Goal: Information Seeking & Learning: Learn about a topic

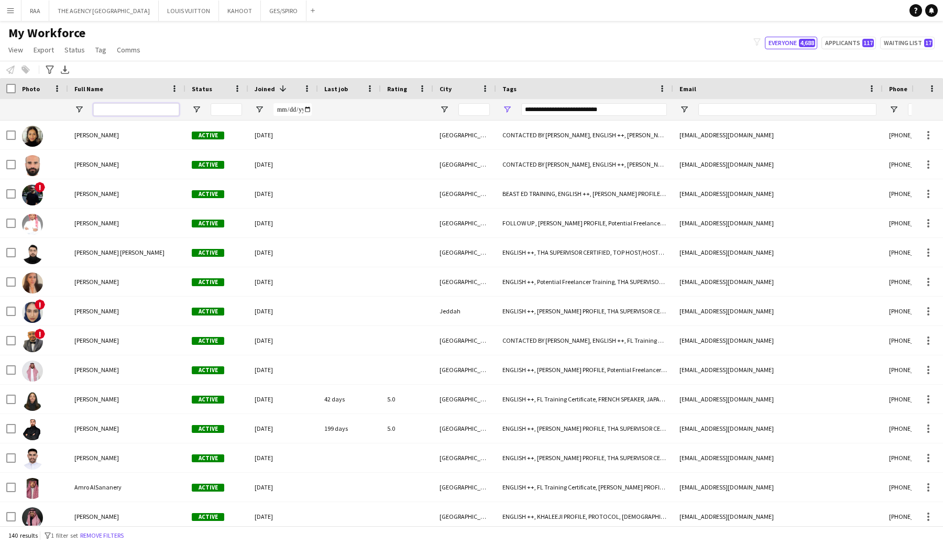
click at [119, 107] on input "Full Name Filter Input" at bounding box center [136, 109] width 86 height 13
click at [509, 110] on span "Open Filter Menu" at bounding box center [506, 109] width 9 height 9
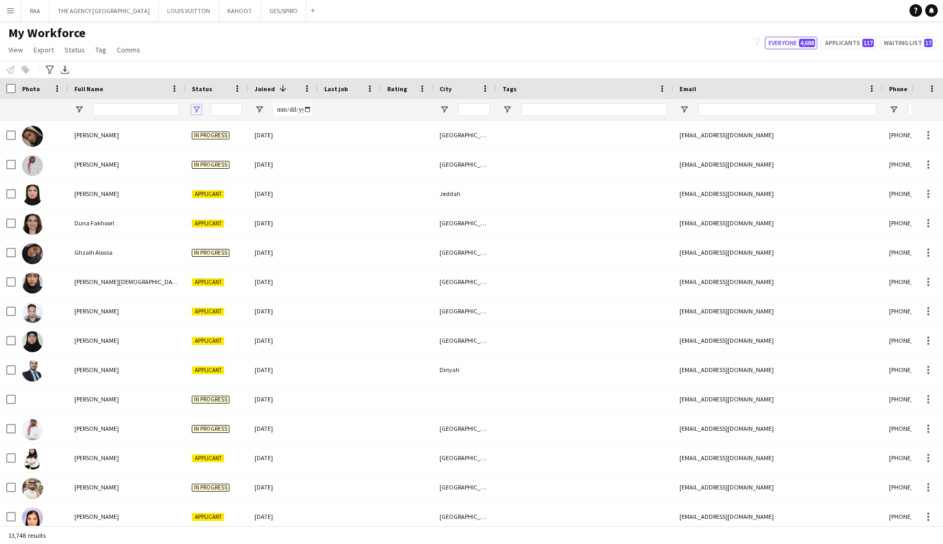
click at [198, 107] on span "Open Filter Menu" at bounding box center [196, 109] width 9 height 9
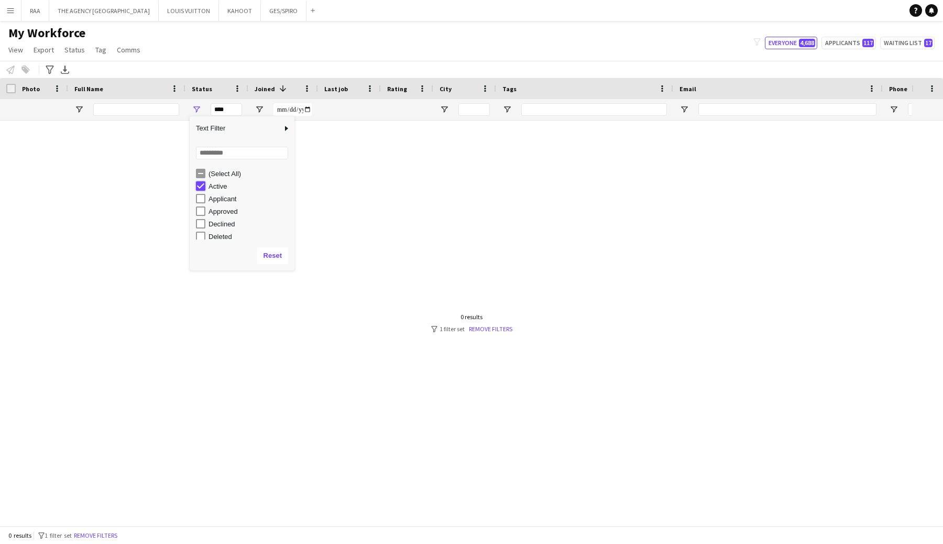
type input "**********"
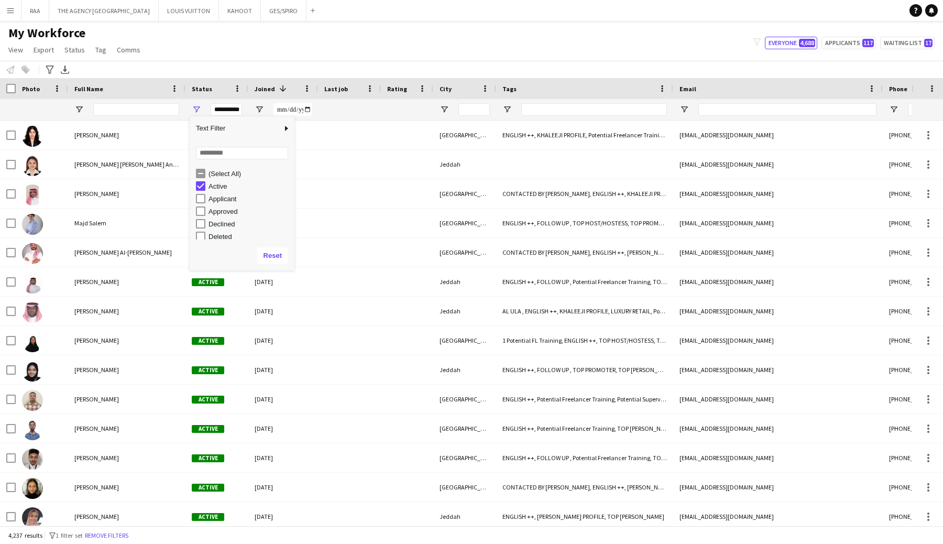
click at [268, 30] on div "My Workforce View Views Default view Basic Export View TAGS Test New view Updat…" at bounding box center [471, 43] width 943 height 36
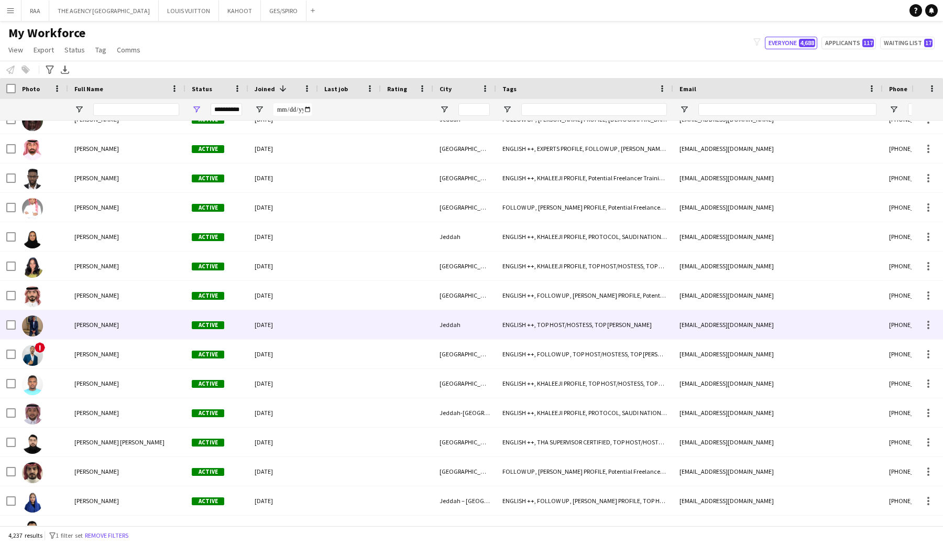
scroll to position [1655, 0]
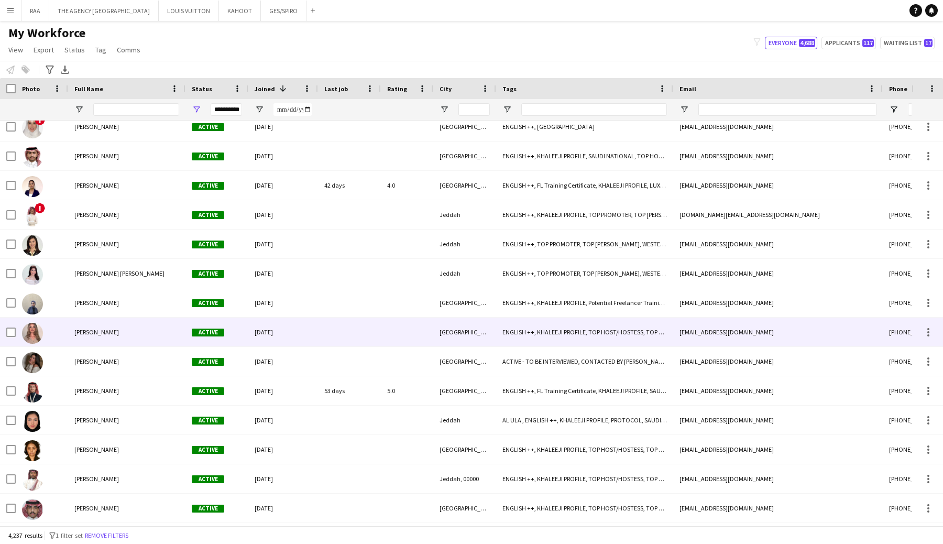
click at [85, 331] on span "[PERSON_NAME]" at bounding box center [96, 332] width 45 height 8
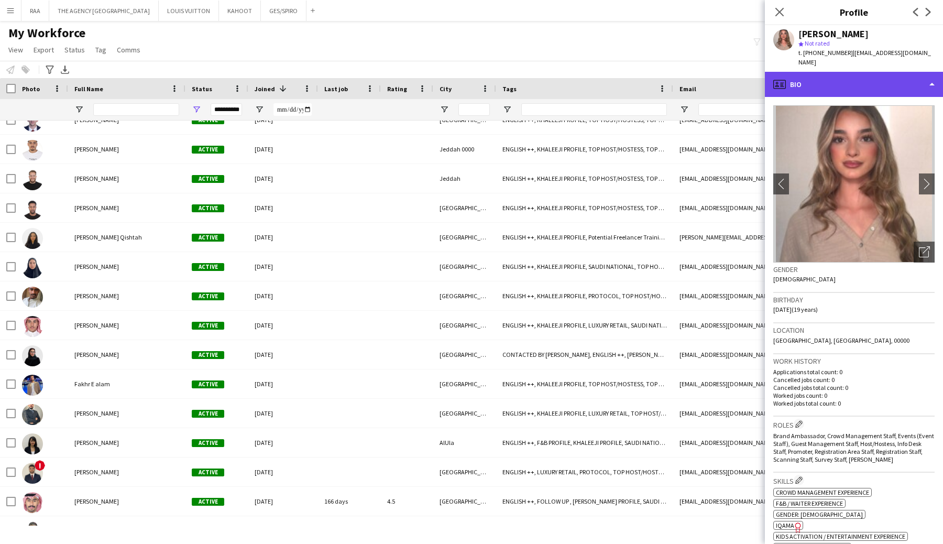
click at [882, 78] on div "profile Bio" at bounding box center [854, 84] width 178 height 25
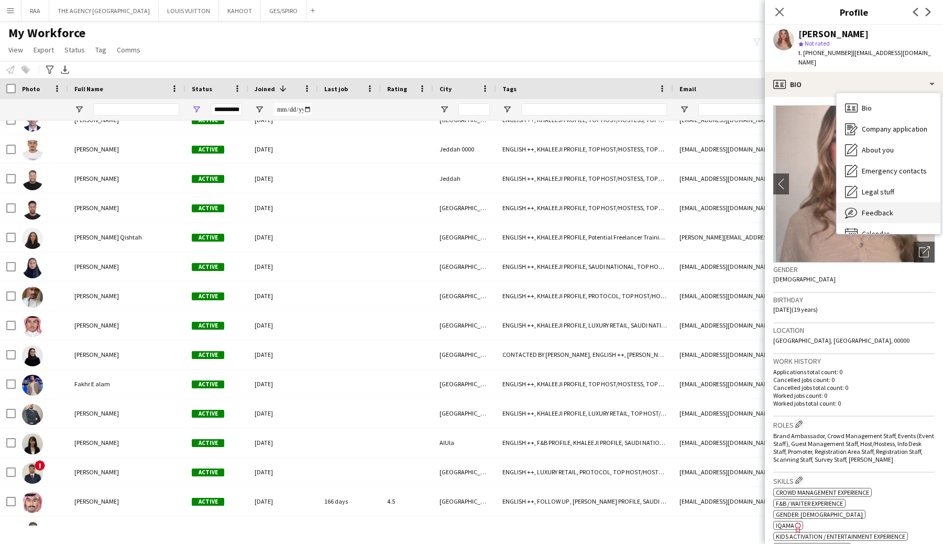
click at [878, 208] on span "Feedback" at bounding box center [876, 212] width 31 height 9
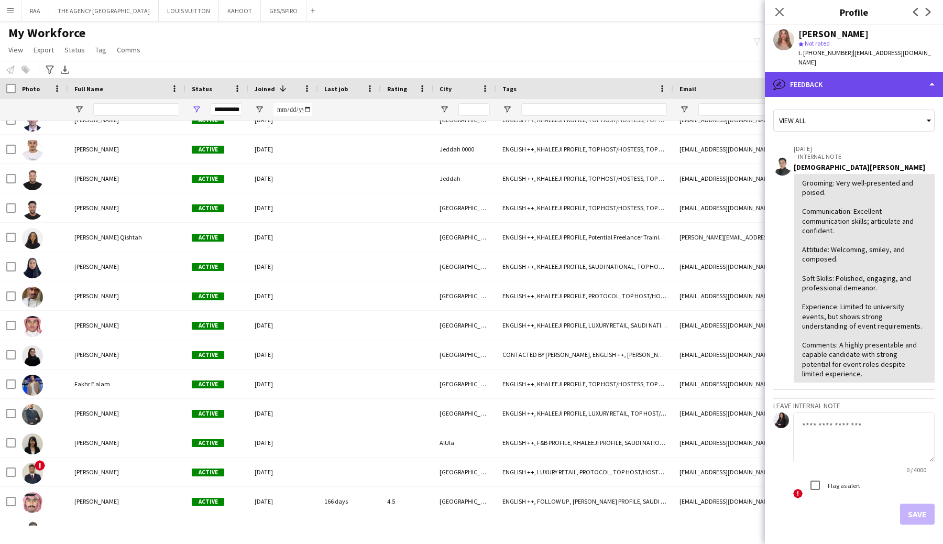
click at [835, 74] on div "bubble-pencil Feedback" at bounding box center [854, 84] width 178 height 25
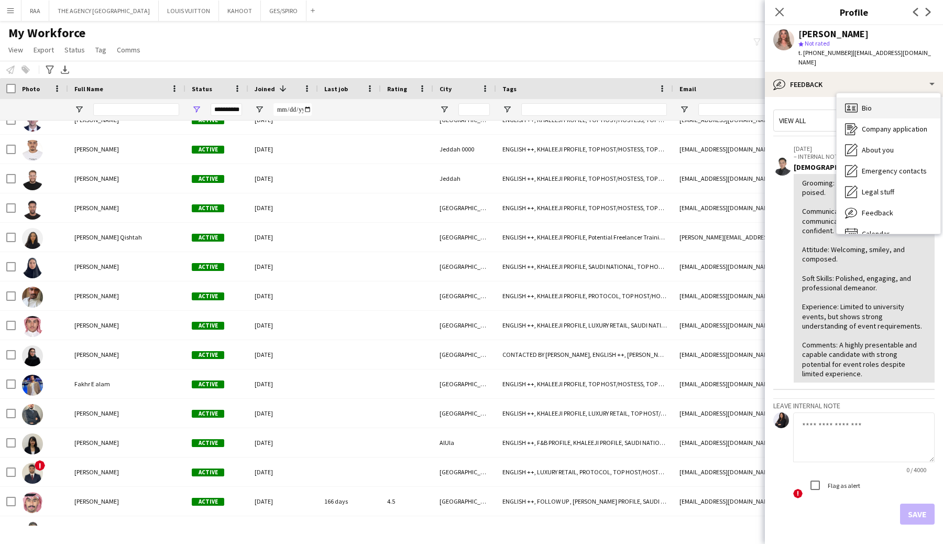
click at [843, 93] on div "Bio Bio Company application Company application About you About you Emergency c…" at bounding box center [888, 163] width 104 height 140
click at [843, 97] on div "Bio Bio" at bounding box center [888, 107] width 104 height 21
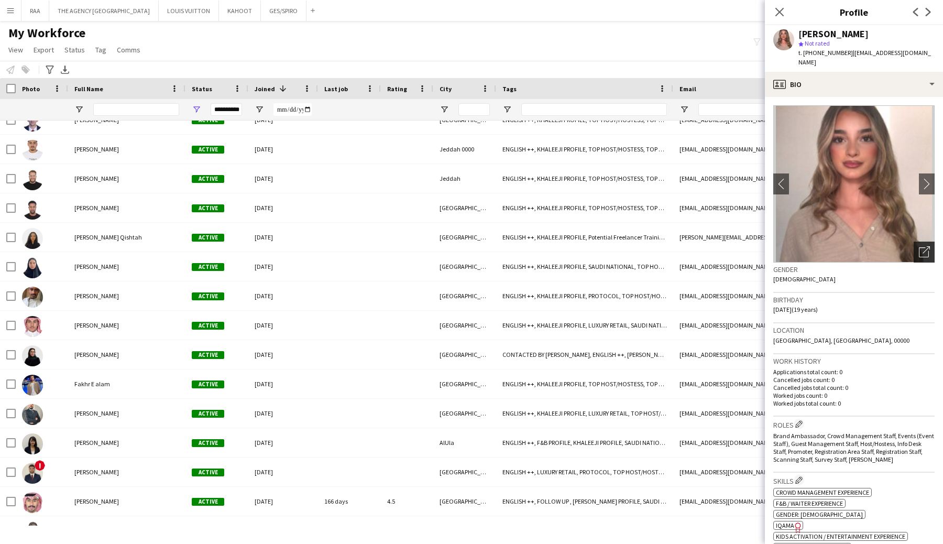
click at [924, 246] on icon "Open photos pop-in" at bounding box center [923, 251] width 11 height 11
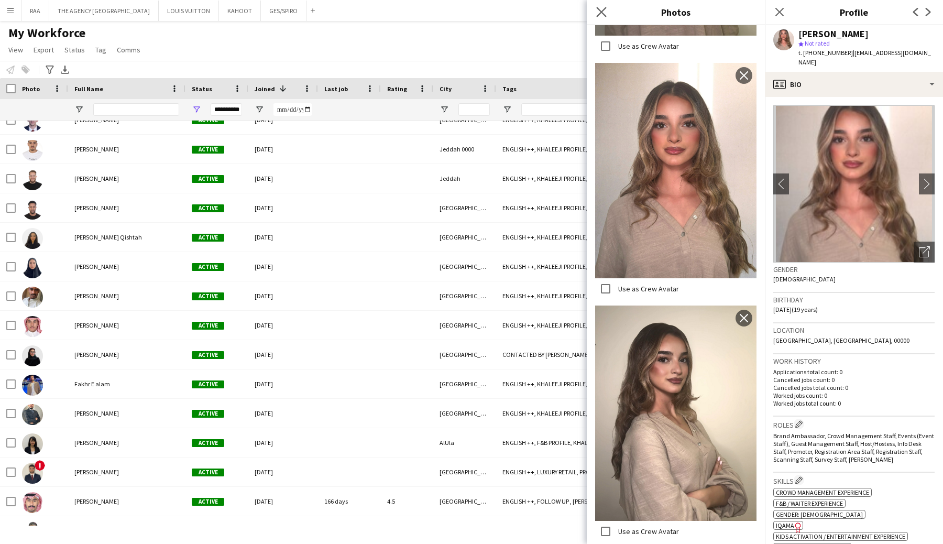
click at [601, 17] on app-icon "Close pop-in" at bounding box center [601, 12] width 15 height 15
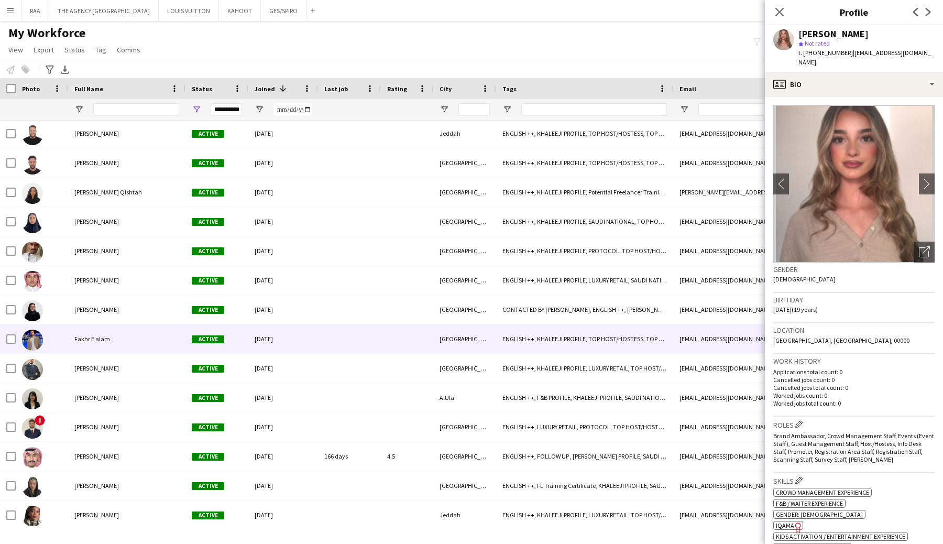
click at [86, 346] on div "Fakhr E alam" at bounding box center [126, 338] width 117 height 29
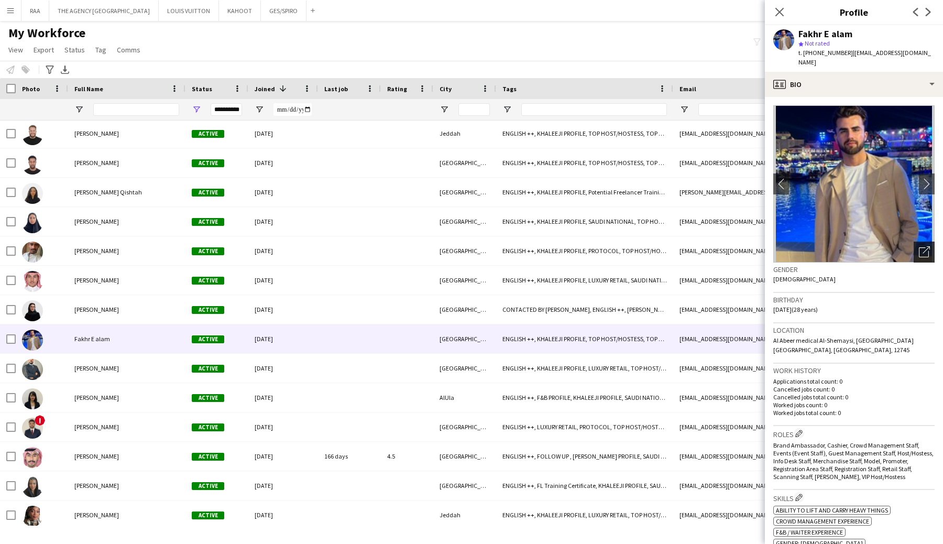
click at [917, 247] on div "Open photos pop-in" at bounding box center [923, 251] width 21 height 21
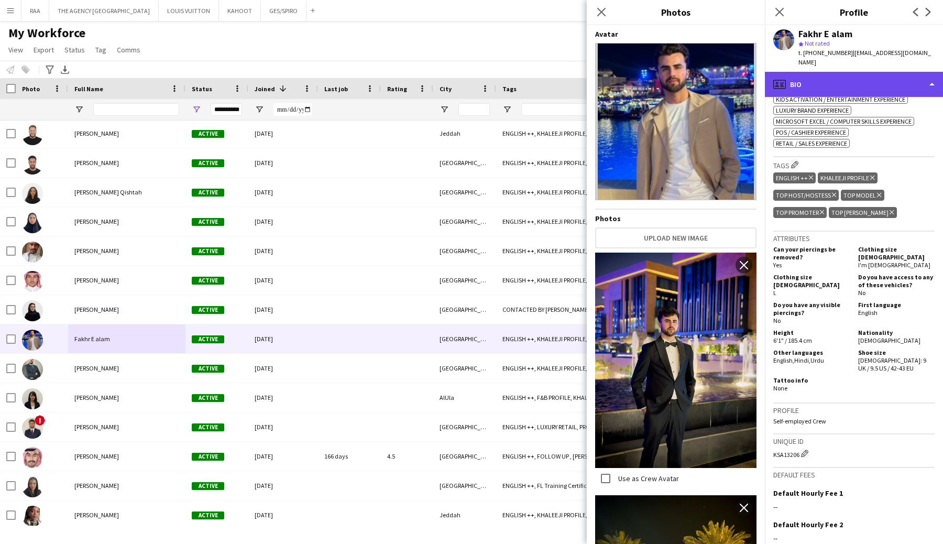
click at [837, 78] on div "profile Bio" at bounding box center [854, 84] width 178 height 25
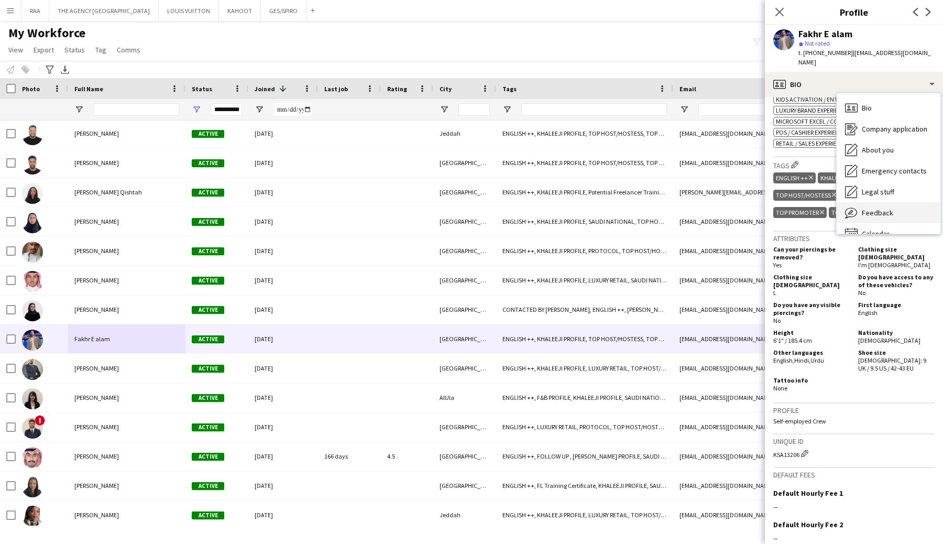
click at [878, 208] on span "Feedback" at bounding box center [876, 212] width 31 height 9
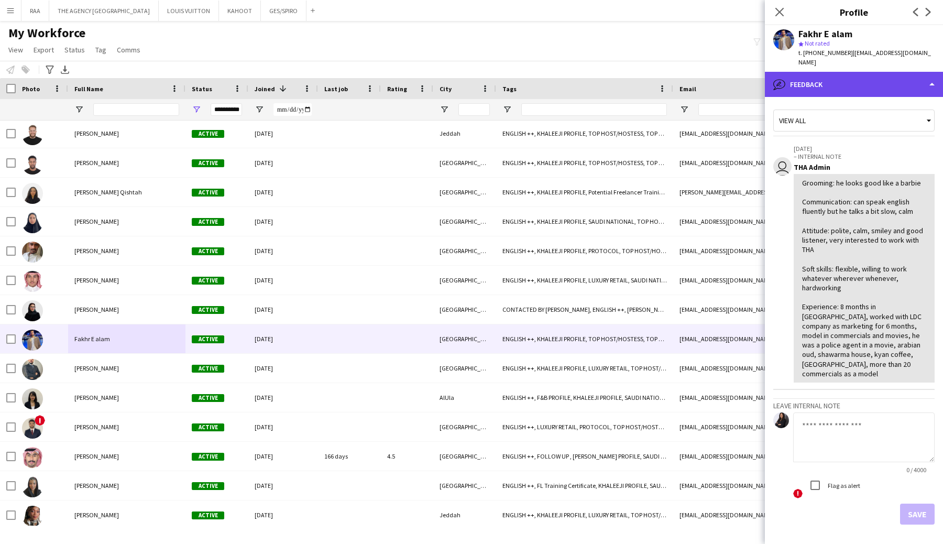
click at [838, 80] on div "bubble-pencil Feedback" at bounding box center [854, 84] width 178 height 25
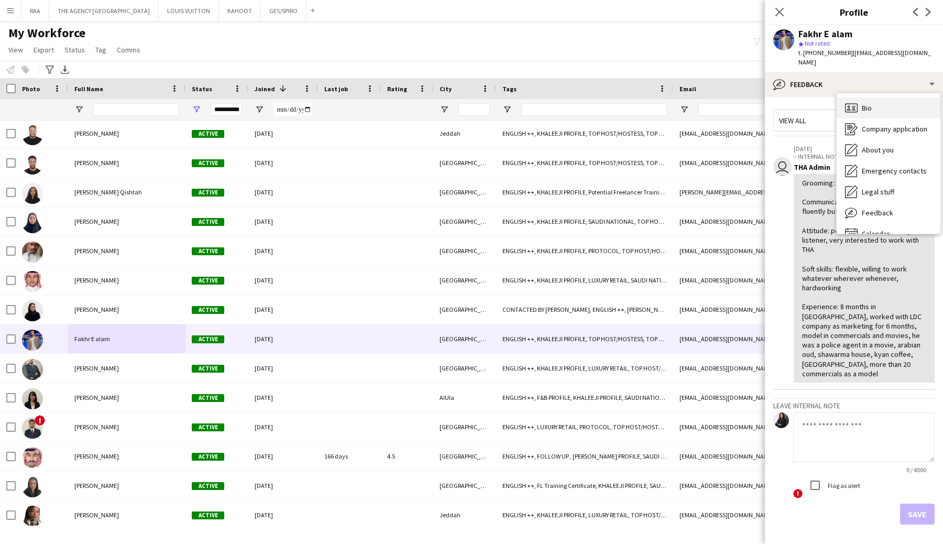
click at [850, 102] on icon "Bio" at bounding box center [851, 108] width 13 height 13
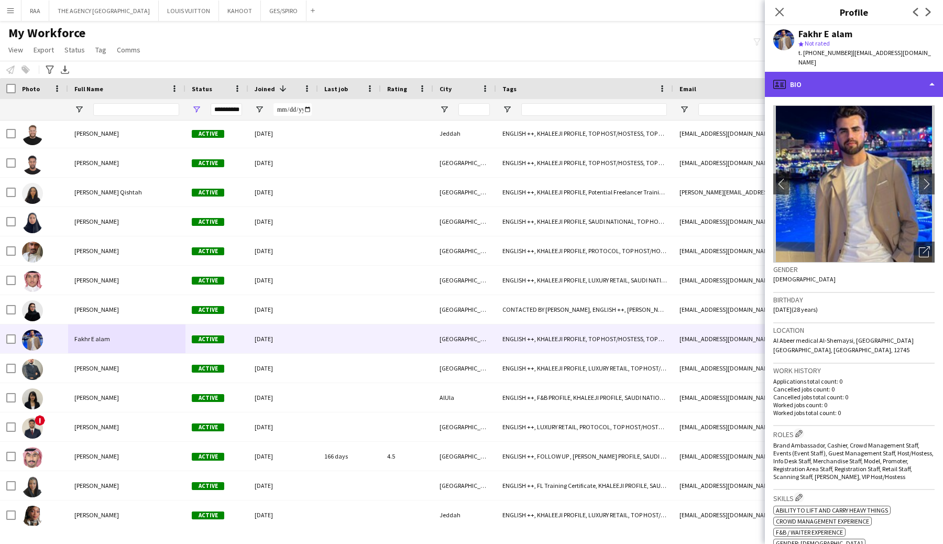
click at [889, 72] on div "profile Bio" at bounding box center [854, 84] width 178 height 25
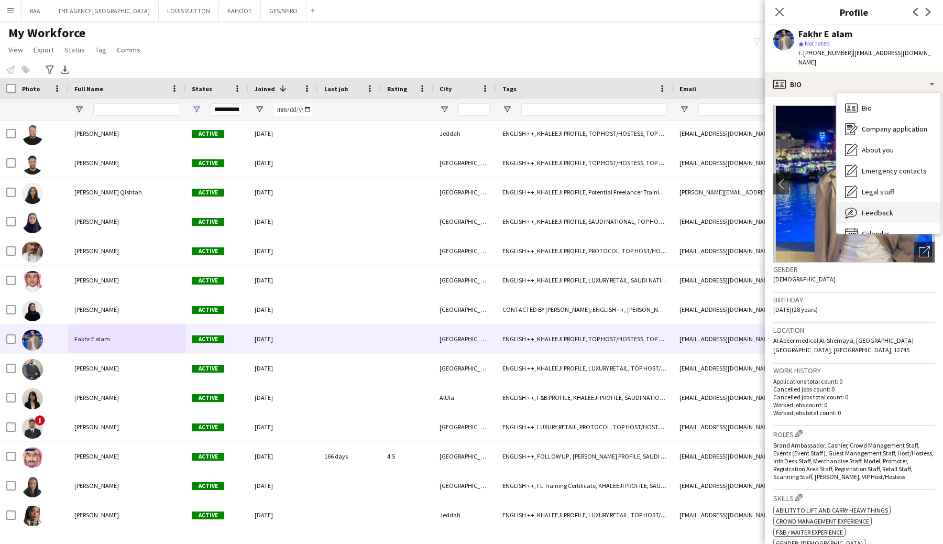
click at [881, 208] on span "Feedback" at bounding box center [876, 212] width 31 height 9
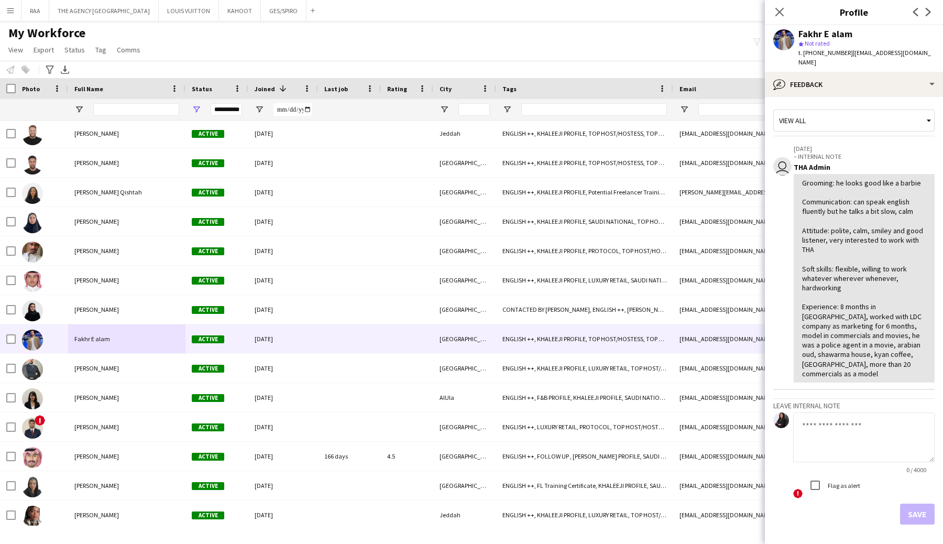
click at [780, 21] on div "Close pop-in" at bounding box center [779, 12] width 29 height 24
click at [780, 17] on app-icon "Close pop-in" at bounding box center [779, 12] width 15 height 15
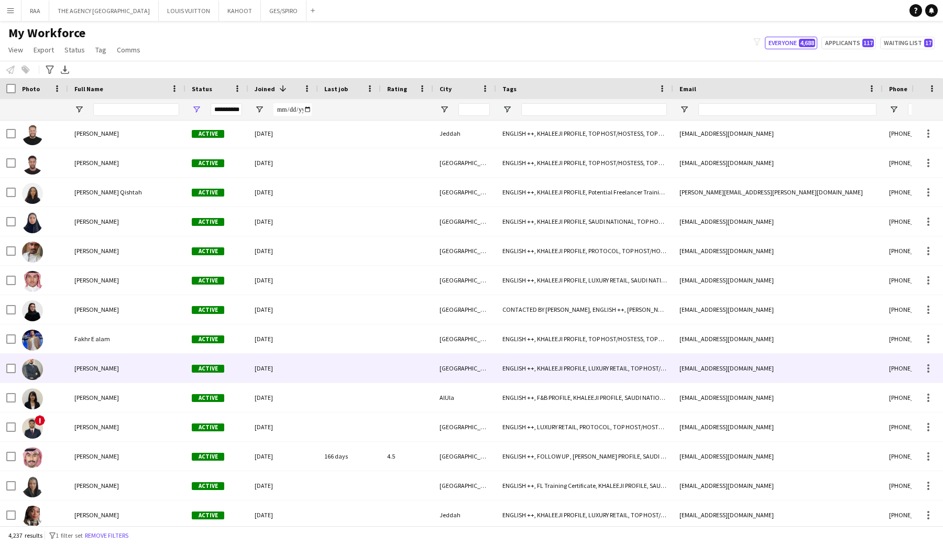
click at [58, 380] on div at bounding box center [42, 367] width 52 height 29
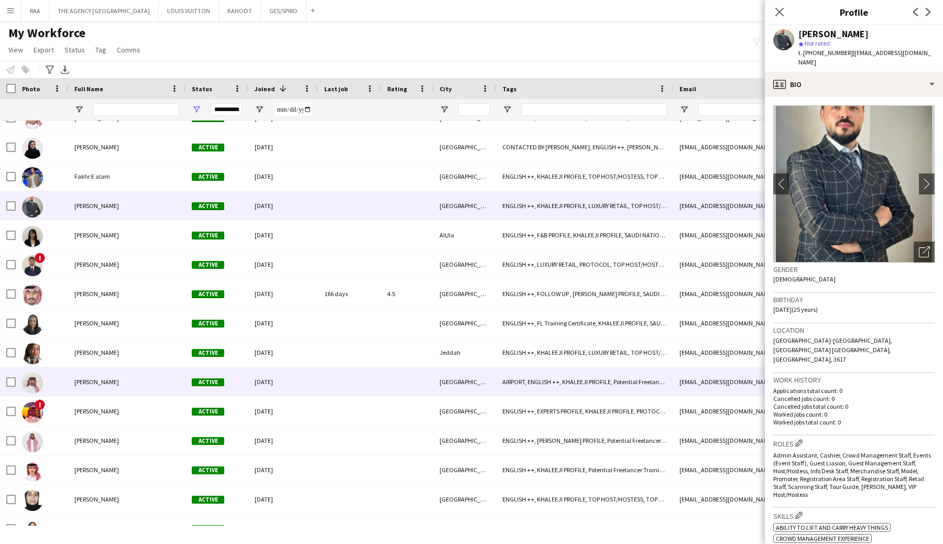
scroll to position [7175, 0]
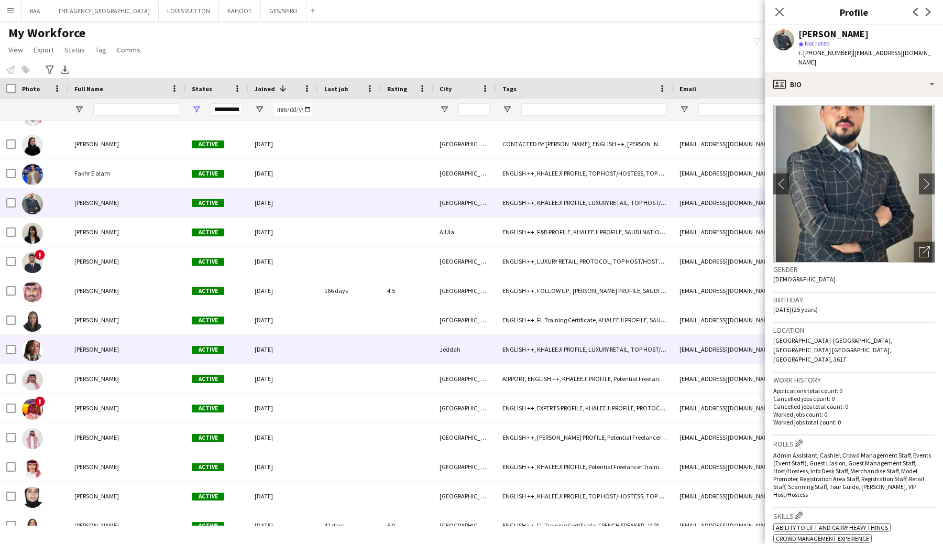
click at [82, 356] on div "[PERSON_NAME]" at bounding box center [126, 349] width 117 height 29
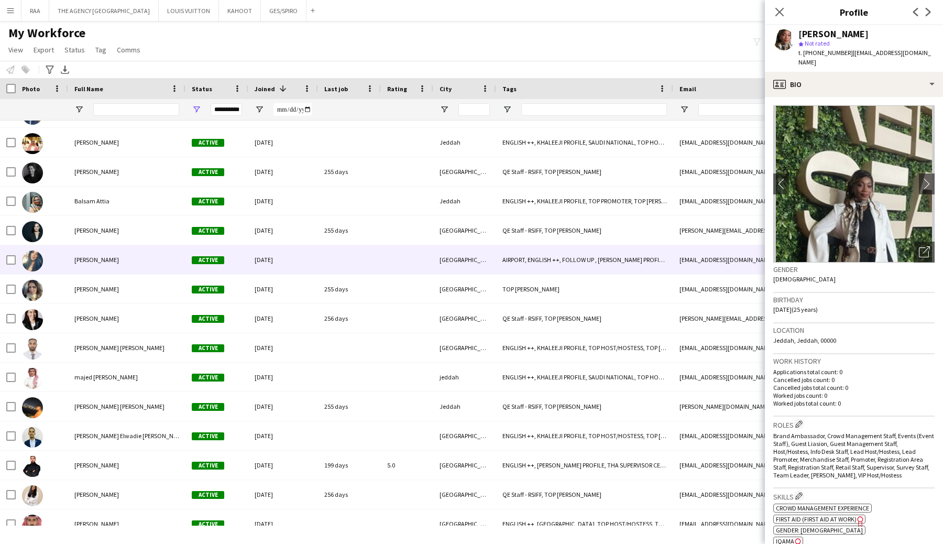
scroll to position [8018, 0]
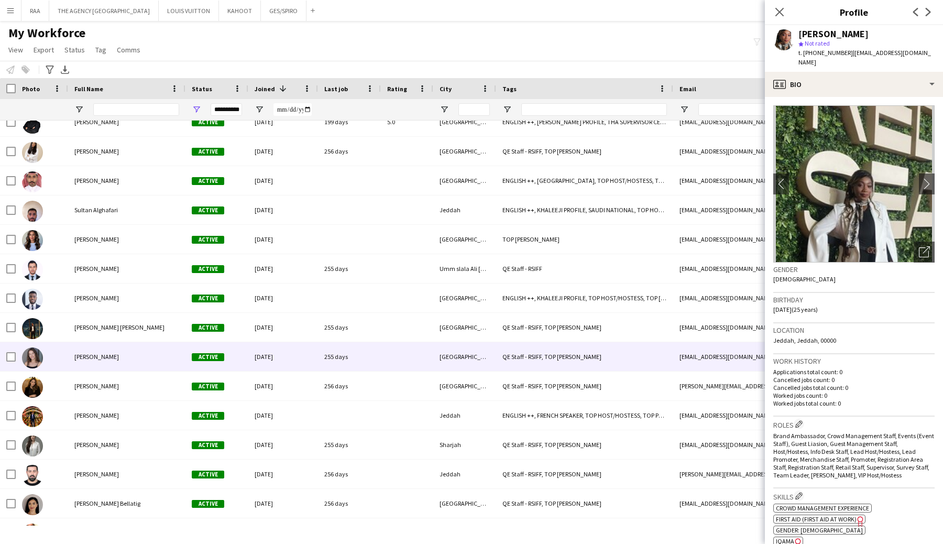
click at [88, 368] on div "[PERSON_NAME]" at bounding box center [126, 356] width 117 height 29
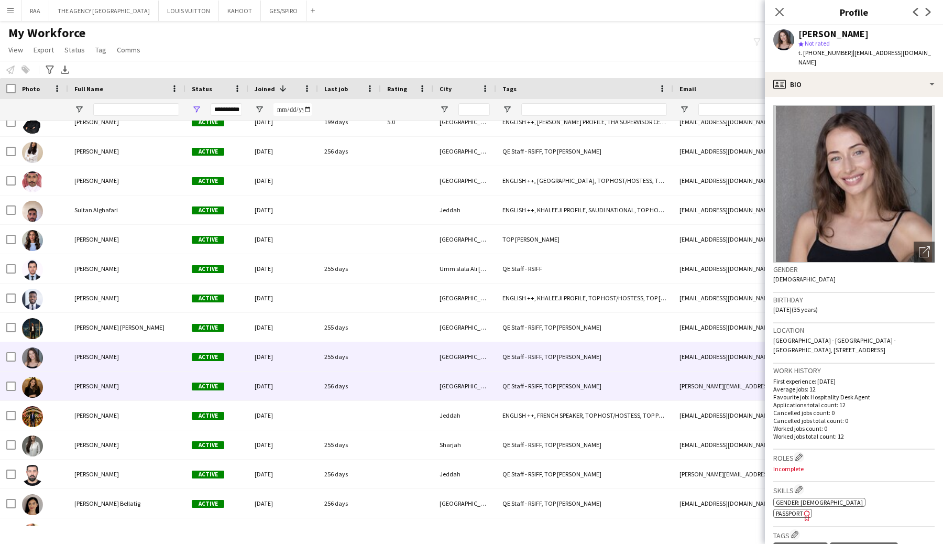
click at [97, 381] on div "[PERSON_NAME]" at bounding box center [126, 385] width 117 height 29
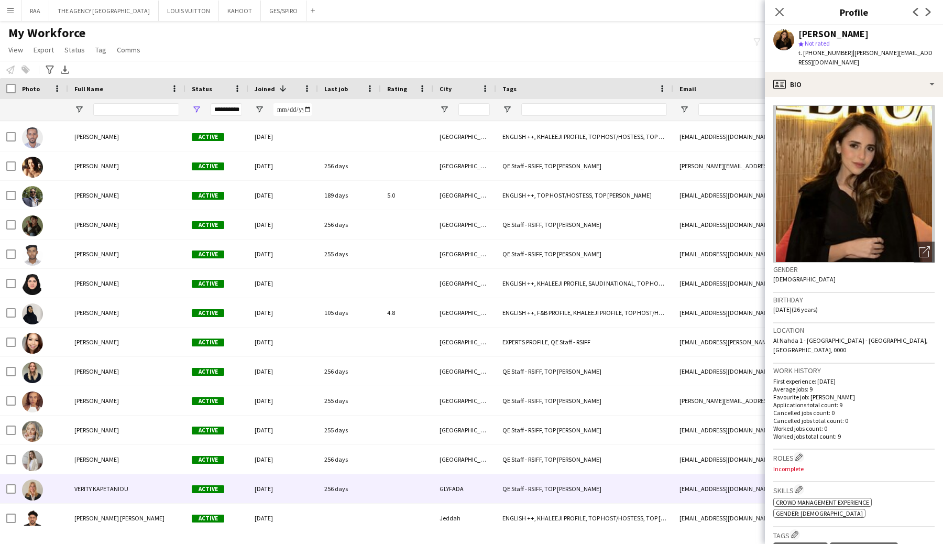
scroll to position [9123, 0]
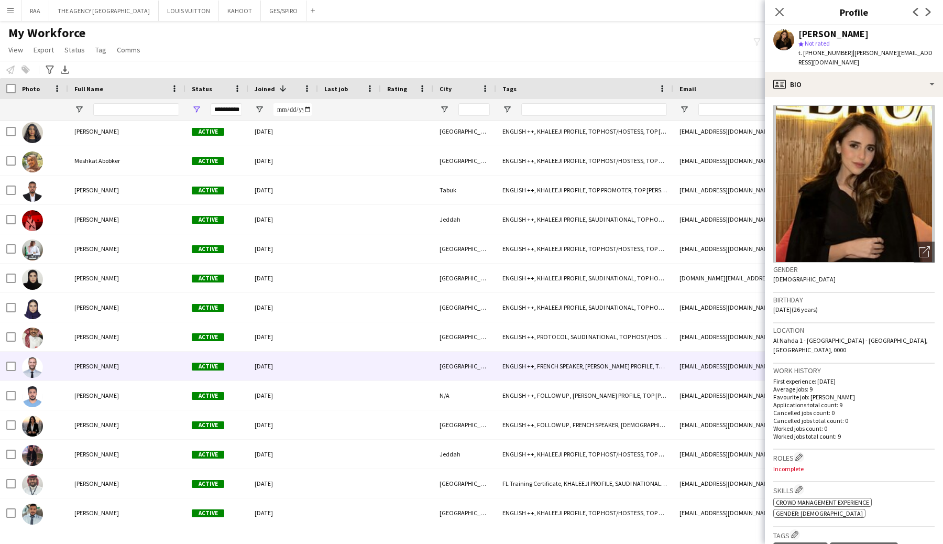
click at [94, 350] on div "[PERSON_NAME]" at bounding box center [126, 336] width 117 height 29
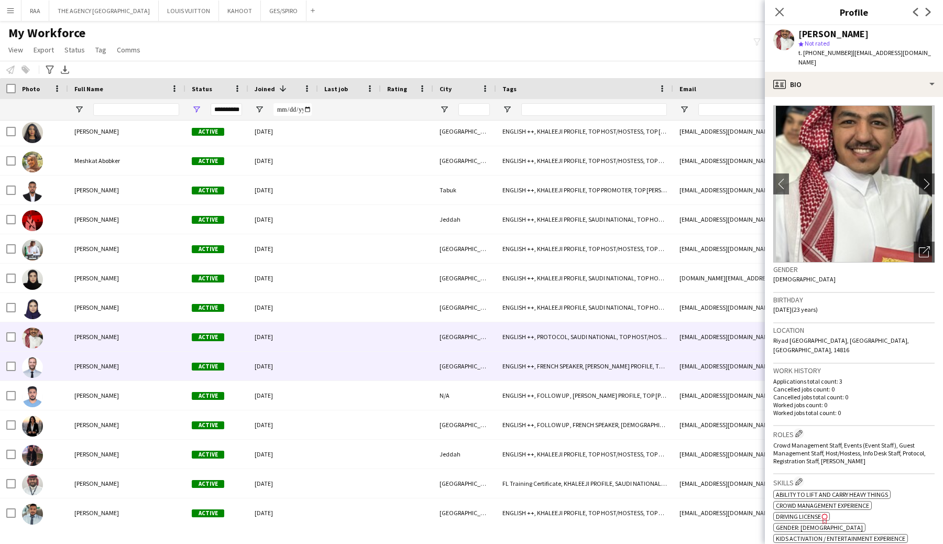
click at [99, 361] on div "[PERSON_NAME]" at bounding box center [126, 365] width 117 height 29
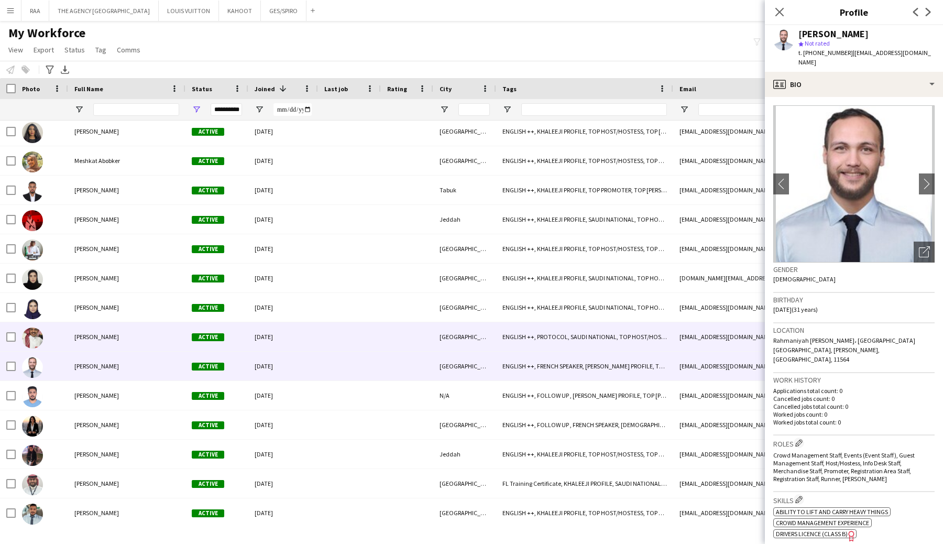
click at [102, 340] on span "[PERSON_NAME]" at bounding box center [96, 337] width 45 height 8
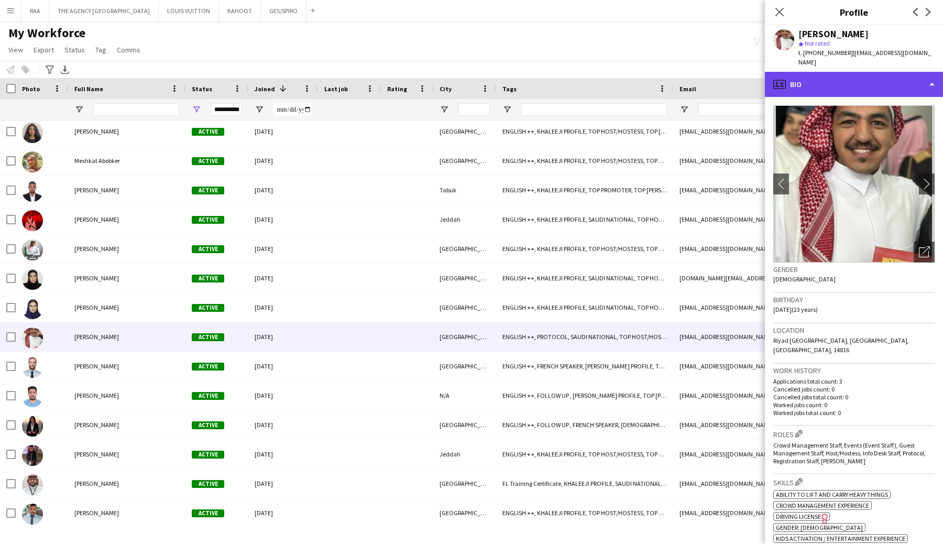
click at [826, 78] on div "profile Bio" at bounding box center [854, 84] width 178 height 25
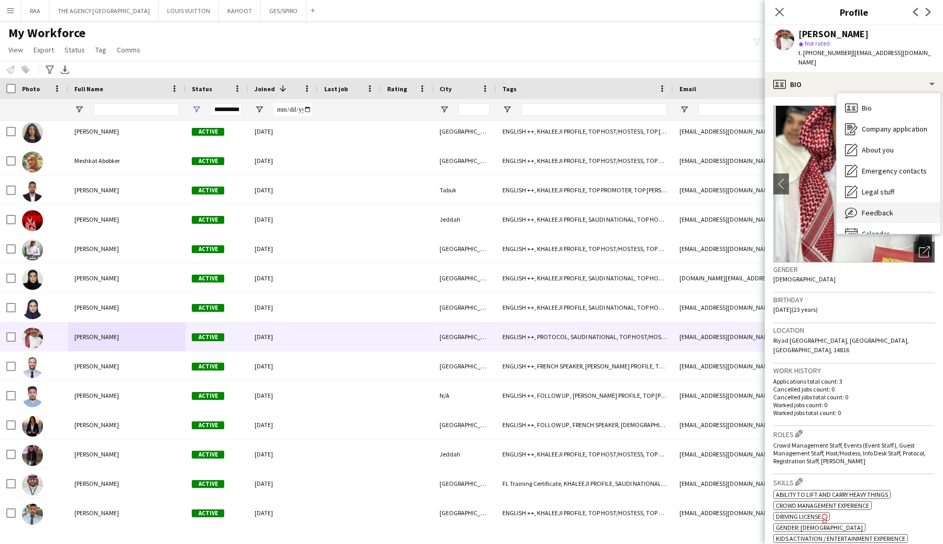
click at [883, 211] on div "Feedback Feedback" at bounding box center [888, 212] width 104 height 21
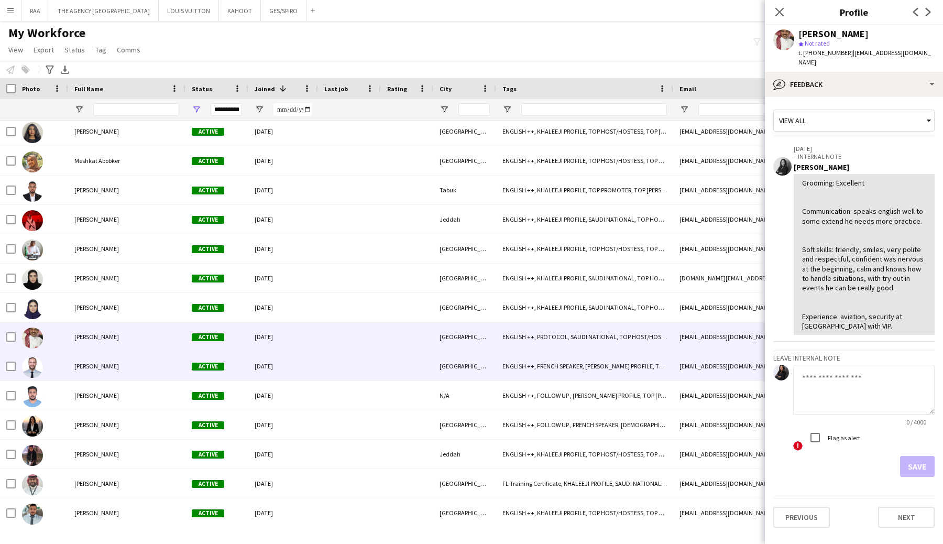
click at [146, 362] on div "[PERSON_NAME]" at bounding box center [126, 365] width 117 height 29
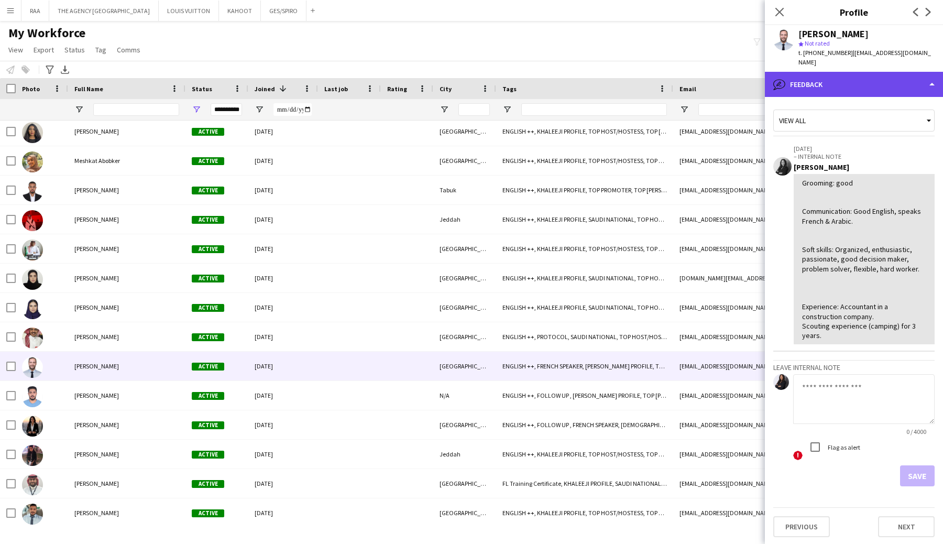
click at [839, 78] on div "bubble-pencil Feedback" at bounding box center [854, 84] width 178 height 25
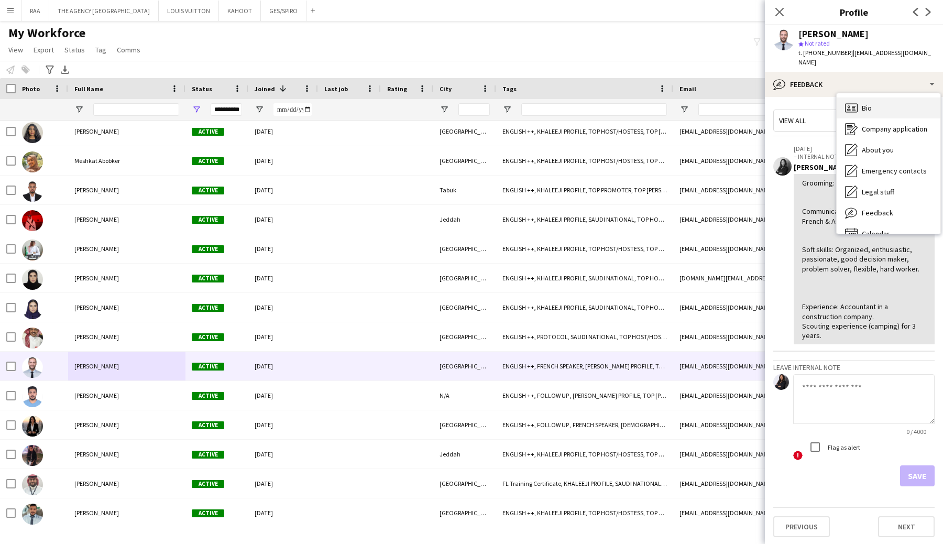
click at [865, 103] on span "Bio" at bounding box center [866, 107] width 10 height 9
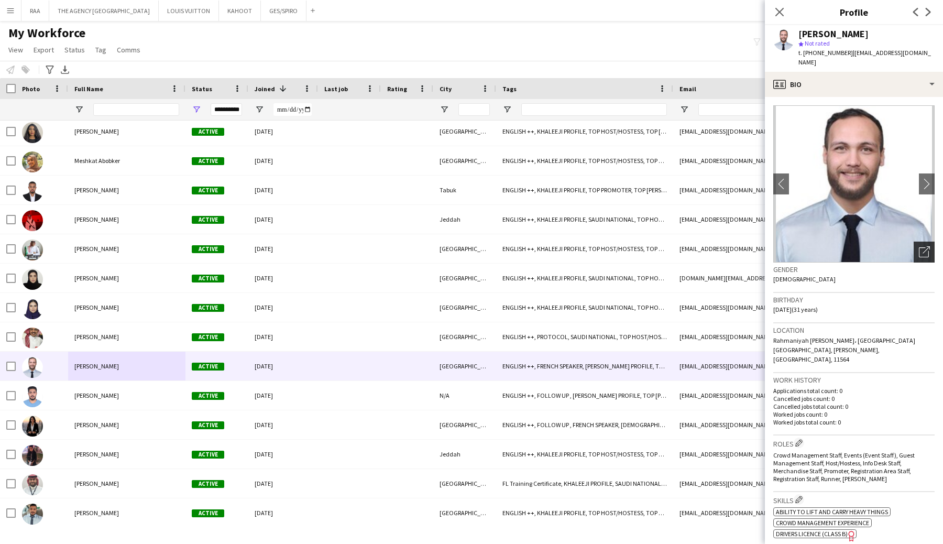
click at [921, 246] on icon "Open photos pop-in" at bounding box center [923, 251] width 11 height 11
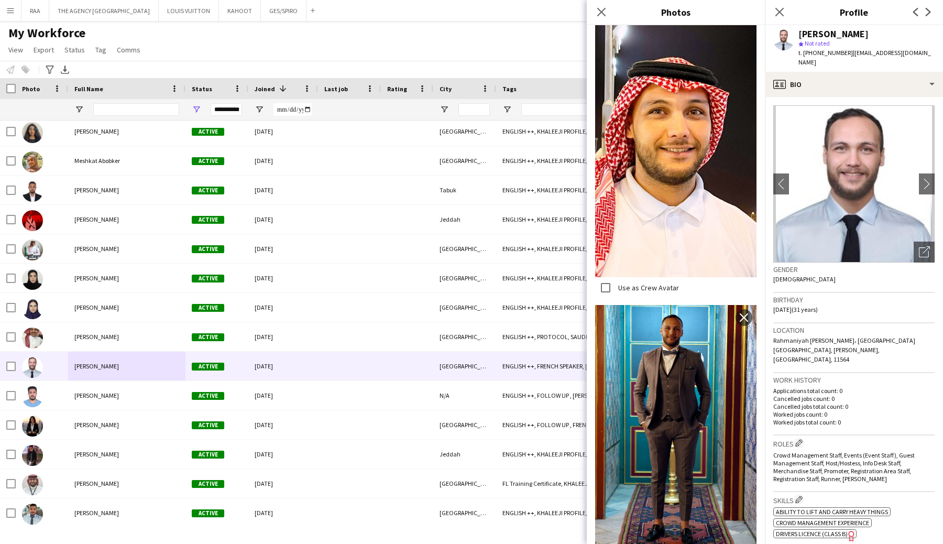
scroll to position [785, 0]
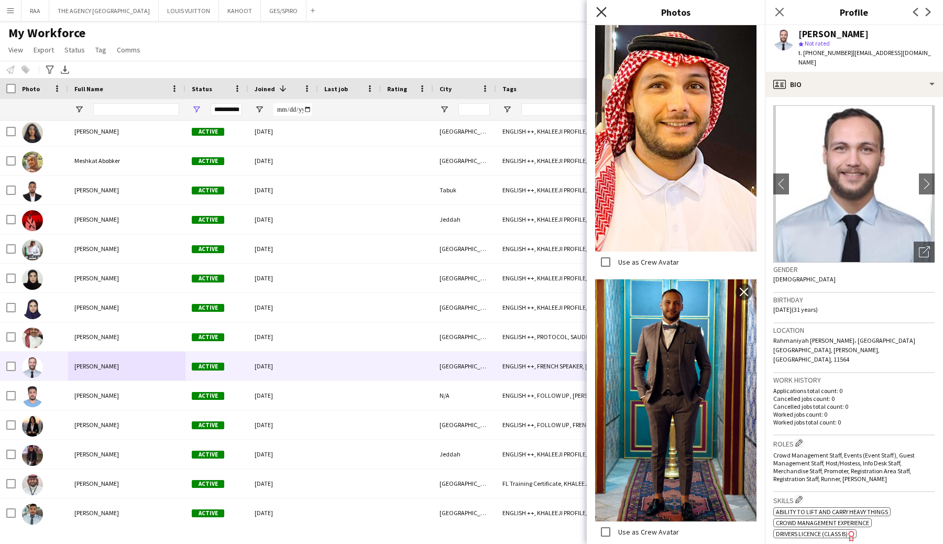
click at [599, 10] on icon at bounding box center [601, 12] width 10 height 10
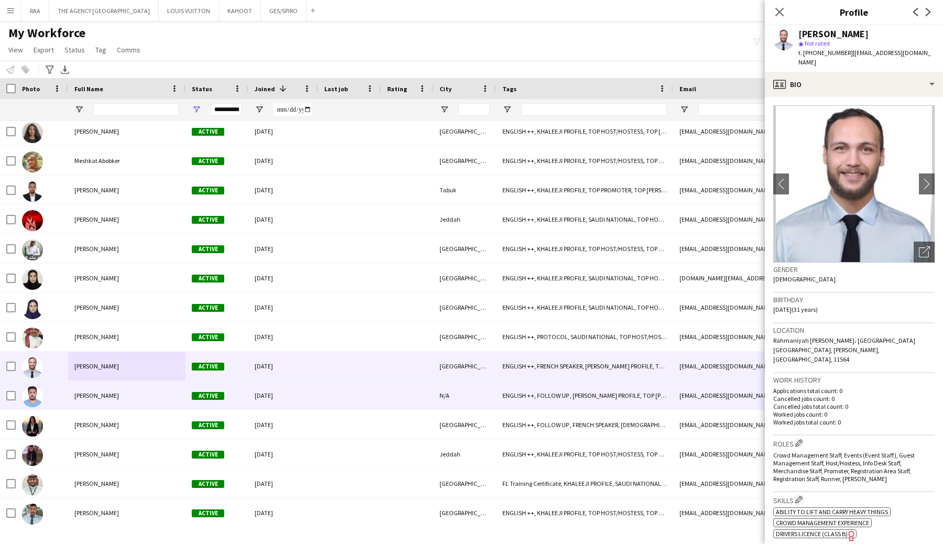
click at [114, 395] on span "[PERSON_NAME]" at bounding box center [96, 395] width 45 height 8
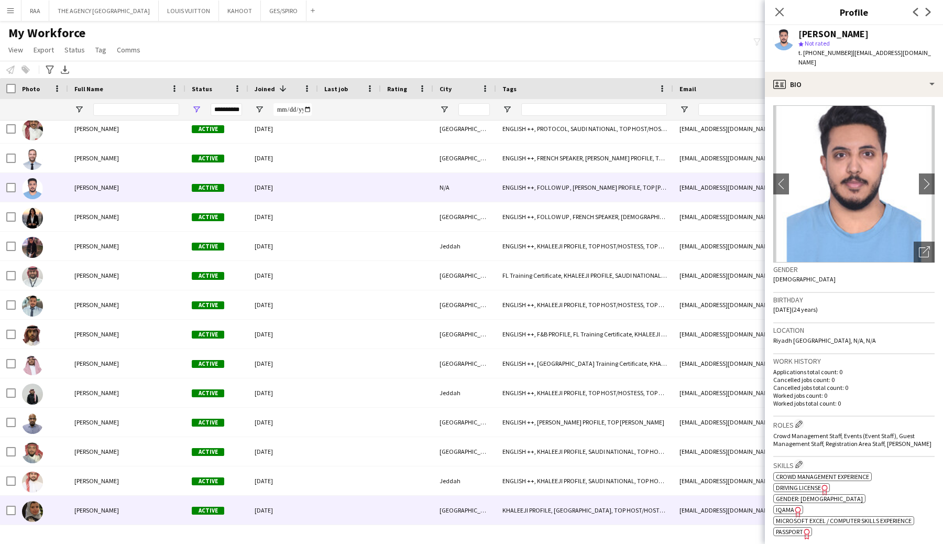
scroll to position [9551, 0]
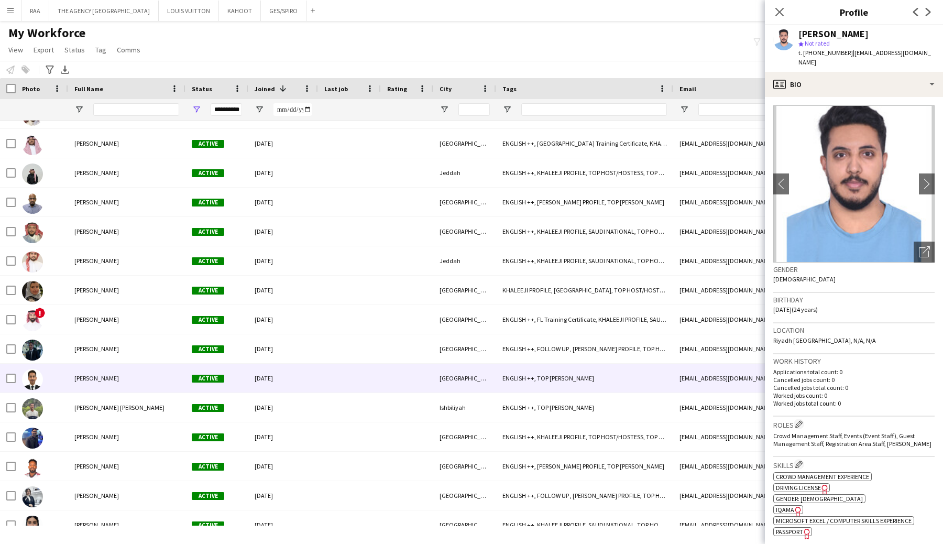
click at [114, 357] on div "[PERSON_NAME]" at bounding box center [126, 348] width 117 height 29
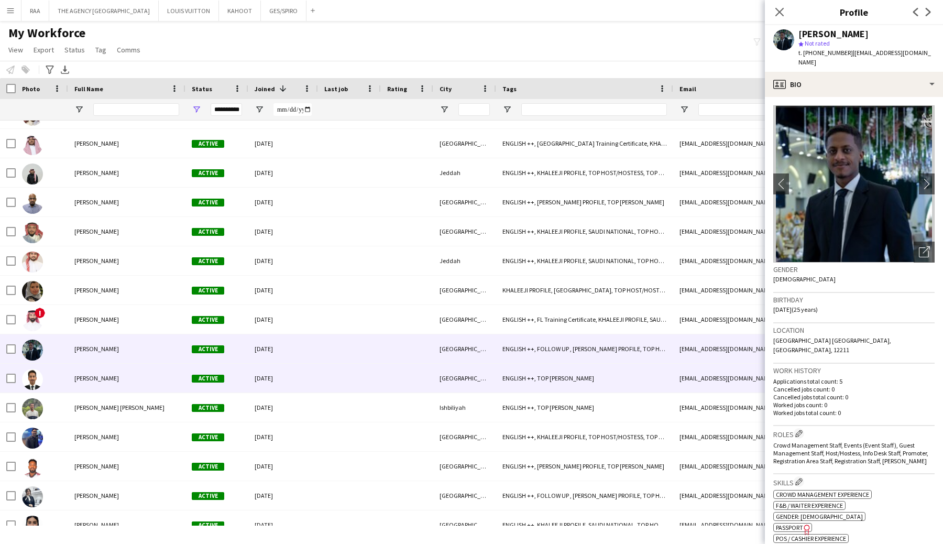
click at [116, 373] on div "[PERSON_NAME]" at bounding box center [126, 377] width 117 height 29
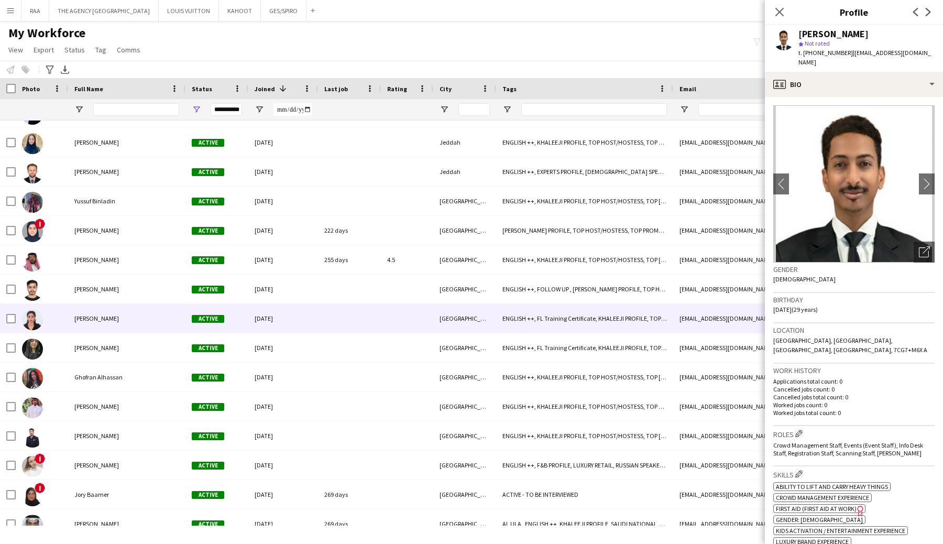
scroll to position [10365, 0]
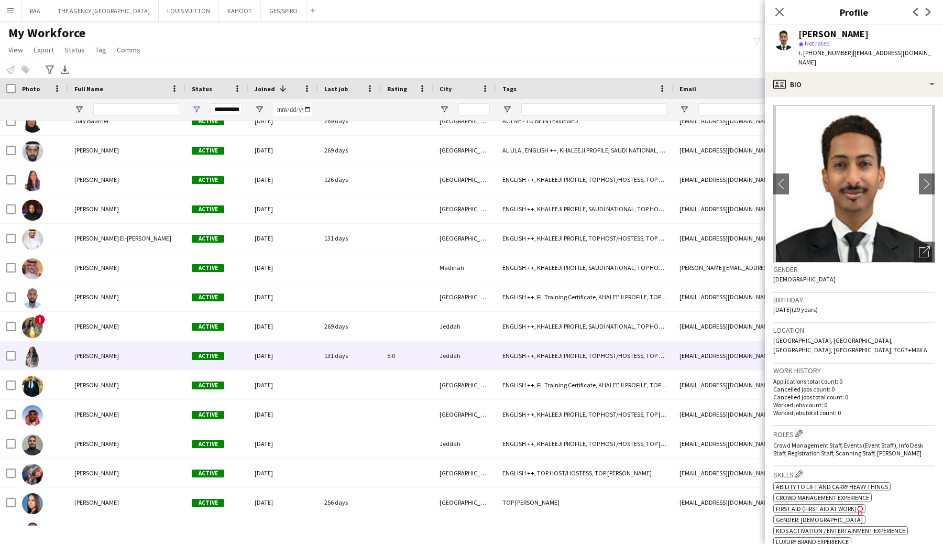
click at [112, 356] on span "[PERSON_NAME]" at bounding box center [96, 355] width 45 height 8
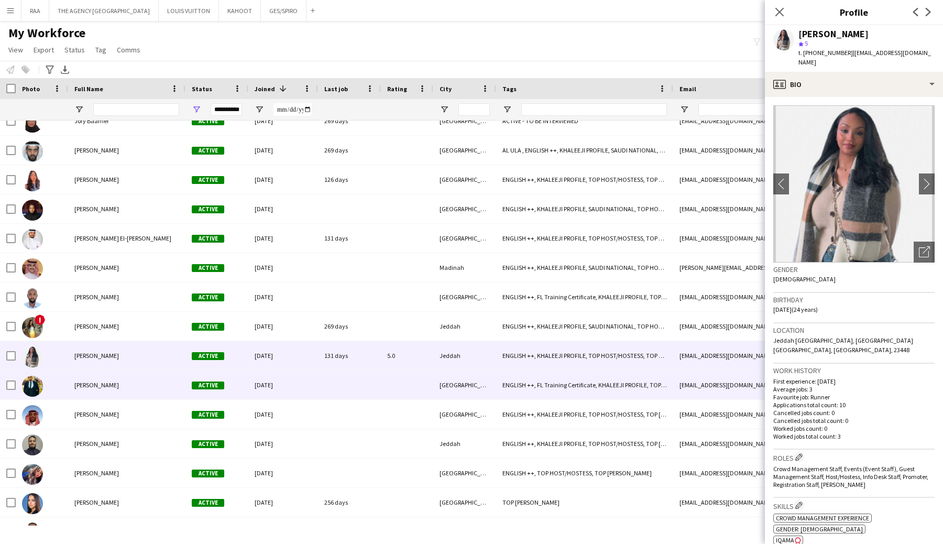
click at [112, 384] on span "[PERSON_NAME]" at bounding box center [96, 385] width 45 height 8
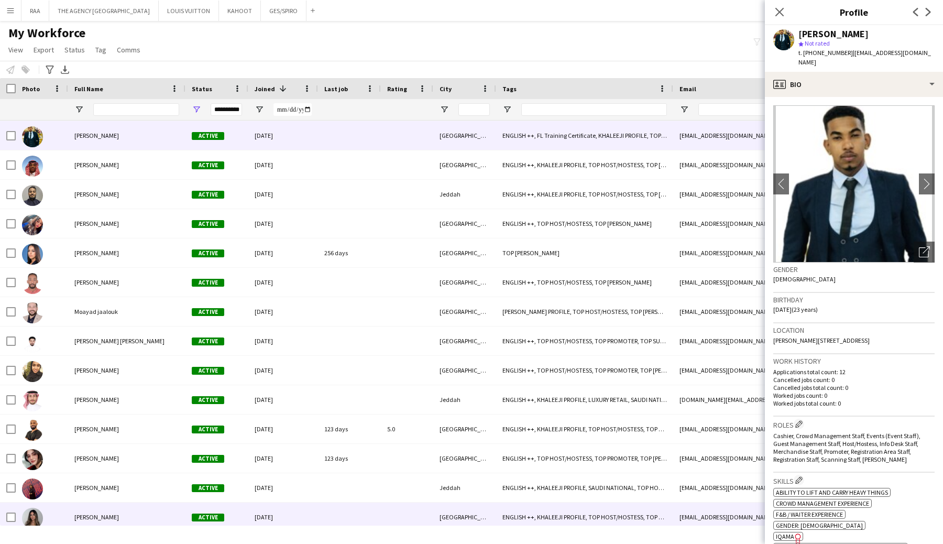
scroll to position [10798, 0]
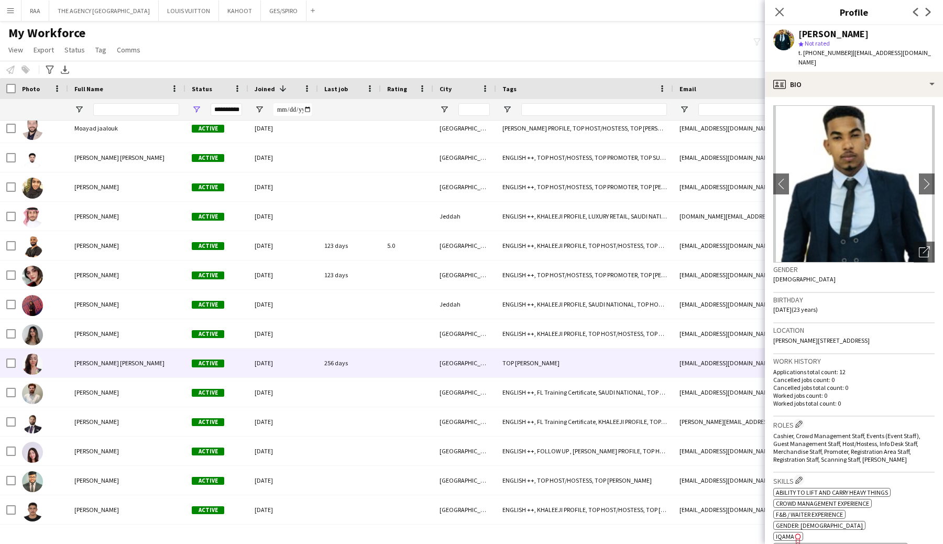
click at [110, 355] on div "[PERSON_NAME] [PERSON_NAME]" at bounding box center [126, 362] width 117 height 29
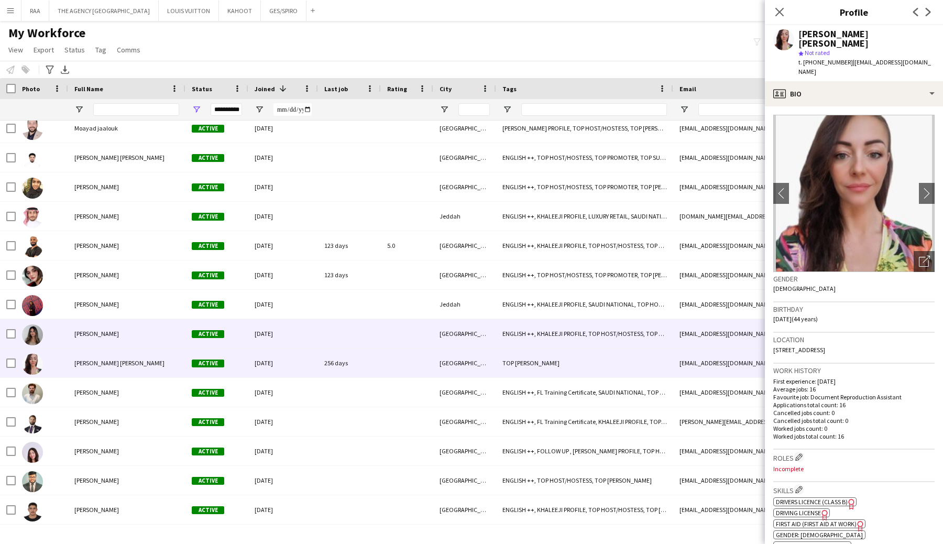
click at [123, 329] on div "[PERSON_NAME]" at bounding box center [126, 333] width 117 height 29
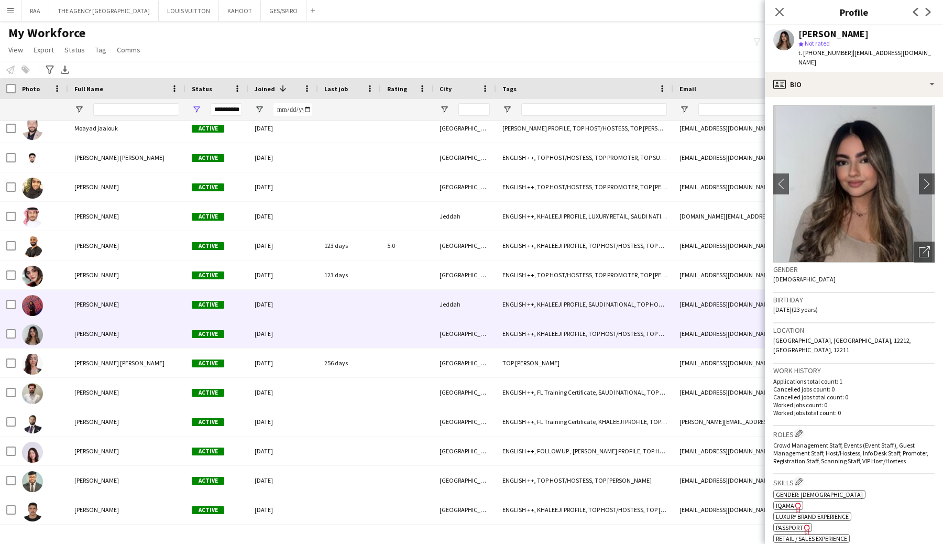
click at [125, 296] on div "[PERSON_NAME]" at bounding box center [126, 304] width 117 height 29
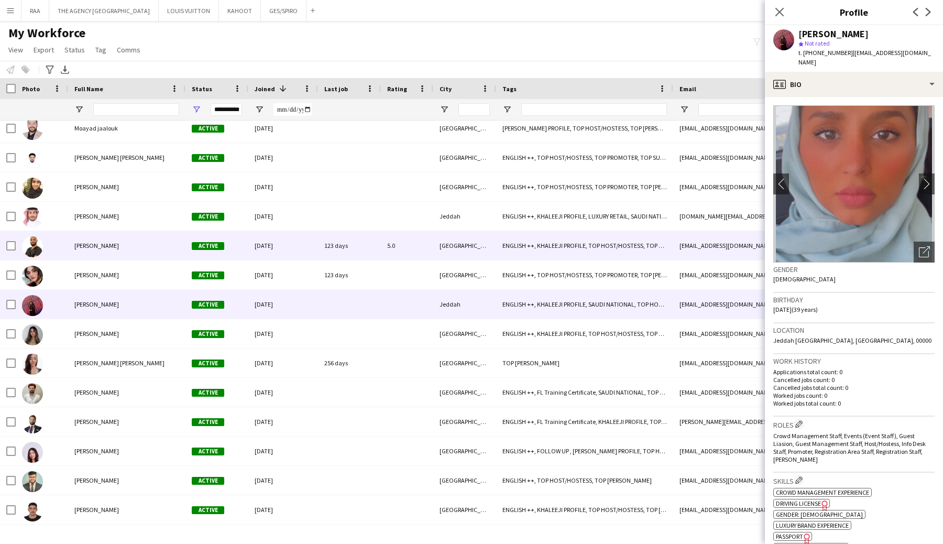
click at [127, 259] on div "[PERSON_NAME]" at bounding box center [126, 245] width 117 height 29
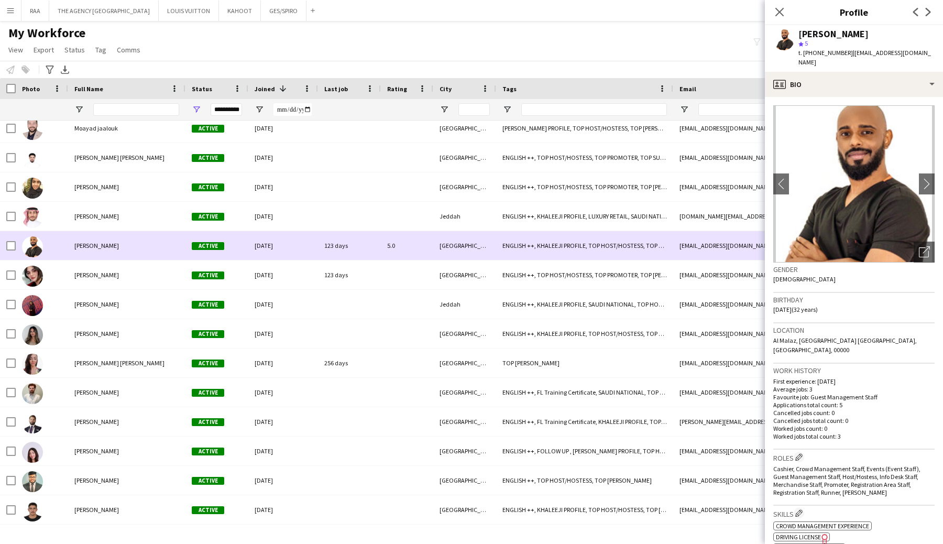
scroll to position [11136, 0]
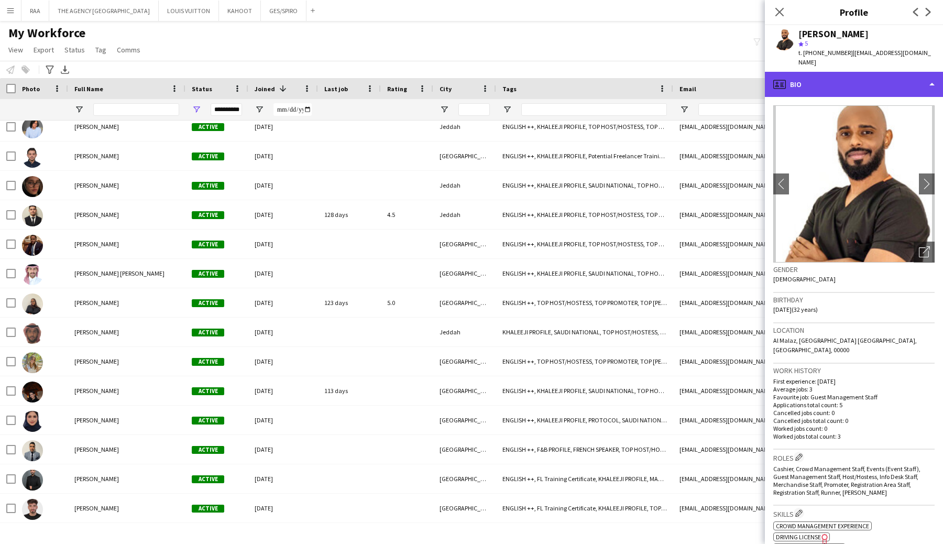
click at [850, 76] on div "profile Bio" at bounding box center [854, 84] width 178 height 25
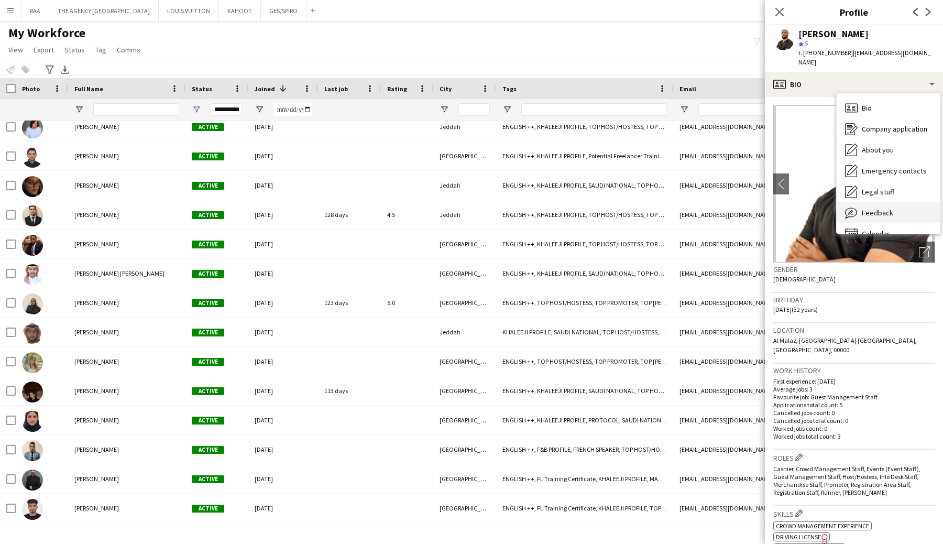
click at [881, 207] on div "Feedback Feedback" at bounding box center [888, 212] width 104 height 21
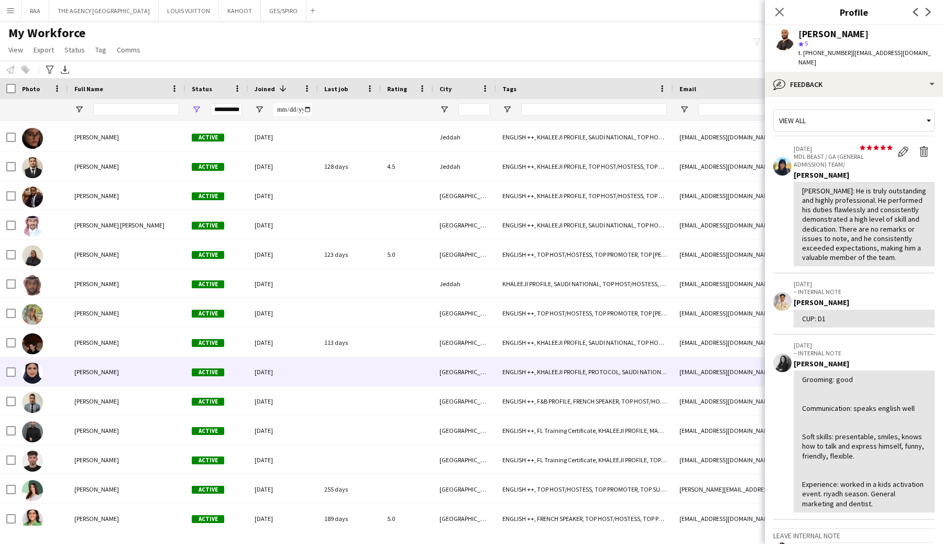
click at [103, 370] on span "[PERSON_NAME]" at bounding box center [96, 372] width 45 height 8
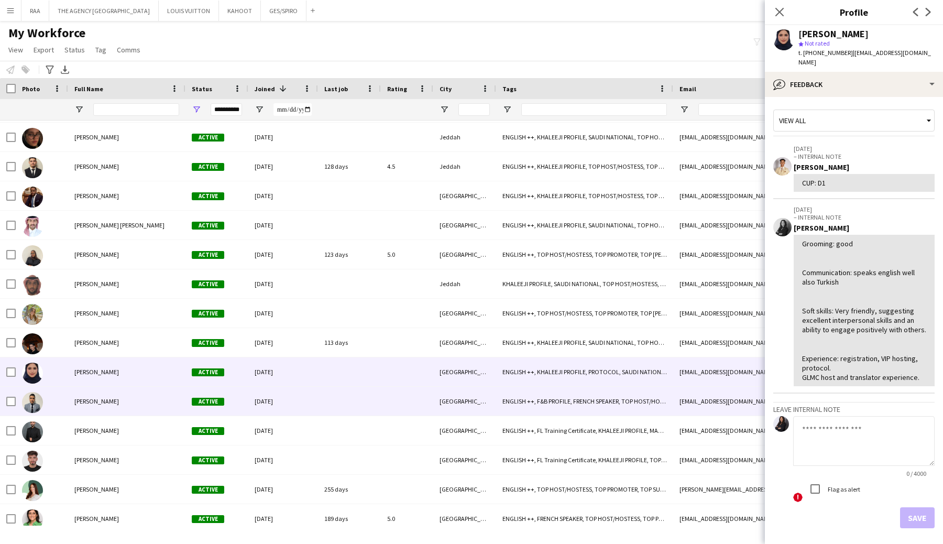
click at [106, 424] on div "[PERSON_NAME]" at bounding box center [126, 430] width 117 height 29
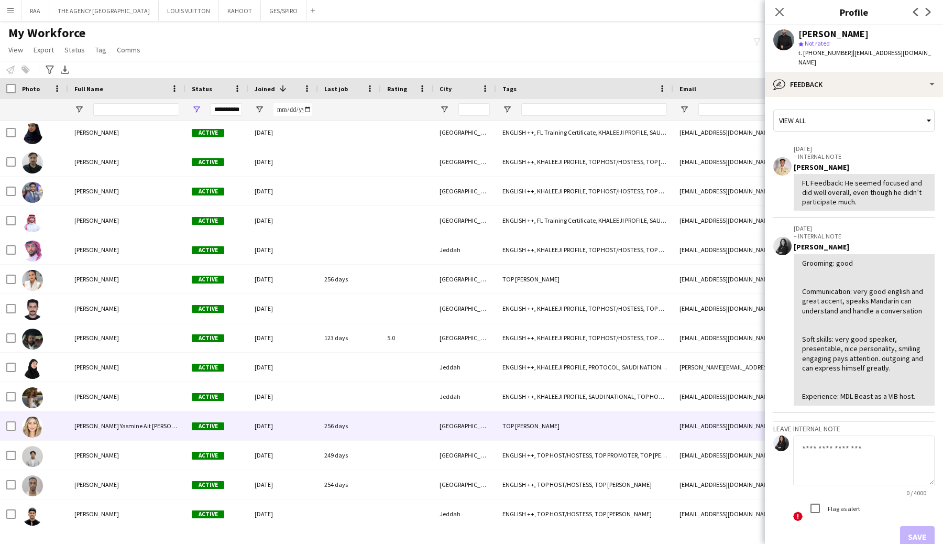
click at [106, 424] on span "[PERSON_NAME] Yasmine Ait [PERSON_NAME]" at bounding box center [135, 426] width 122 height 8
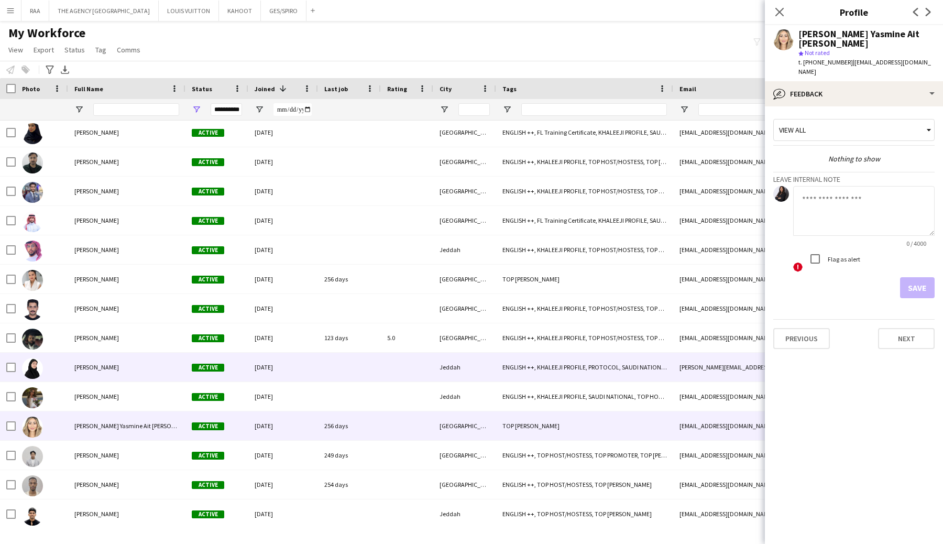
click at [113, 368] on div "[PERSON_NAME]" at bounding box center [126, 366] width 117 height 29
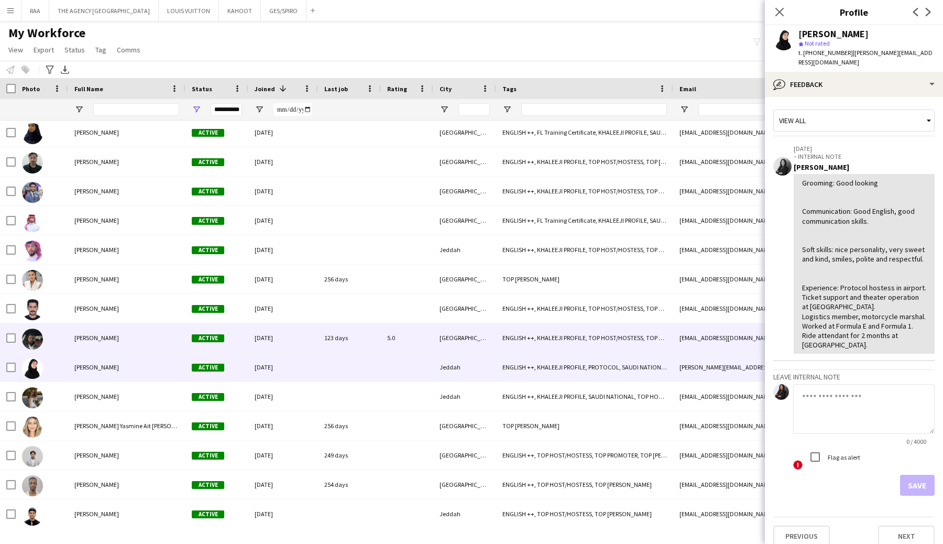
click at [107, 336] on span "[PERSON_NAME]" at bounding box center [96, 338] width 45 height 8
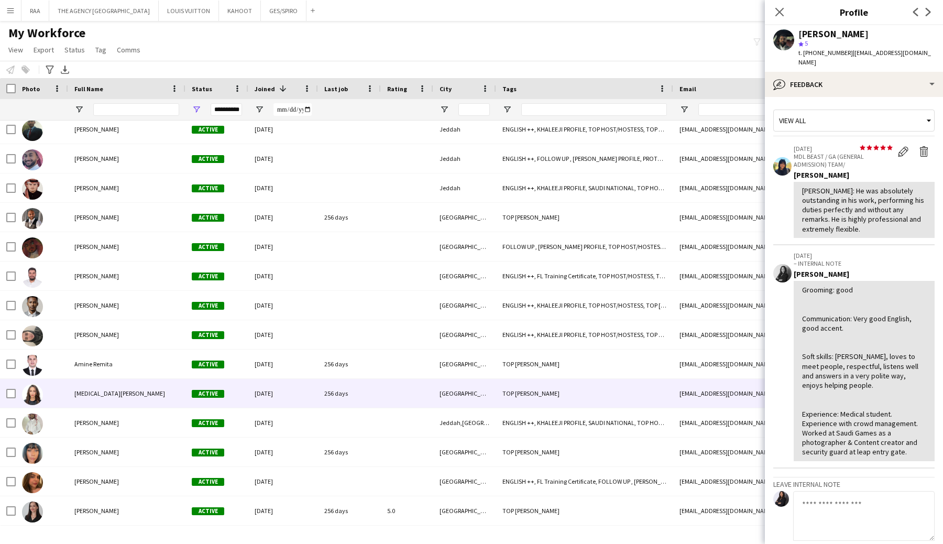
click at [106, 407] on div "[MEDICAL_DATA][PERSON_NAME] Active [DATE] 256 days [GEOGRAPHIC_DATA] TOP [PERSO…" at bounding box center [508, 393] width 1016 height 29
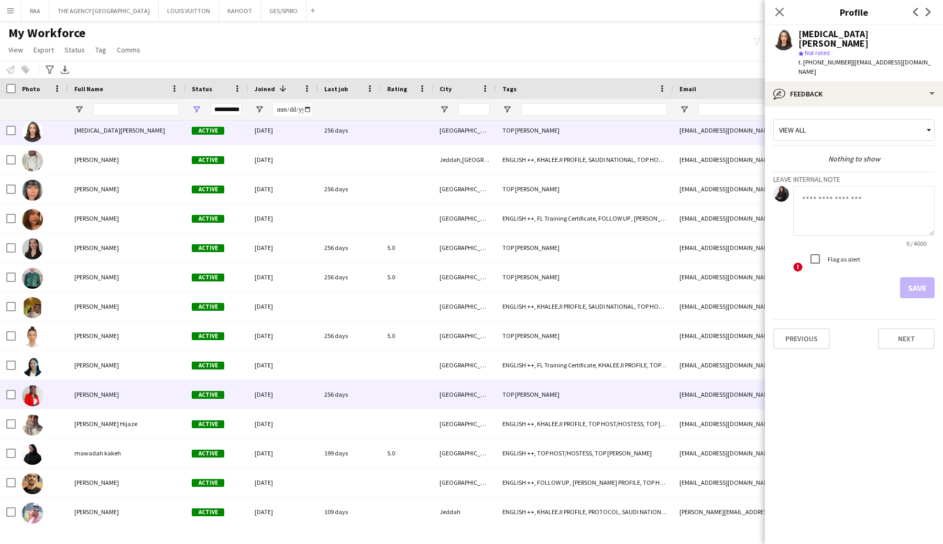
click at [107, 381] on div "[PERSON_NAME]" at bounding box center [126, 394] width 117 height 29
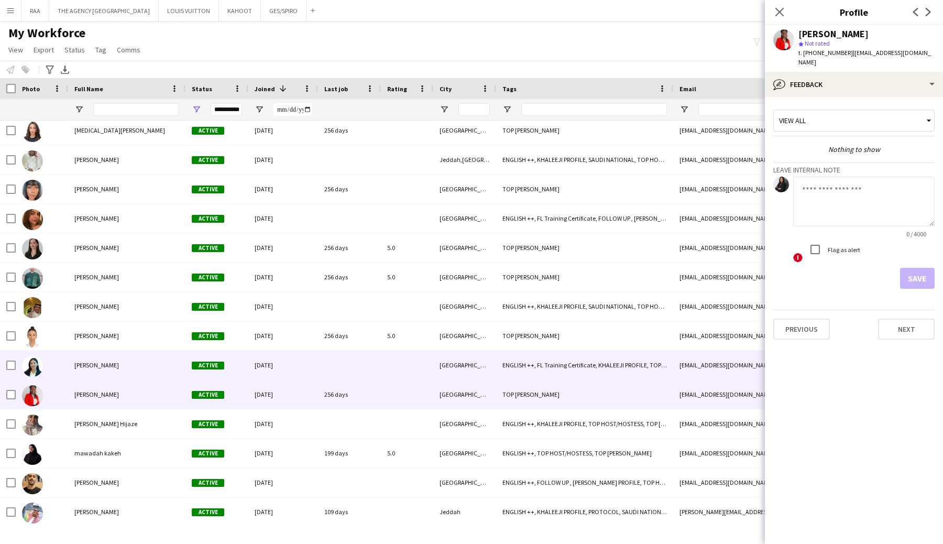
click at [115, 365] on div "[PERSON_NAME]" at bounding box center [126, 364] width 117 height 29
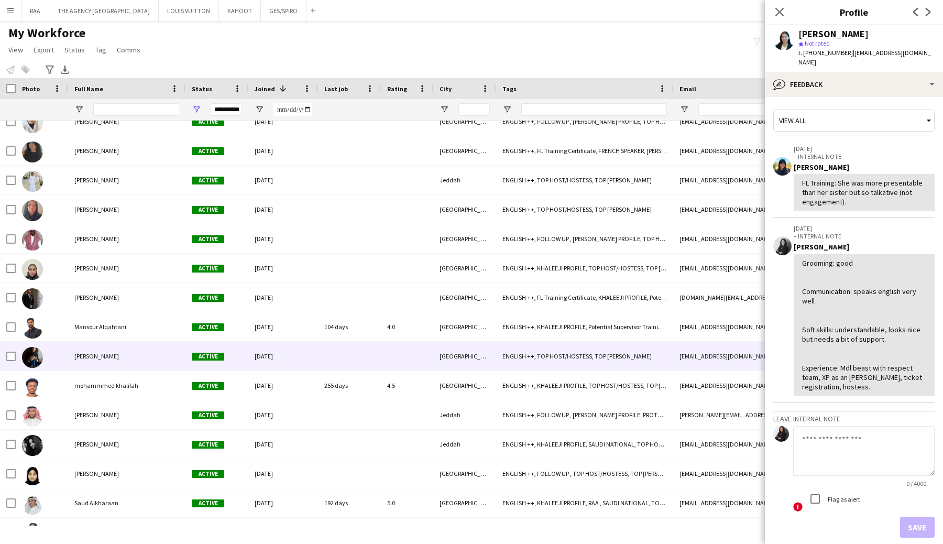
click at [115, 365] on div "[PERSON_NAME]" at bounding box center [126, 355] width 117 height 29
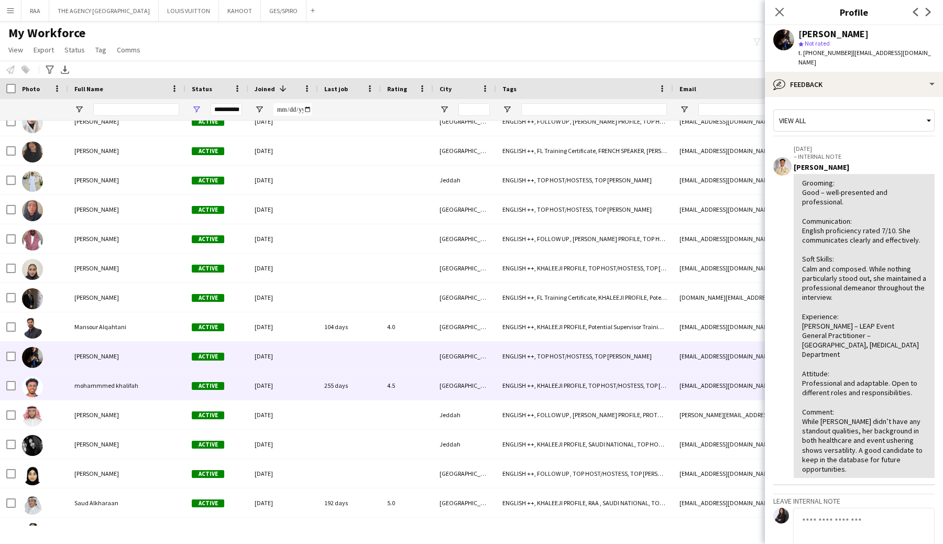
click at [116, 390] on div "mohammmed khalifah" at bounding box center [126, 385] width 117 height 29
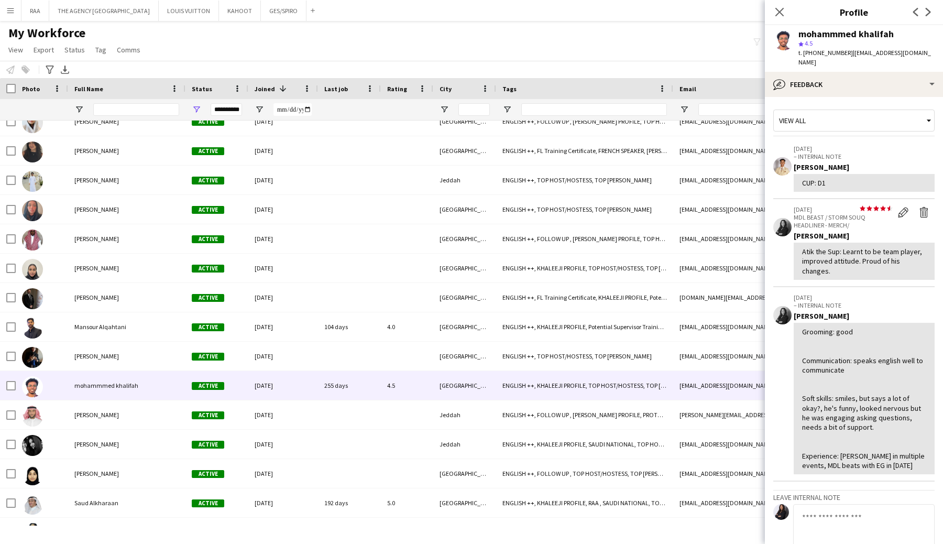
click at [784, 13] on app-icon "Close pop-in" at bounding box center [779, 12] width 13 height 13
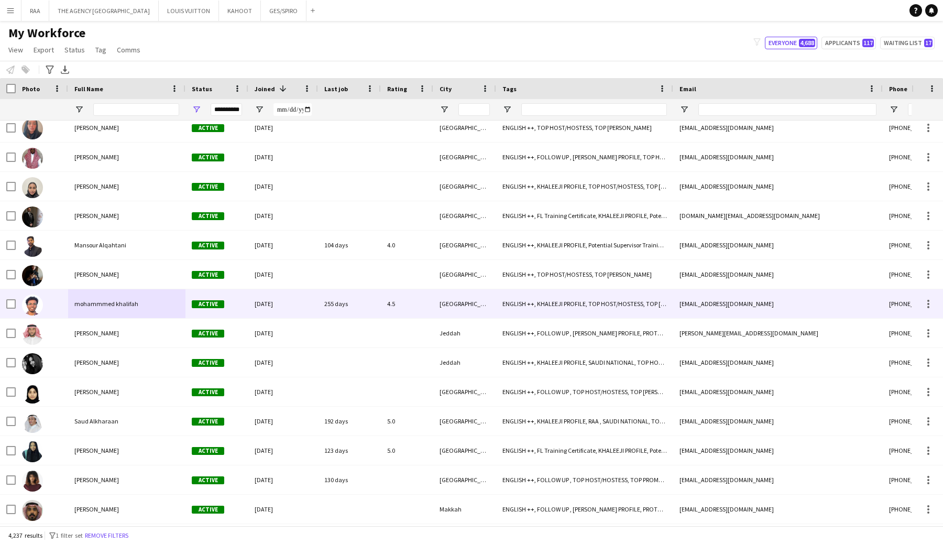
scroll to position [13769, 0]
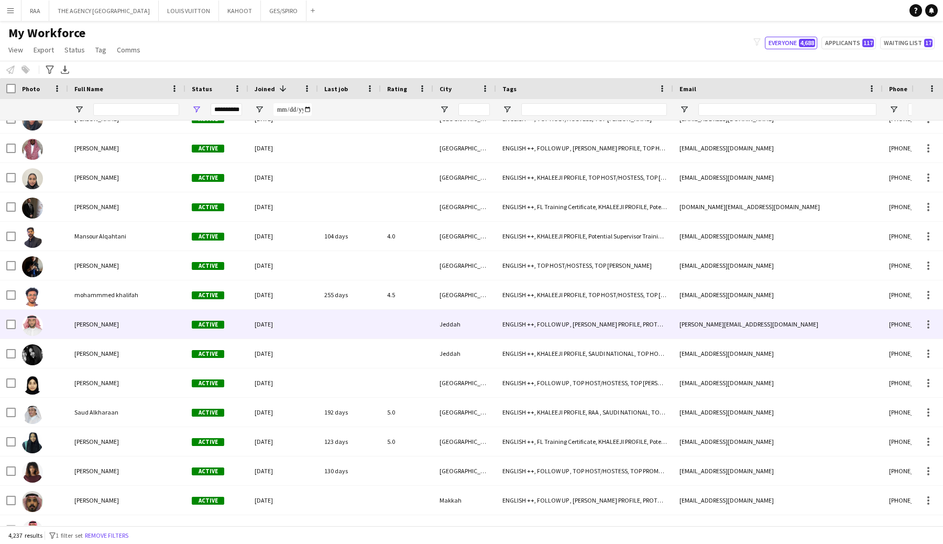
click at [120, 316] on div "[PERSON_NAME]" at bounding box center [126, 323] width 117 height 29
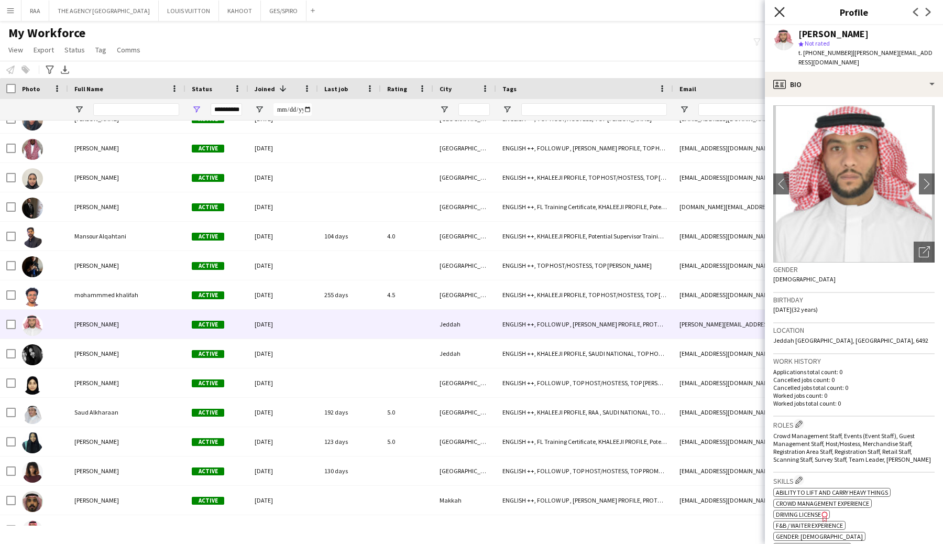
click at [783, 10] on icon "Close pop-in" at bounding box center [779, 12] width 10 height 10
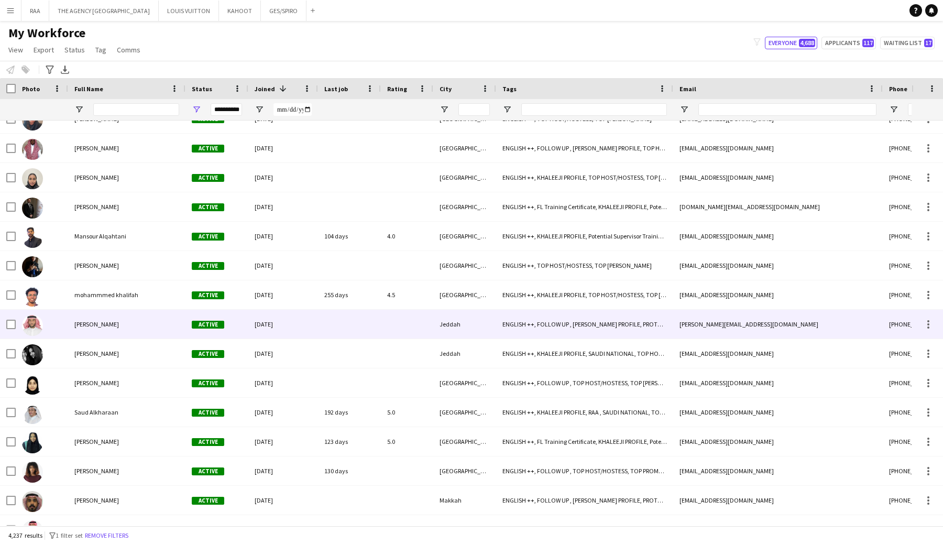
click at [158, 318] on div "[PERSON_NAME]" at bounding box center [126, 323] width 117 height 29
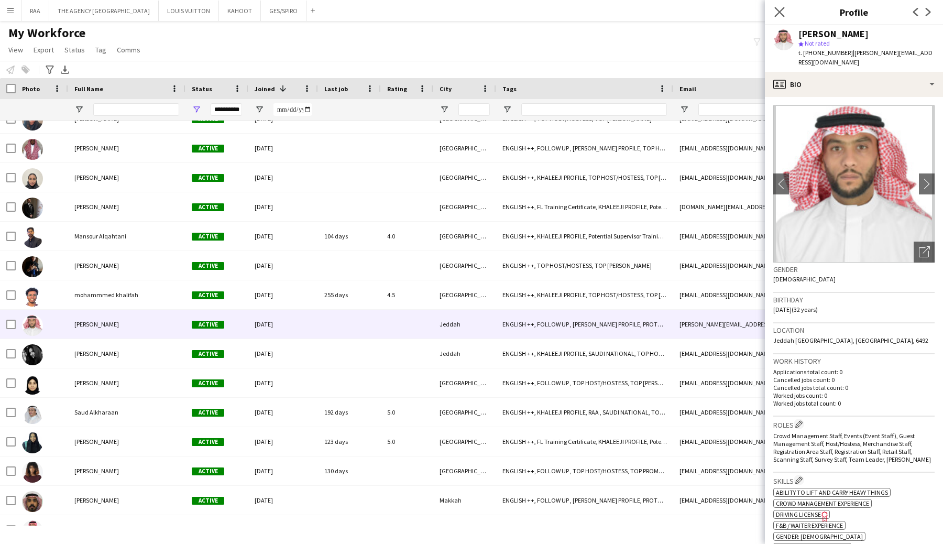
click at [781, 17] on app-icon "Close pop-in" at bounding box center [779, 12] width 15 height 15
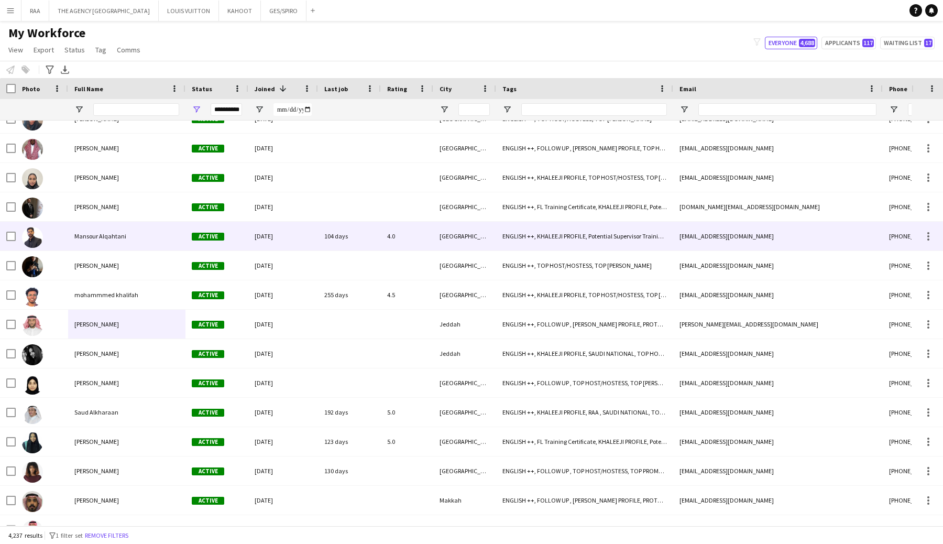
click at [64, 239] on div at bounding box center [42, 235] width 52 height 29
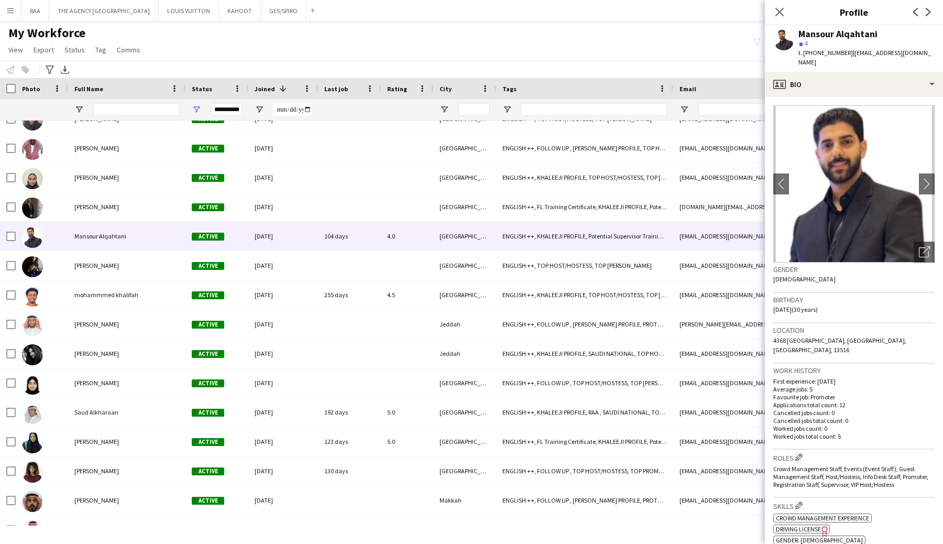
click at [926, 262] on div "Gender [DEMOGRAPHIC_DATA]" at bounding box center [853, 277] width 161 height 30
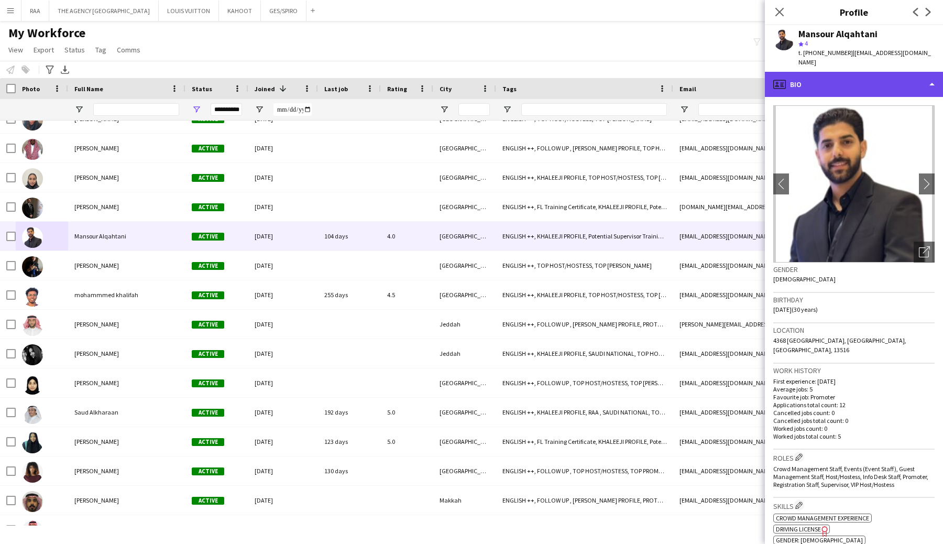
click at [874, 77] on div "profile Bio" at bounding box center [854, 84] width 178 height 25
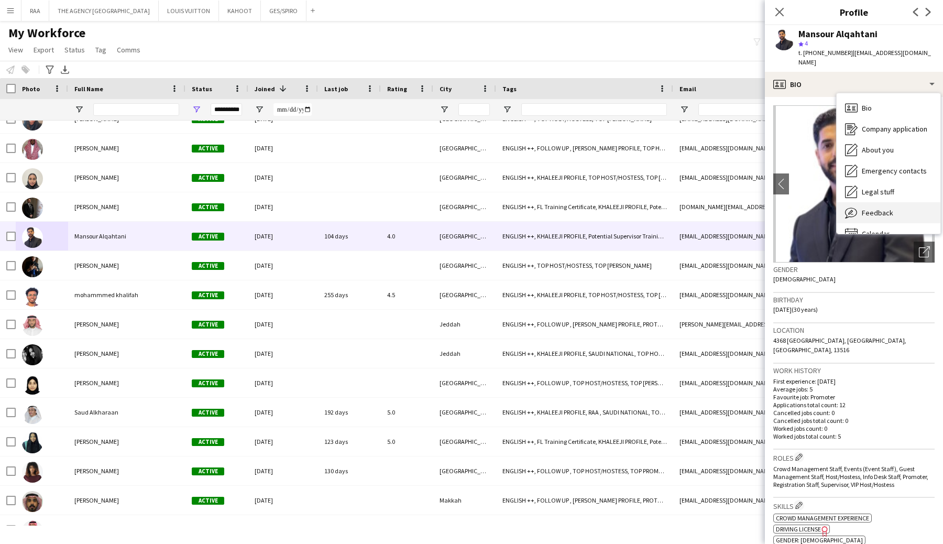
click at [876, 208] on span "Feedback" at bounding box center [876, 212] width 31 height 9
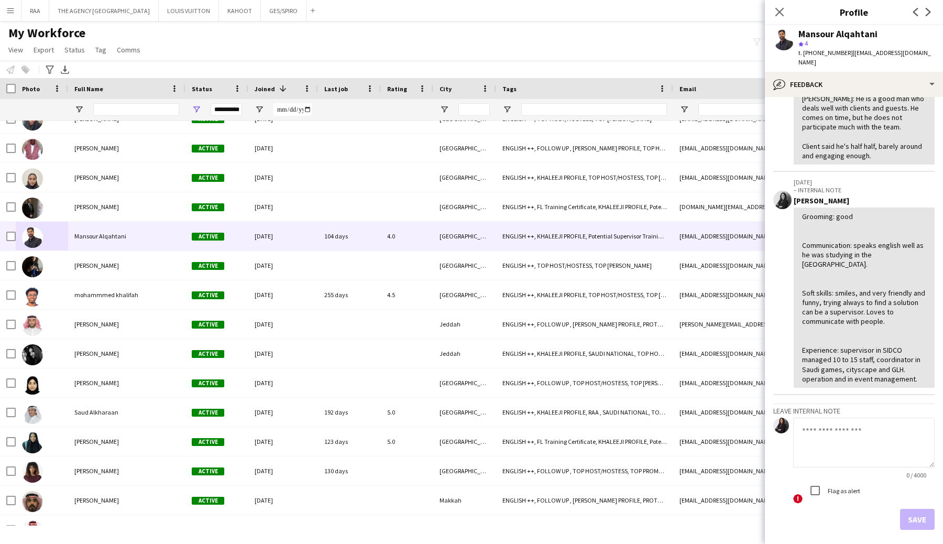
scroll to position [240, 0]
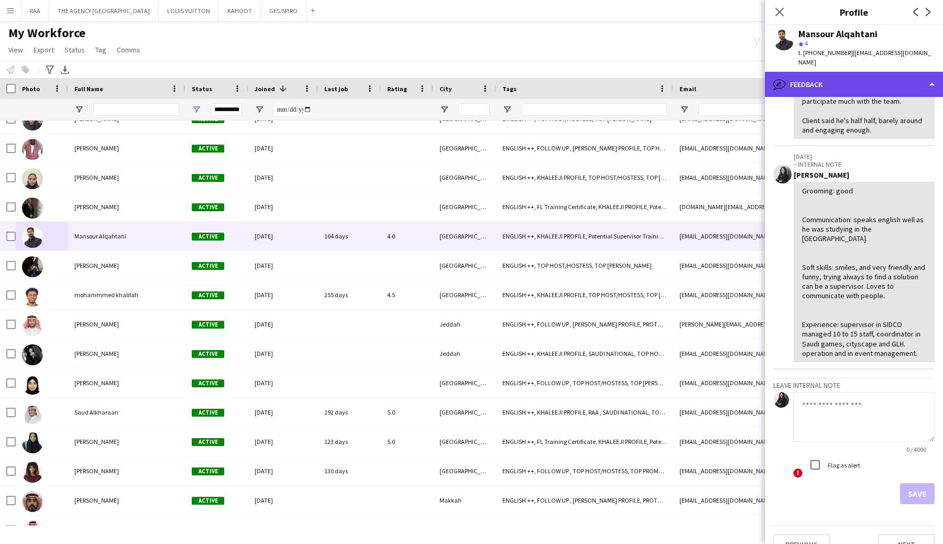
click at [860, 72] on div "bubble-pencil Feedback" at bounding box center [854, 84] width 178 height 25
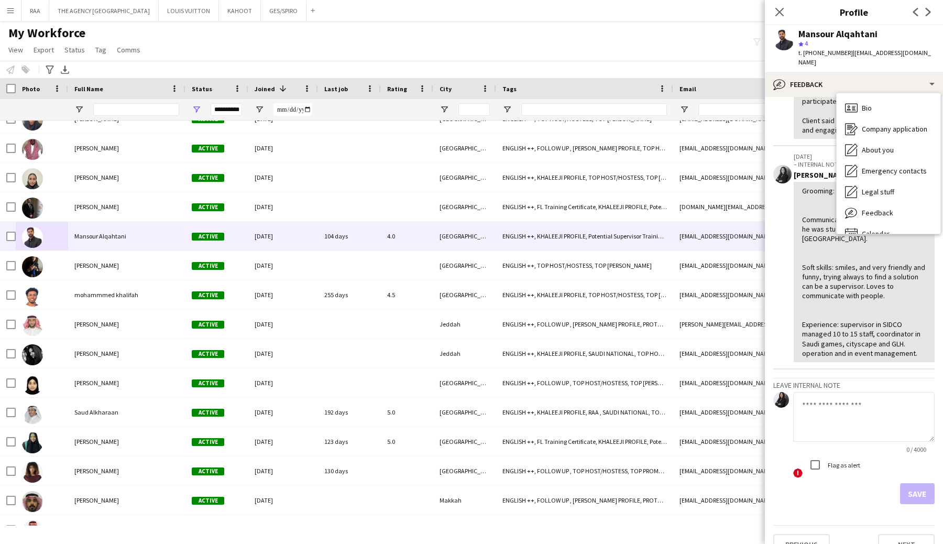
click at [823, 152] on p "[DATE]" at bounding box center [863, 156] width 141 height 8
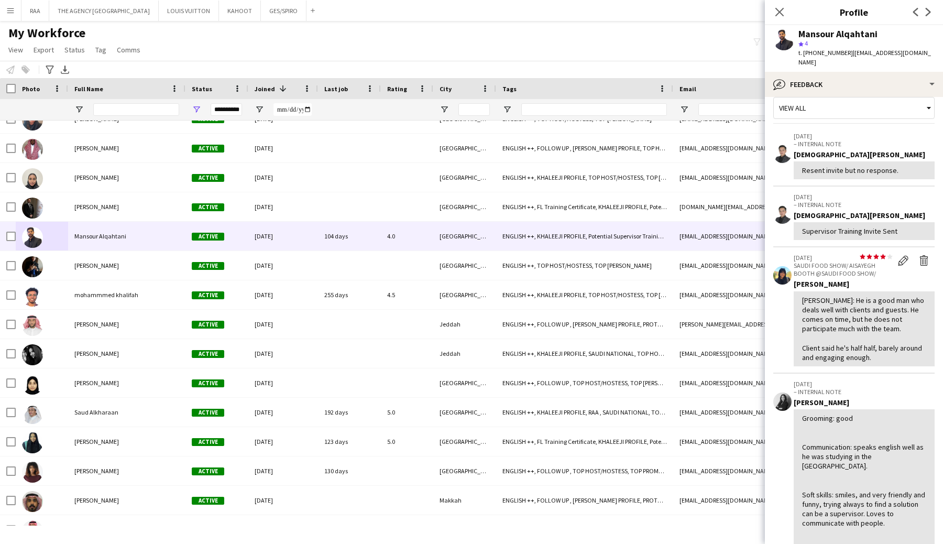
scroll to position [0, 0]
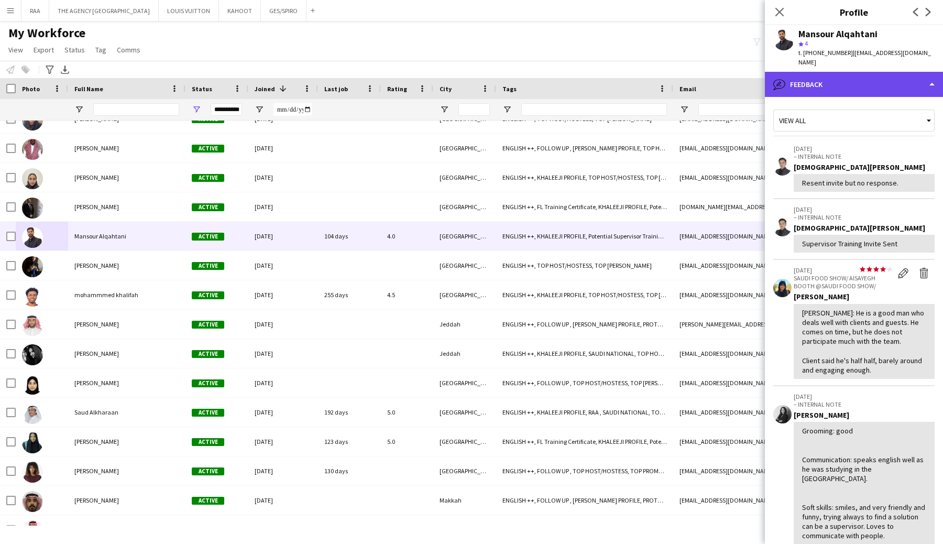
click at [844, 81] on div "bubble-pencil Feedback" at bounding box center [854, 84] width 178 height 25
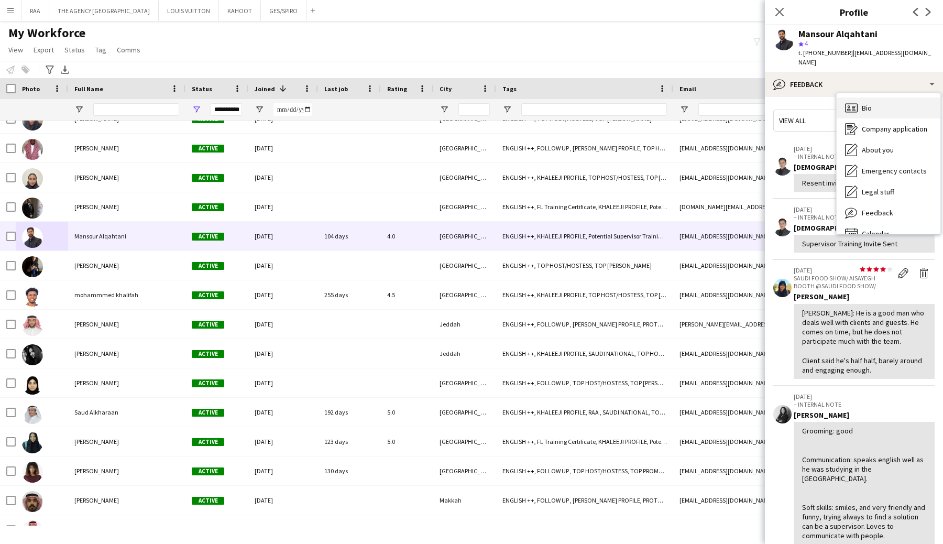
click at [849, 97] on div "Bio Bio" at bounding box center [888, 107] width 104 height 21
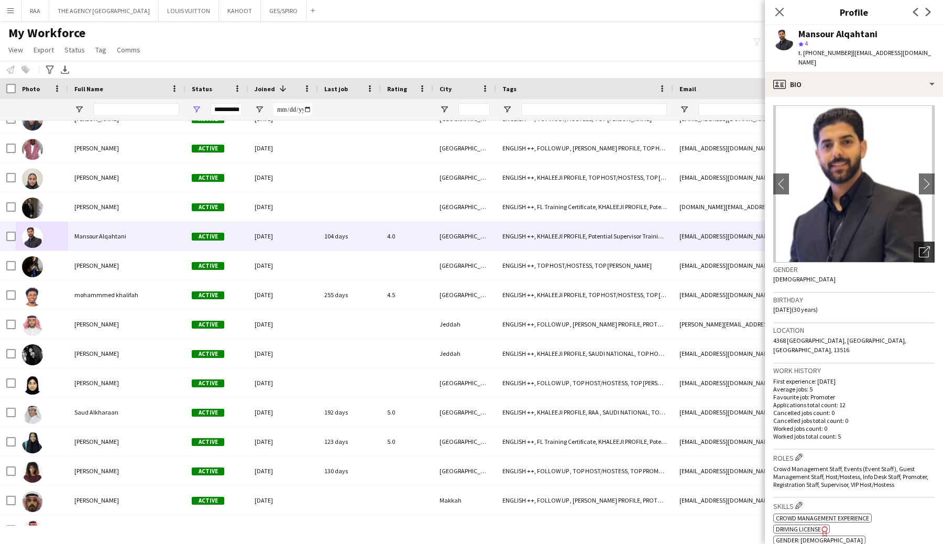
click at [918, 247] on icon at bounding box center [923, 252] width 10 height 10
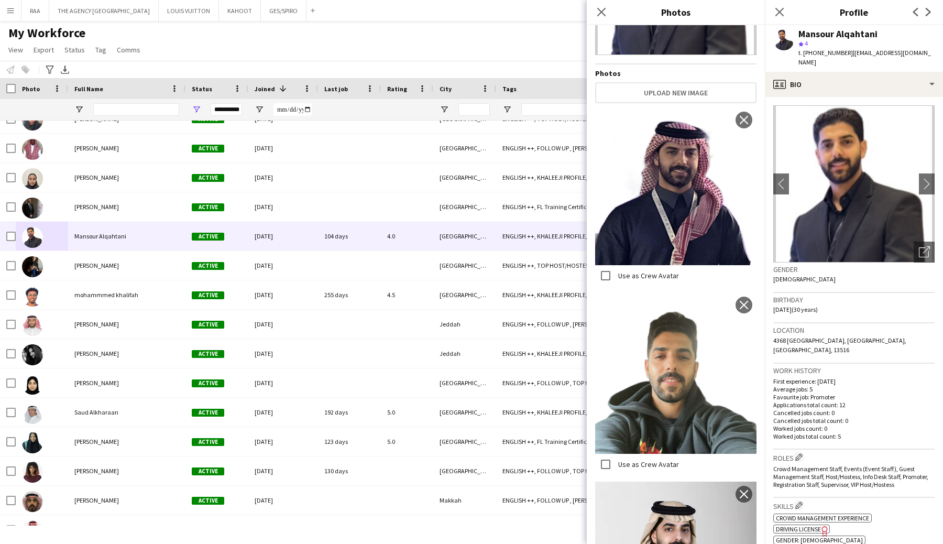
scroll to position [525, 0]
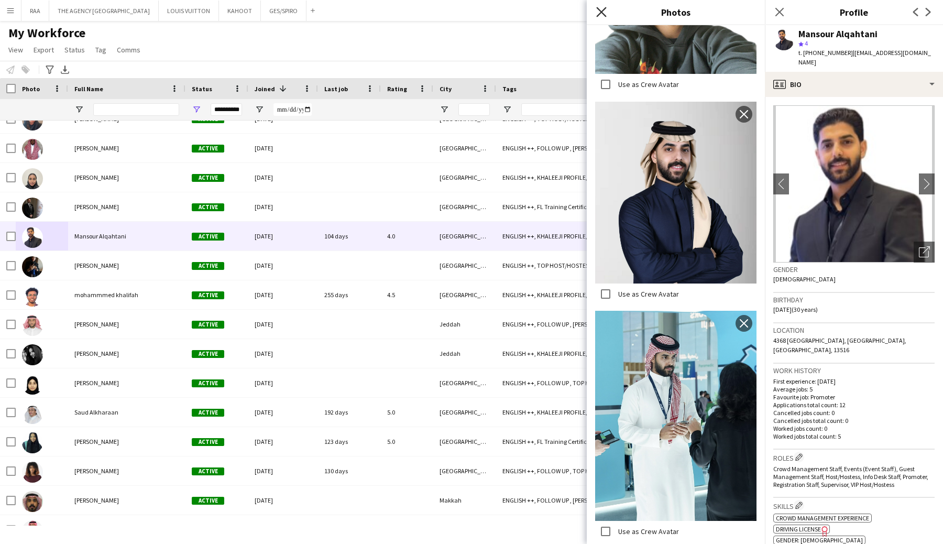
click at [601, 13] on icon "Close pop-in" at bounding box center [601, 12] width 10 height 10
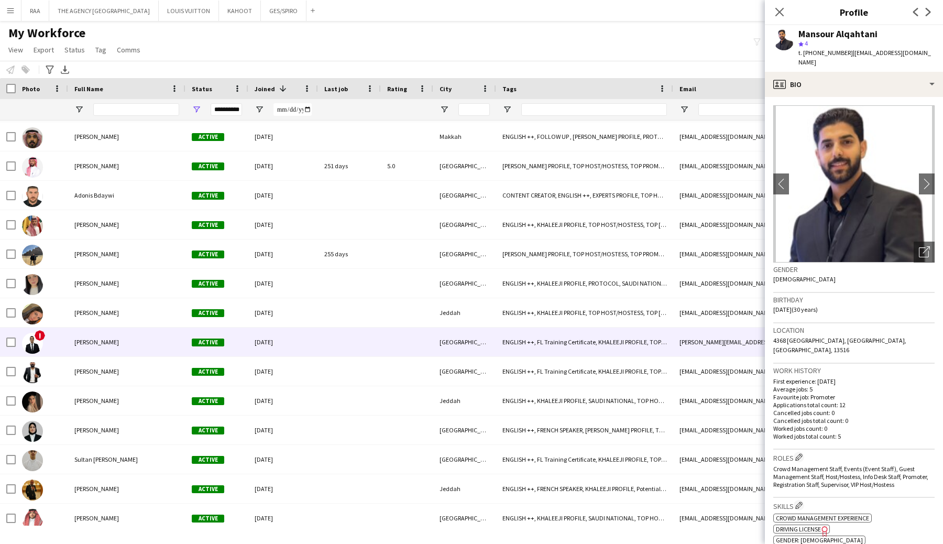
scroll to position [14422, 0]
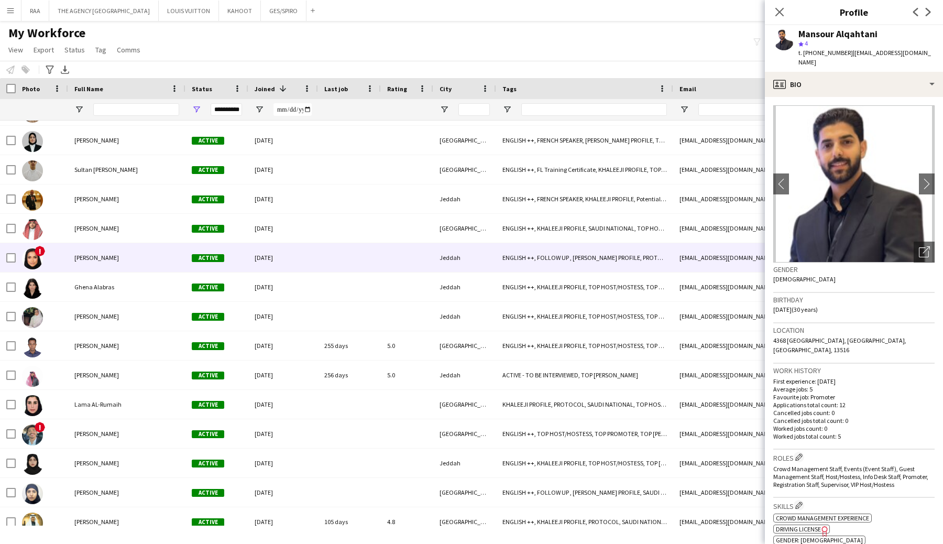
click at [136, 262] on div "[PERSON_NAME]" at bounding box center [126, 257] width 117 height 29
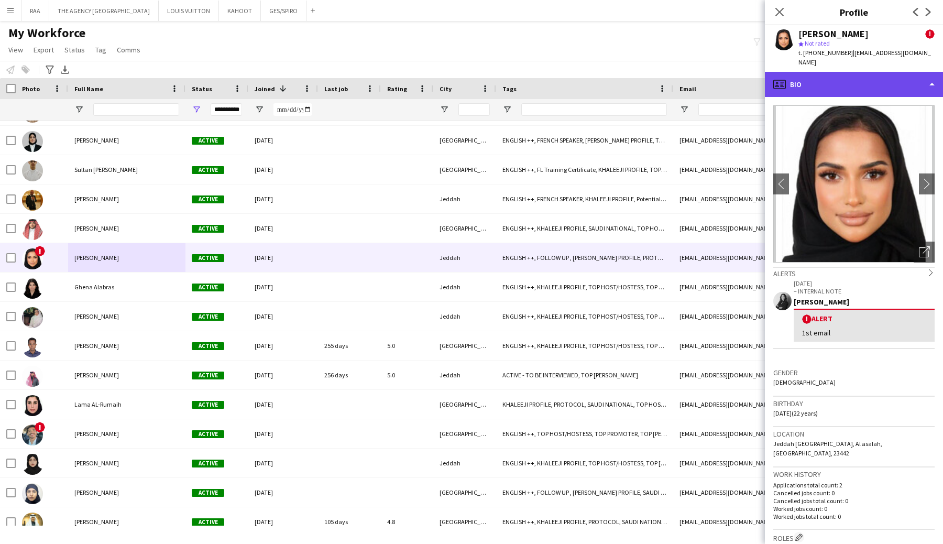
click at [862, 81] on div "profile Bio" at bounding box center [854, 84] width 178 height 25
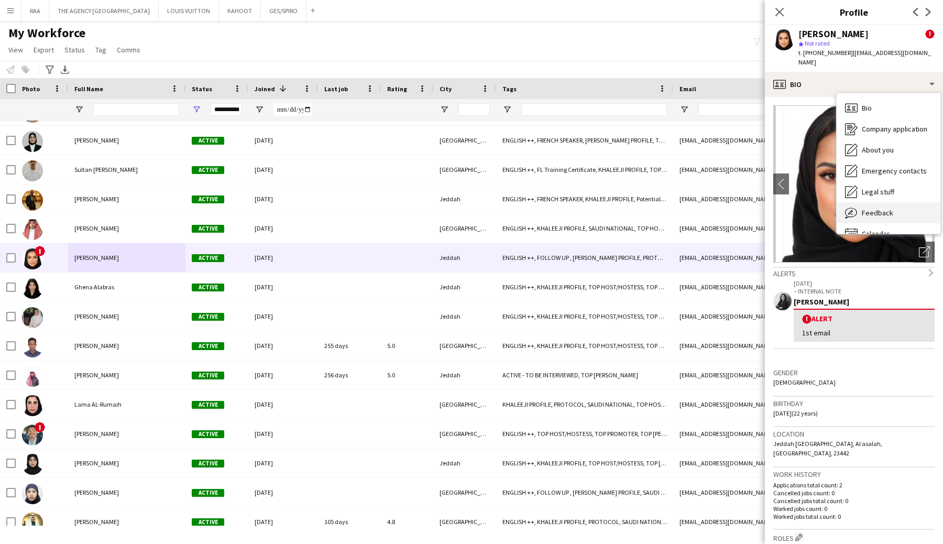
click at [878, 208] on span "Feedback" at bounding box center [876, 212] width 31 height 9
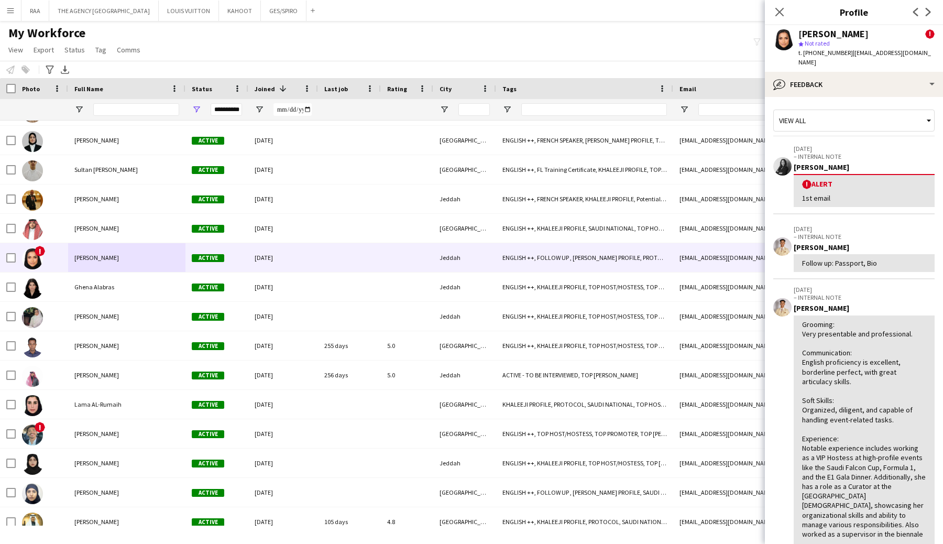
scroll to position [324, 0]
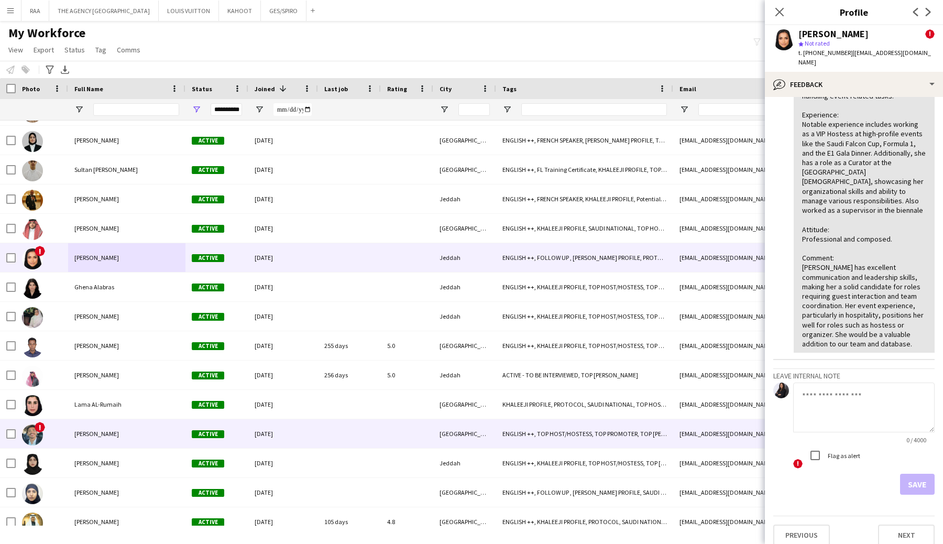
click at [74, 436] on span "[PERSON_NAME]" at bounding box center [96, 433] width 45 height 8
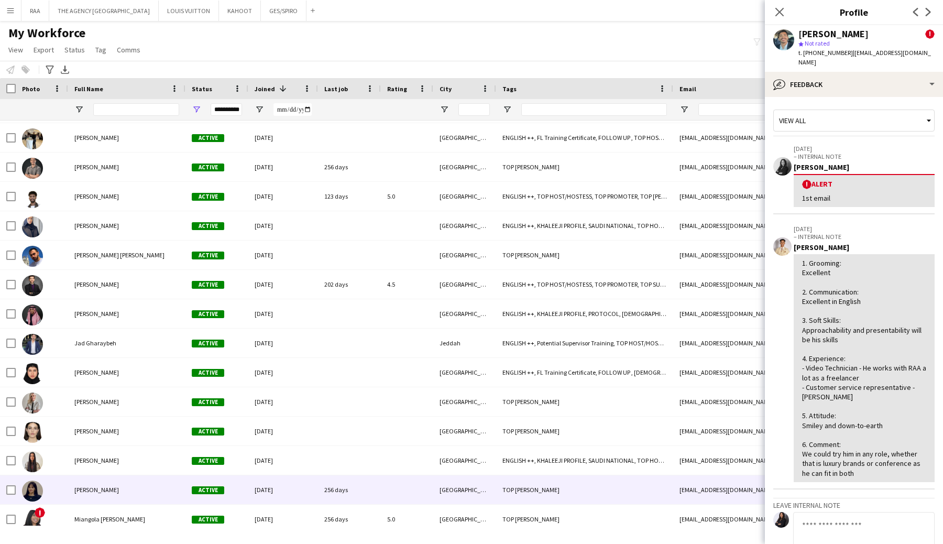
scroll to position [15243, 0]
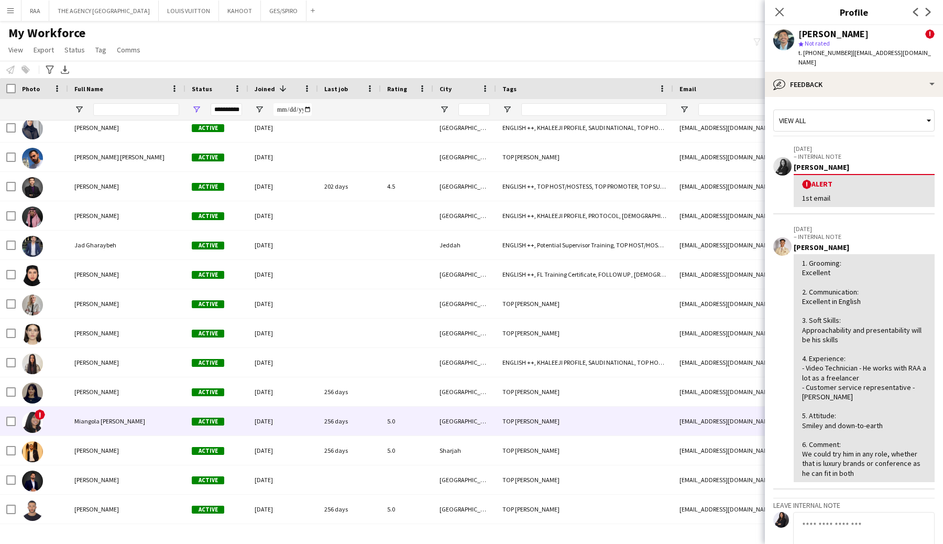
click at [121, 412] on div "Miangola [PERSON_NAME]" at bounding box center [126, 420] width 117 height 29
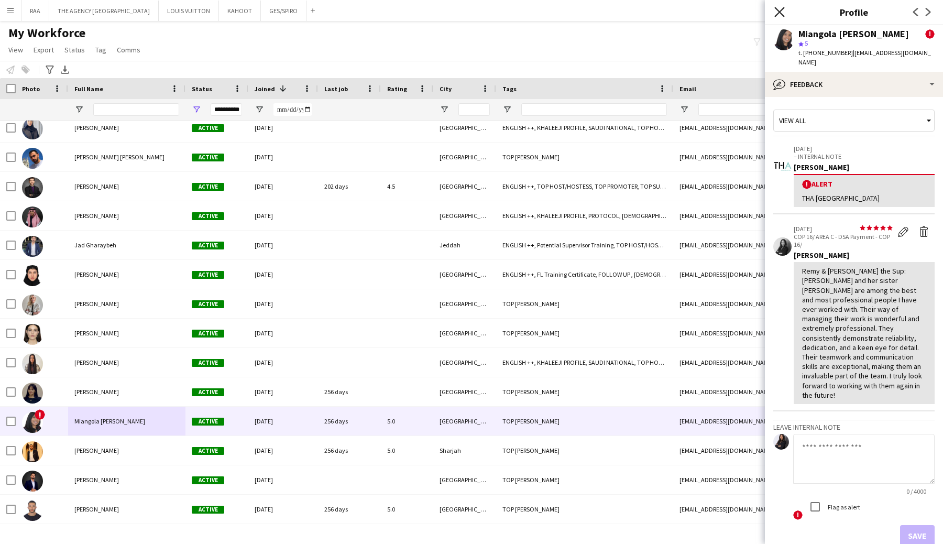
click at [779, 13] on icon at bounding box center [779, 12] width 10 height 10
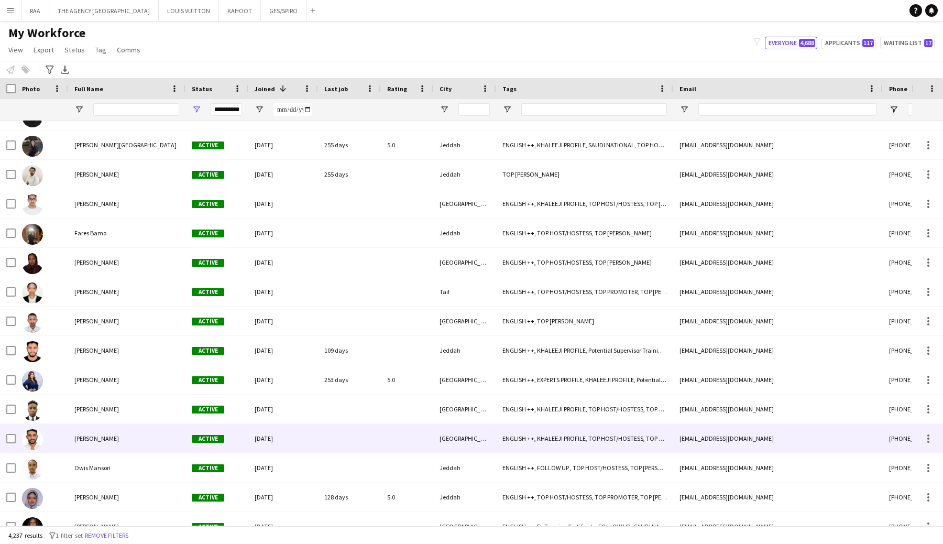
scroll to position [17032, 0]
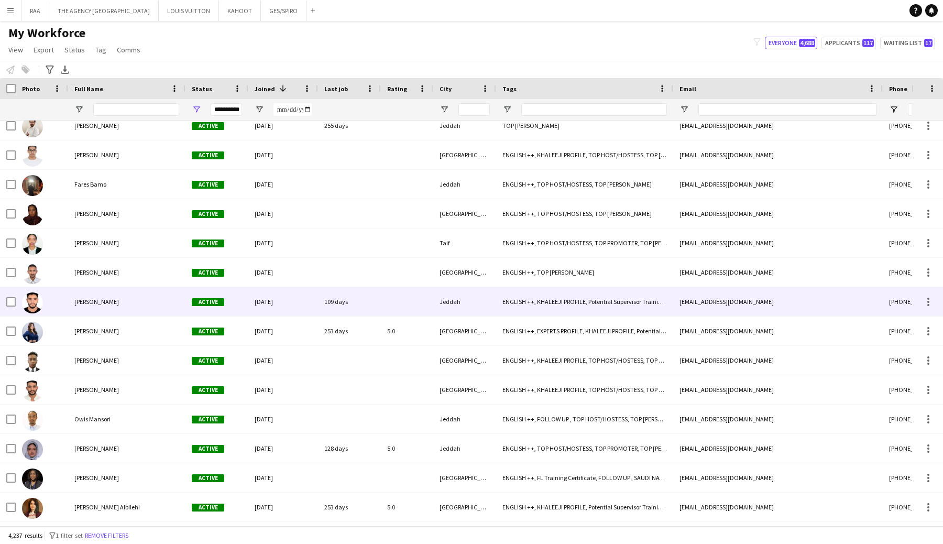
click at [95, 307] on div "[PERSON_NAME]" at bounding box center [126, 301] width 117 height 29
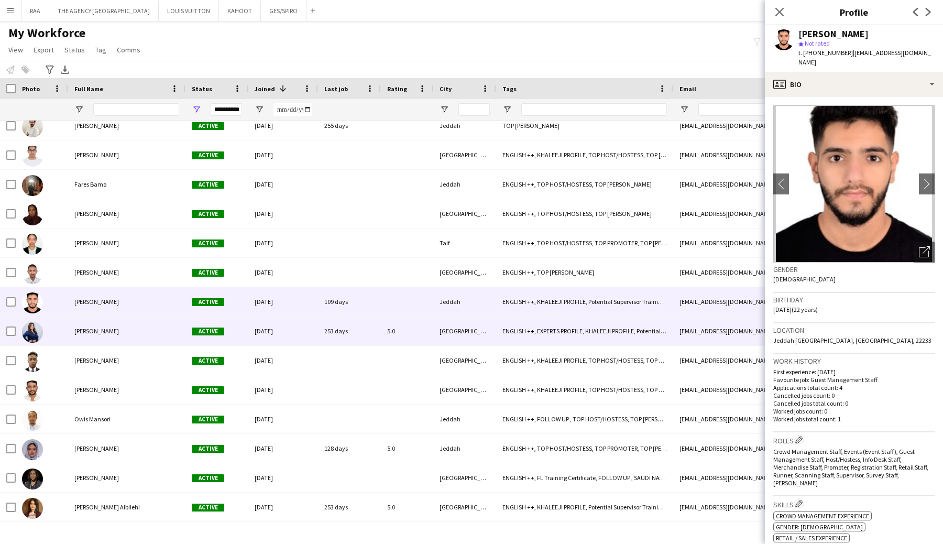
click at [95, 320] on div "[PERSON_NAME]" at bounding box center [126, 330] width 117 height 29
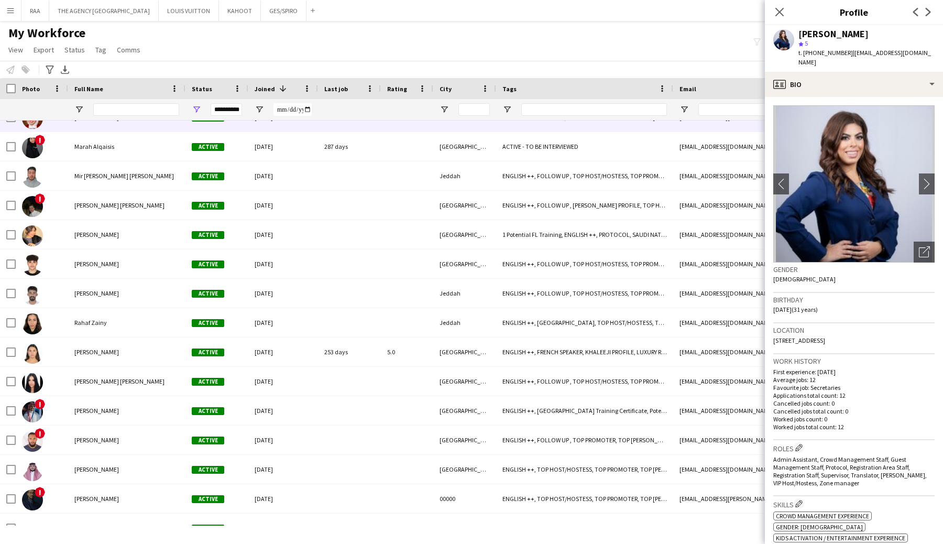
scroll to position [17733, 0]
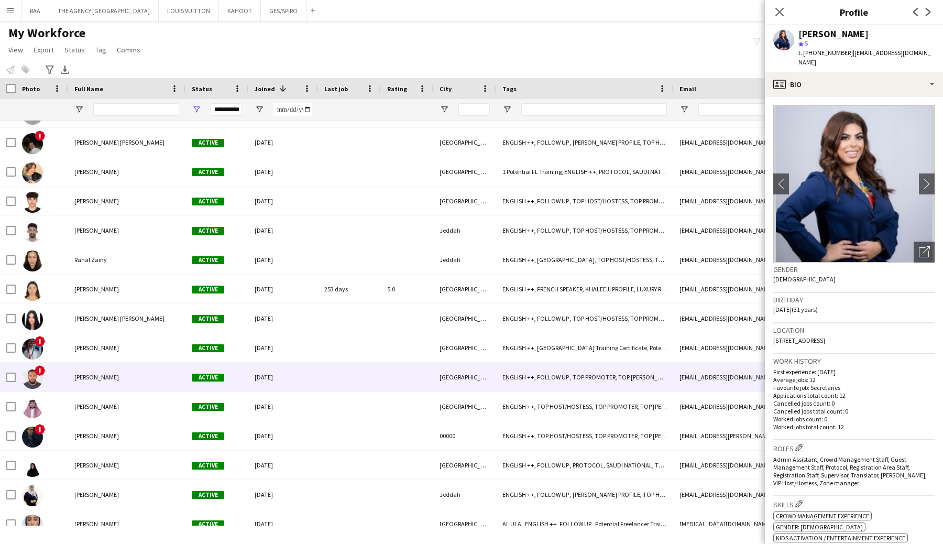
click at [138, 375] on div "[PERSON_NAME]" at bounding box center [126, 376] width 117 height 29
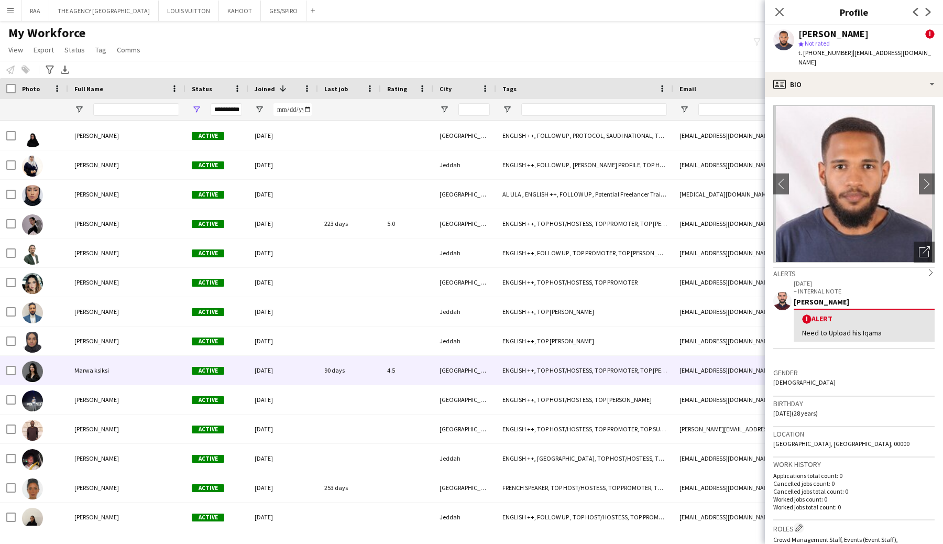
scroll to position [18278, 0]
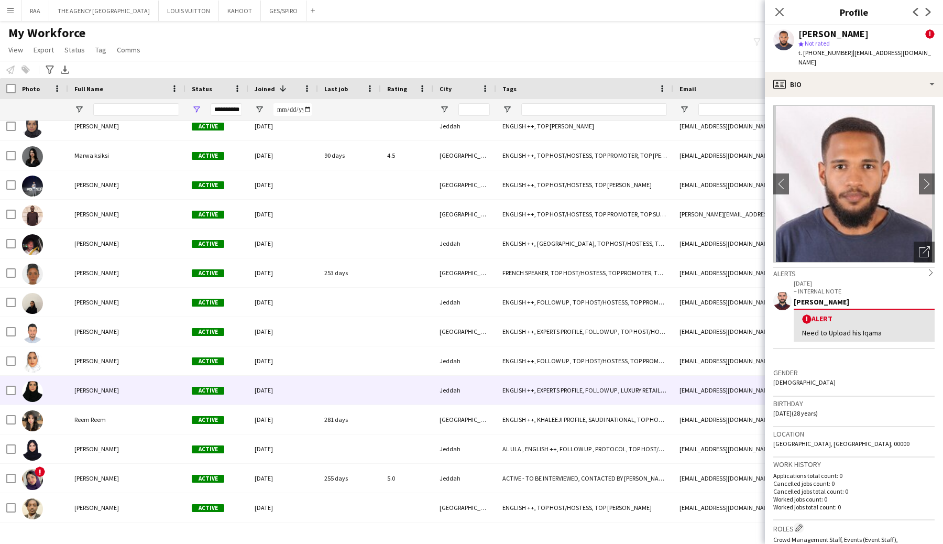
click at [158, 386] on div "[PERSON_NAME]" at bounding box center [126, 389] width 117 height 29
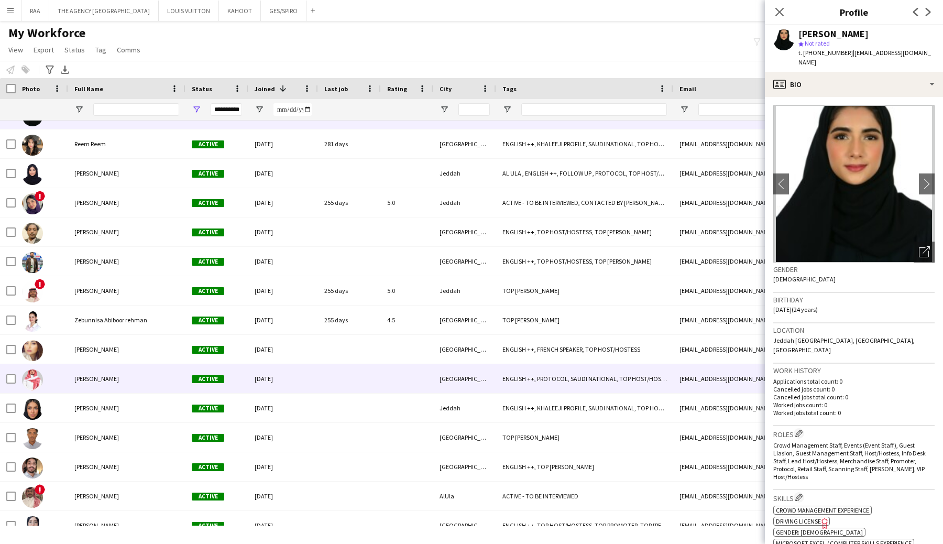
scroll to position [18690, 0]
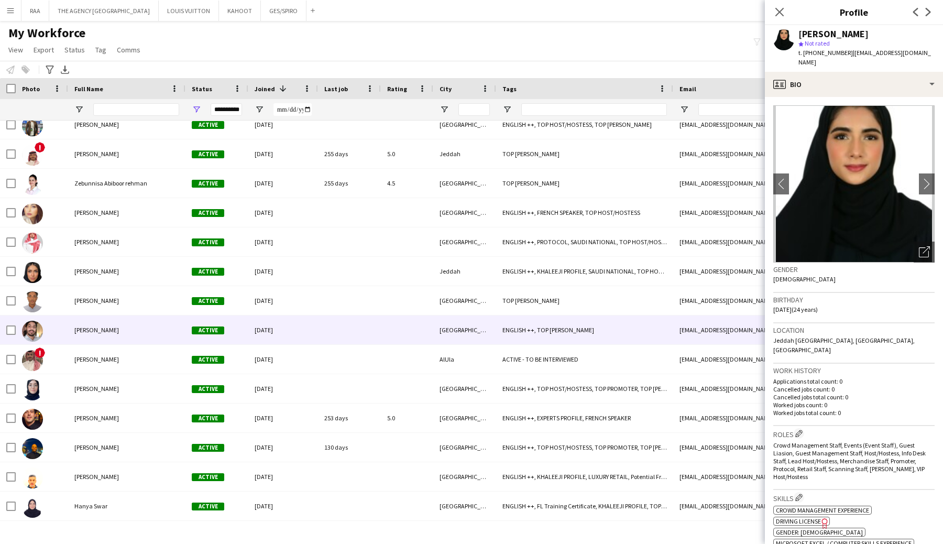
click at [140, 313] on div "[PERSON_NAME]" at bounding box center [126, 300] width 117 height 29
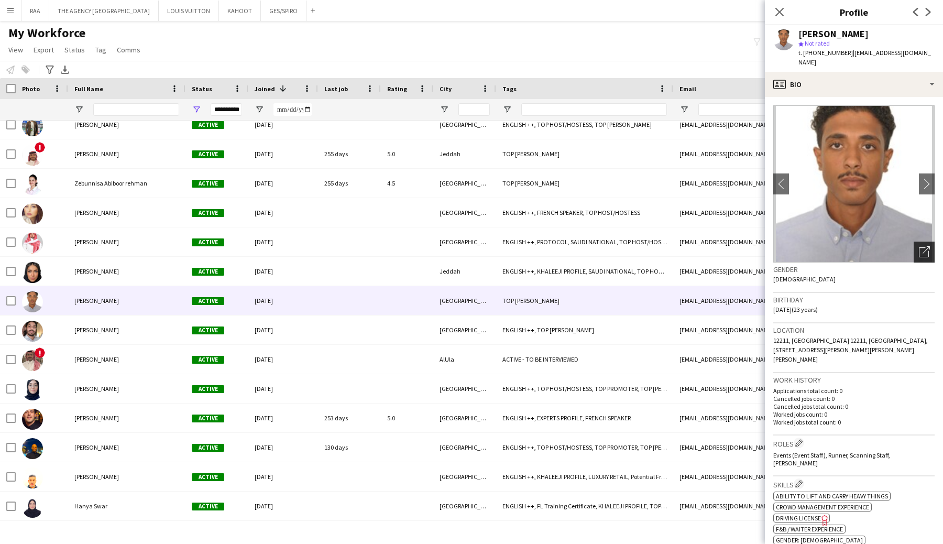
click at [918, 247] on icon at bounding box center [923, 252] width 10 height 10
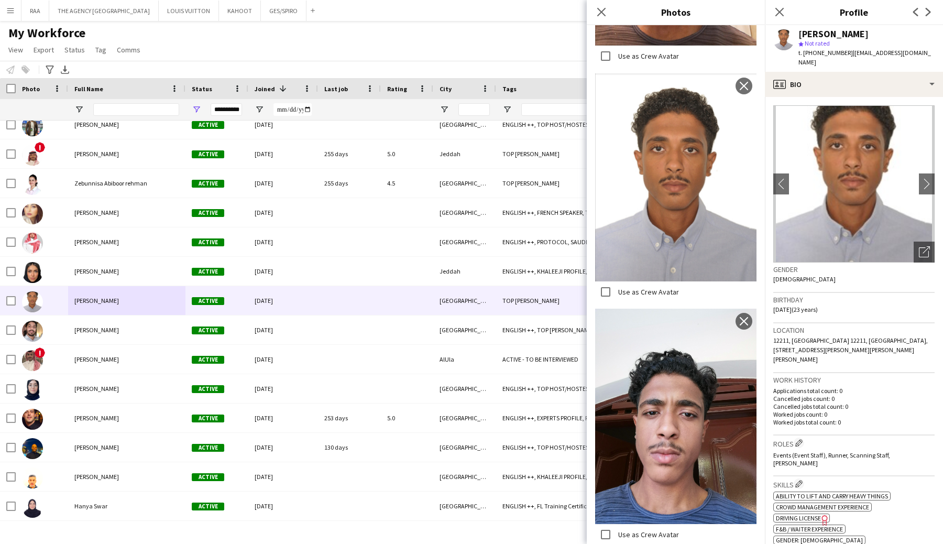
scroll to position [1389, 0]
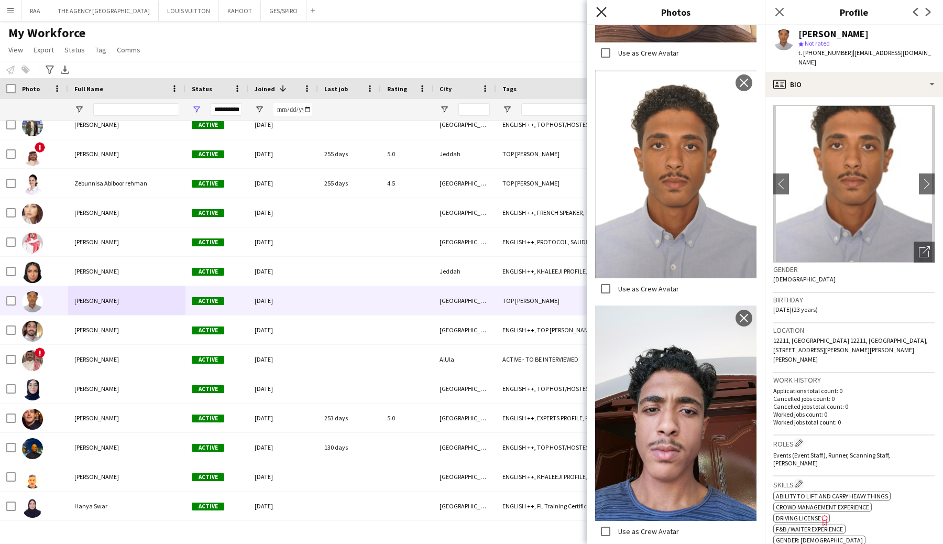
click at [604, 10] on icon "Close pop-in" at bounding box center [601, 12] width 10 height 10
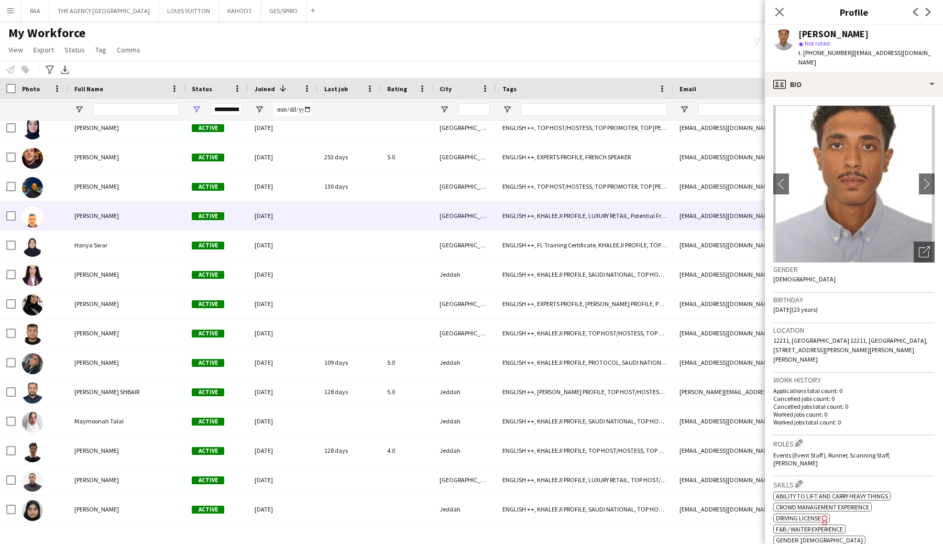
scroll to position [18914, 0]
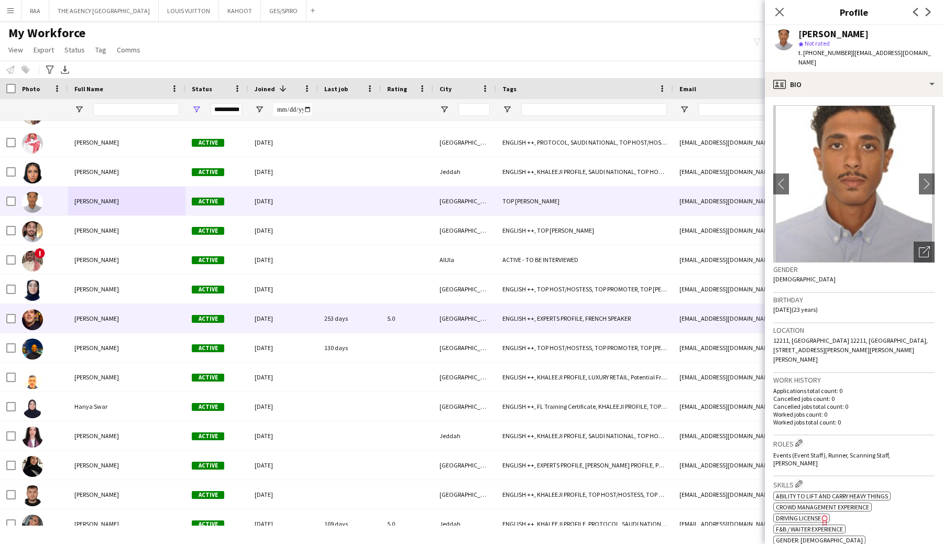
click at [92, 318] on span "[PERSON_NAME]" at bounding box center [96, 318] width 45 height 8
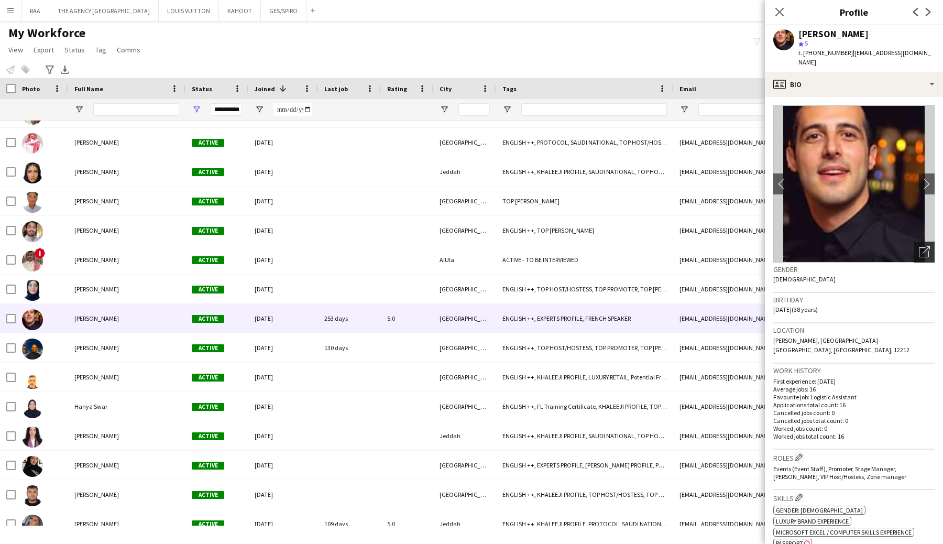
click at [925, 252] on div "Open photos pop-in" at bounding box center [923, 251] width 21 height 21
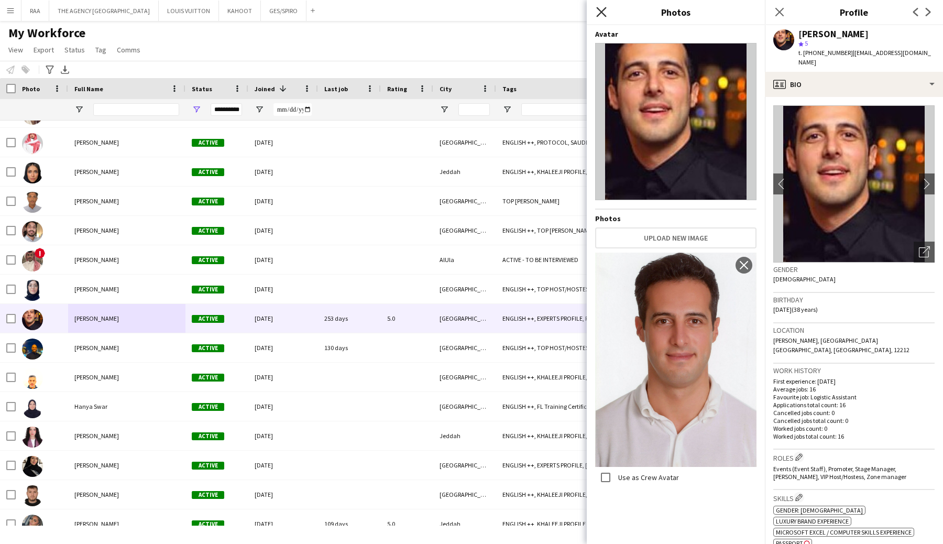
click at [603, 9] on icon at bounding box center [601, 12] width 10 height 10
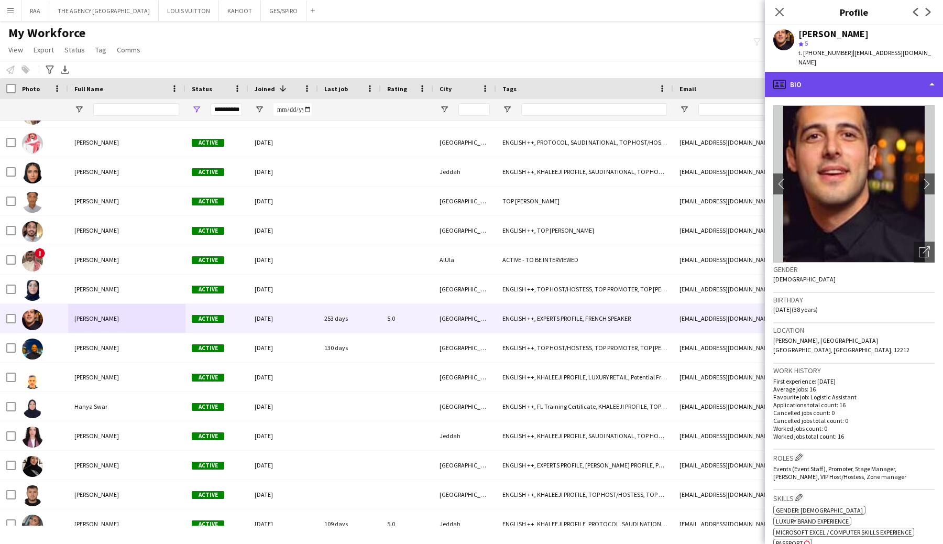
click at [833, 72] on div "profile Bio" at bounding box center [854, 84] width 178 height 25
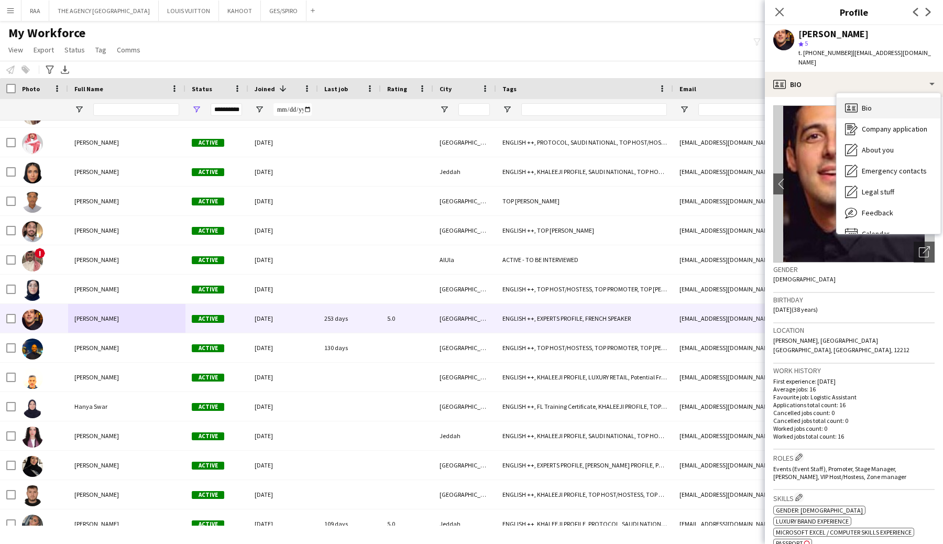
click at [864, 103] on span "Bio" at bounding box center [866, 107] width 10 height 9
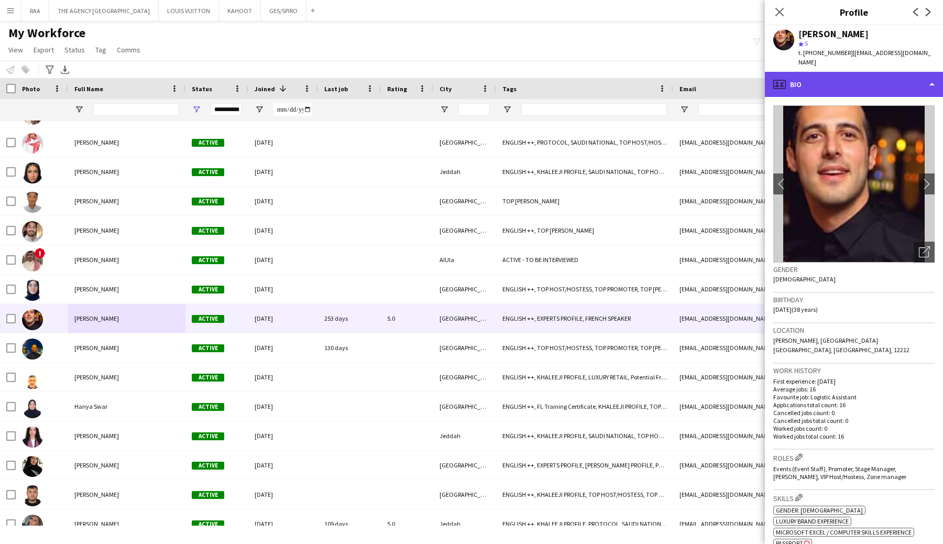
click at [839, 72] on div "profile Bio" at bounding box center [854, 84] width 178 height 25
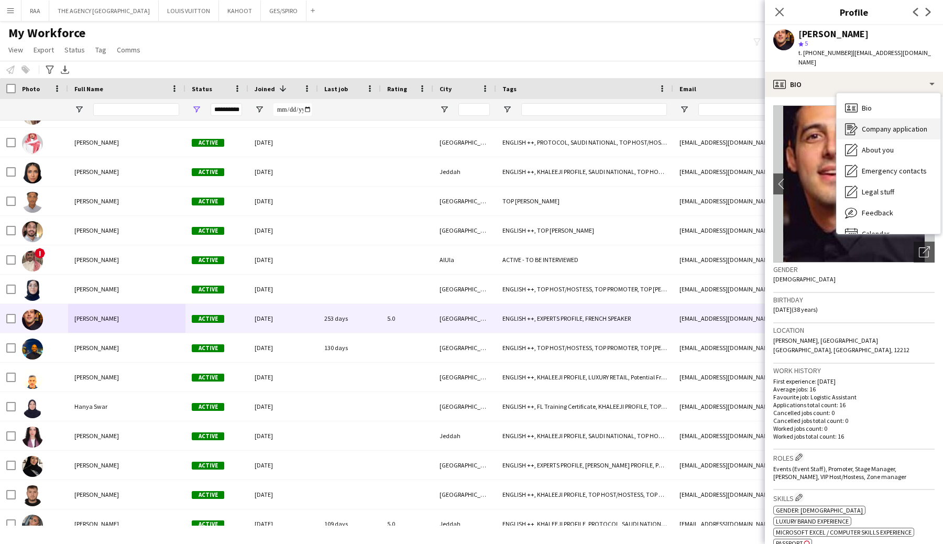
click at [862, 128] on div "Company application Company application" at bounding box center [888, 128] width 104 height 21
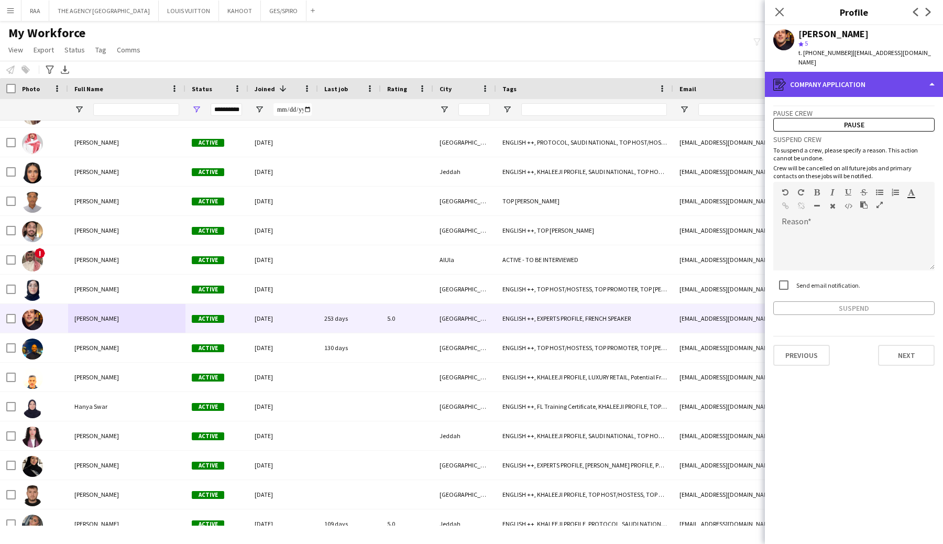
click at [836, 73] on div "register Company application" at bounding box center [854, 84] width 178 height 25
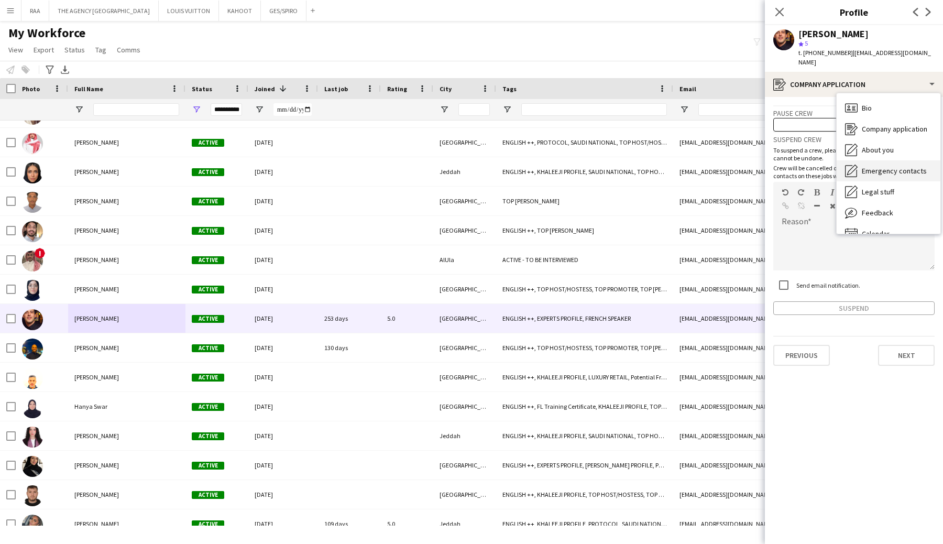
click at [884, 160] on div "Emergency contacts Emergency contacts" at bounding box center [888, 170] width 104 height 21
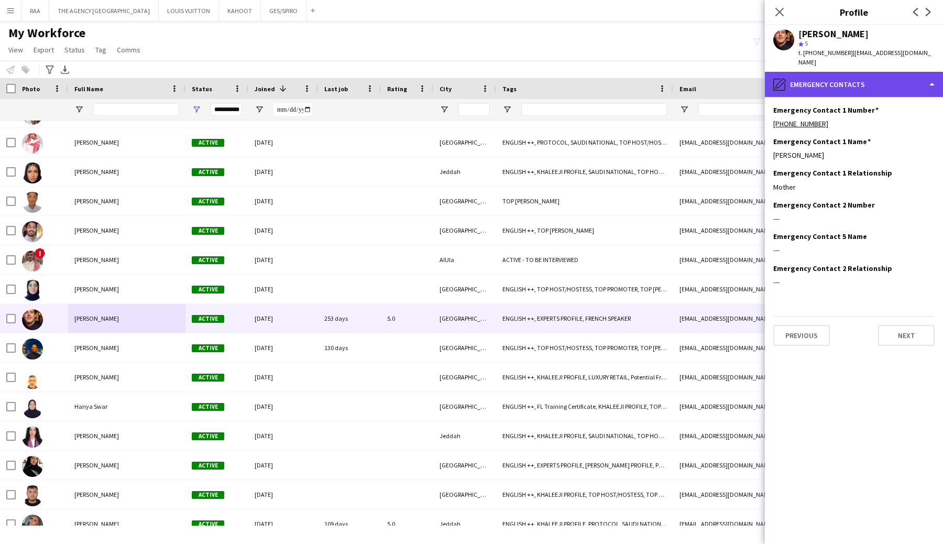
click at [851, 86] on div "pencil4 Emergency contacts" at bounding box center [854, 84] width 178 height 25
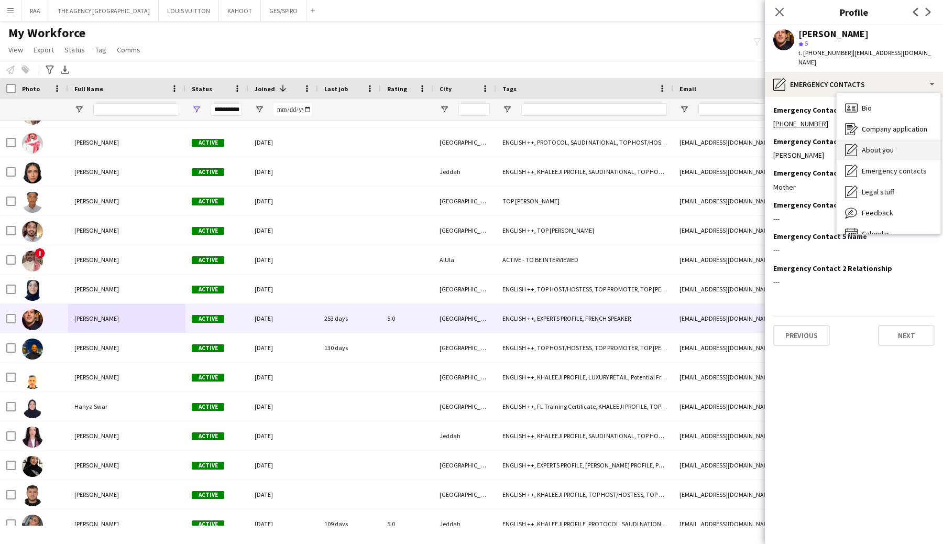
click at [865, 145] on span "About you" at bounding box center [877, 149] width 32 height 9
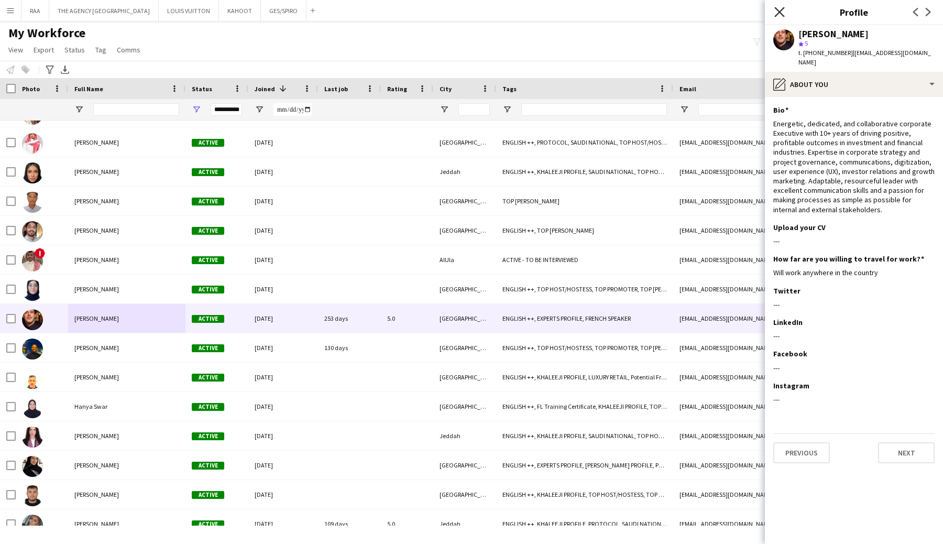
click at [777, 14] on icon at bounding box center [779, 12] width 10 height 10
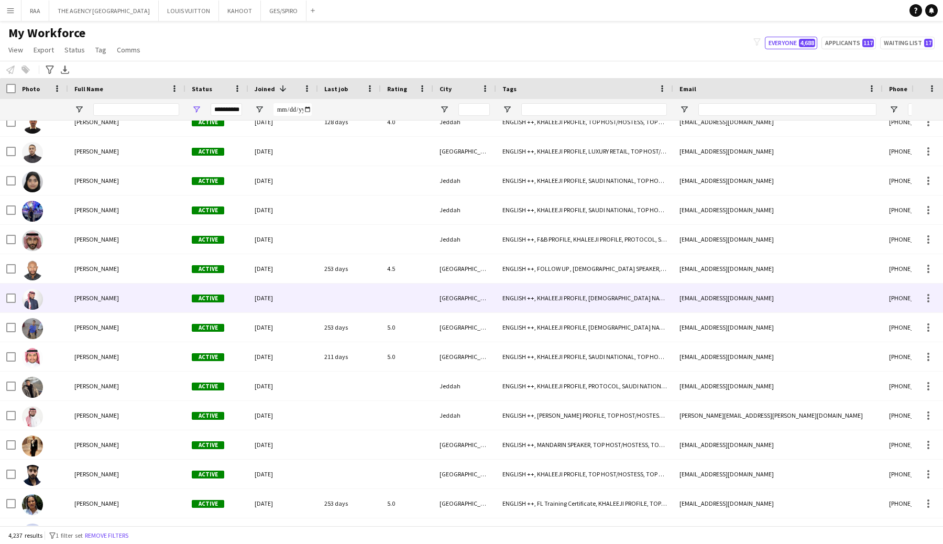
click at [135, 297] on div "[PERSON_NAME]" at bounding box center [126, 297] width 117 height 29
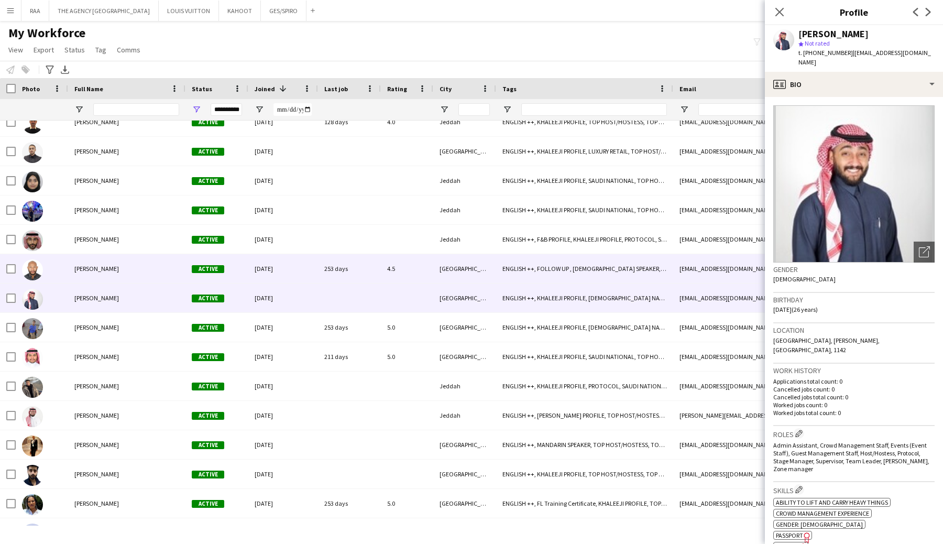
click at [124, 272] on div "[PERSON_NAME]" at bounding box center [126, 268] width 117 height 29
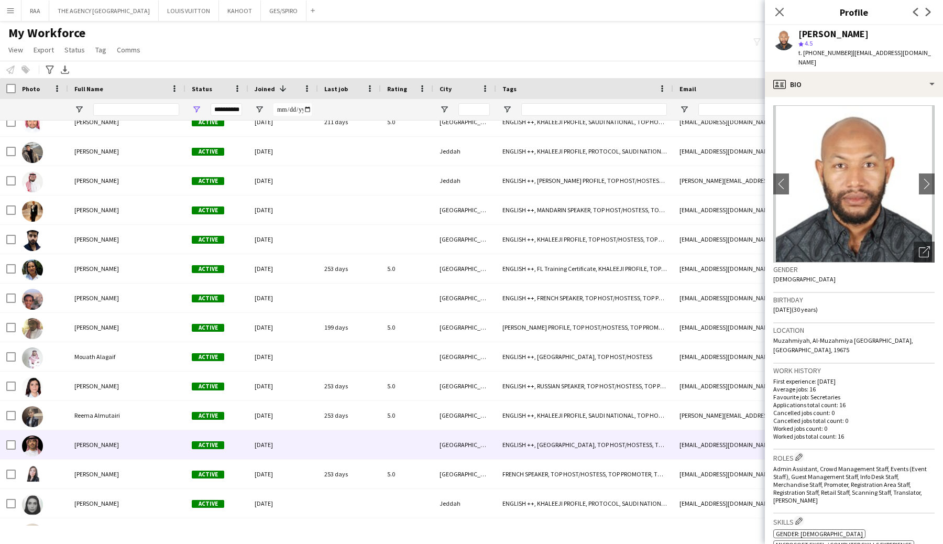
click at [110, 437] on div "[PERSON_NAME]" at bounding box center [126, 444] width 117 height 29
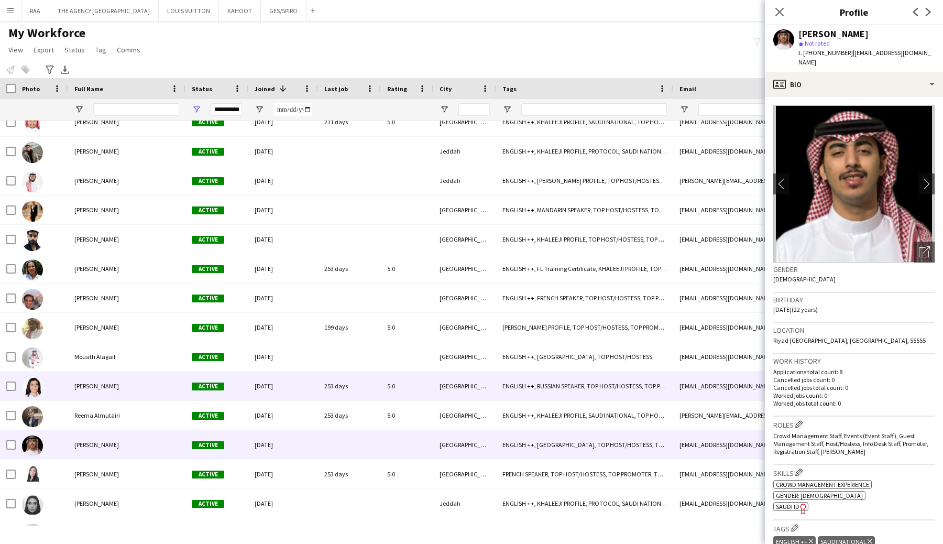
click at [104, 390] on span "[PERSON_NAME]" at bounding box center [96, 386] width 45 height 8
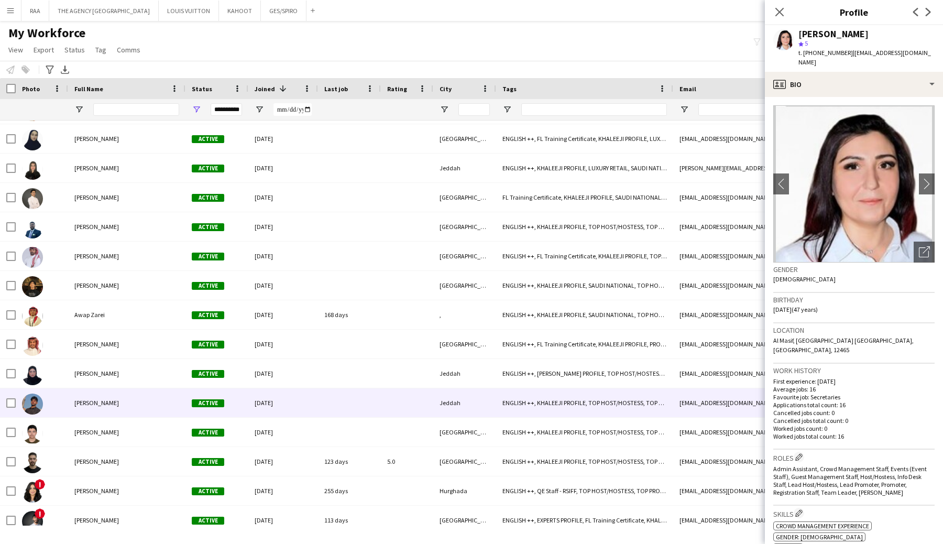
click at [104, 390] on div "[PERSON_NAME]" at bounding box center [126, 402] width 117 height 29
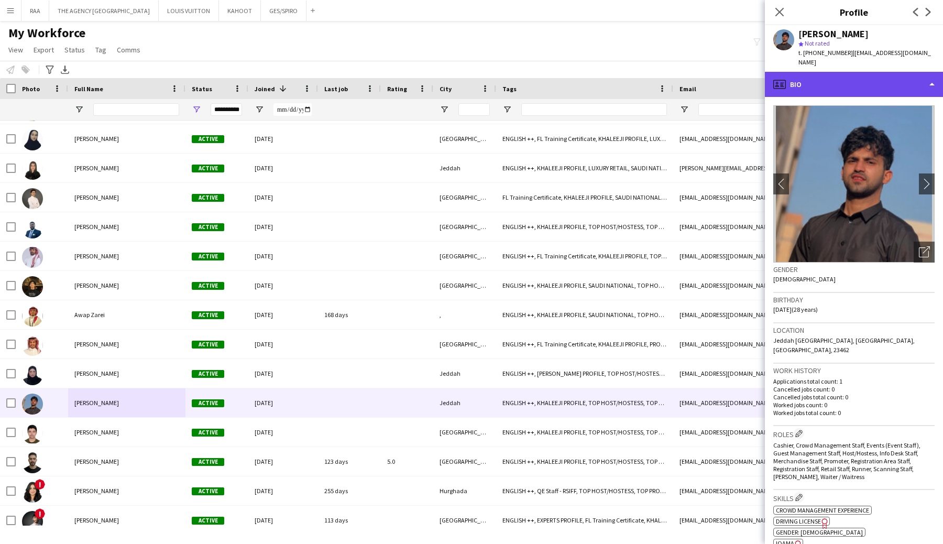
click at [860, 72] on div "profile Bio" at bounding box center [854, 84] width 178 height 25
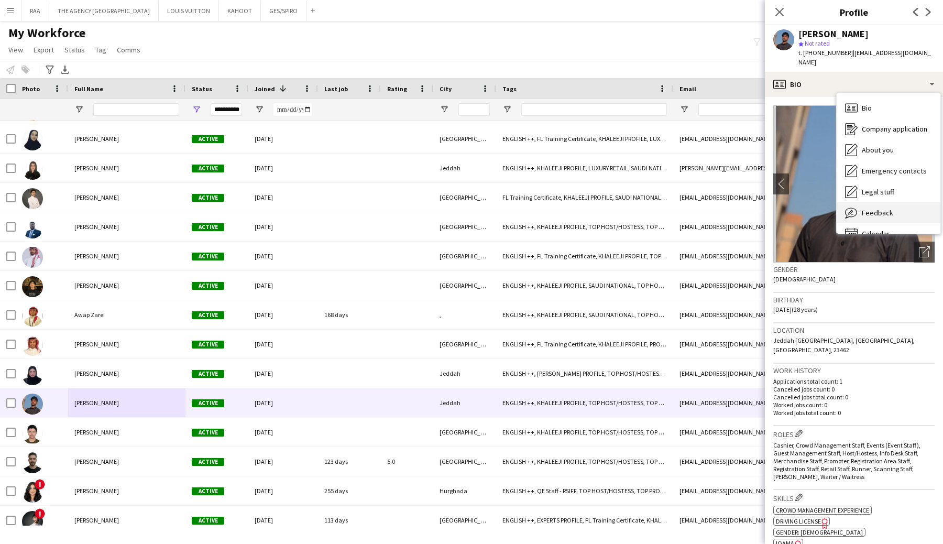
click at [884, 208] on span "Feedback" at bounding box center [876, 212] width 31 height 9
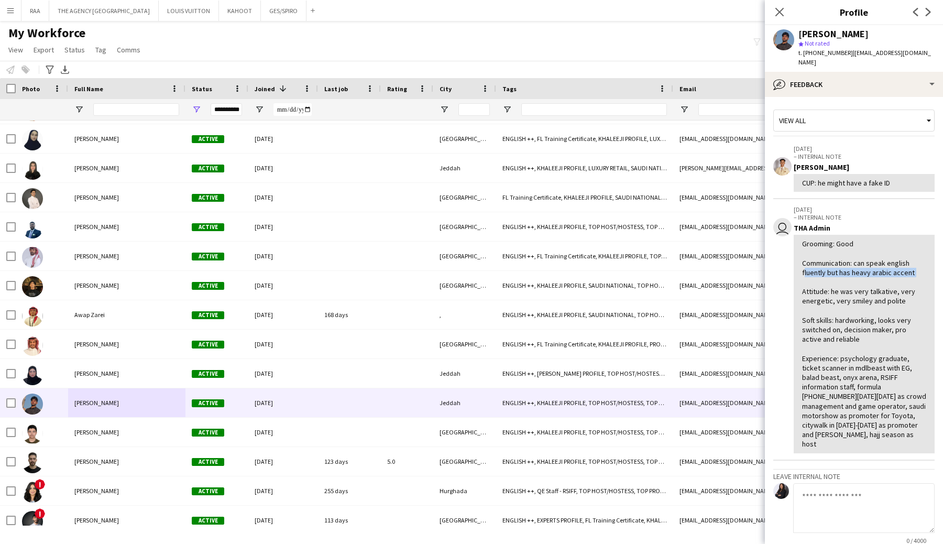
drag, startPoint x: 911, startPoint y: 264, endPoint x: 798, endPoint y: 260, distance: 113.2
click at [801, 261] on div "Grooming: Good Communication: can speak english fluently but has heavy arabic a…" at bounding box center [863, 344] width 141 height 218
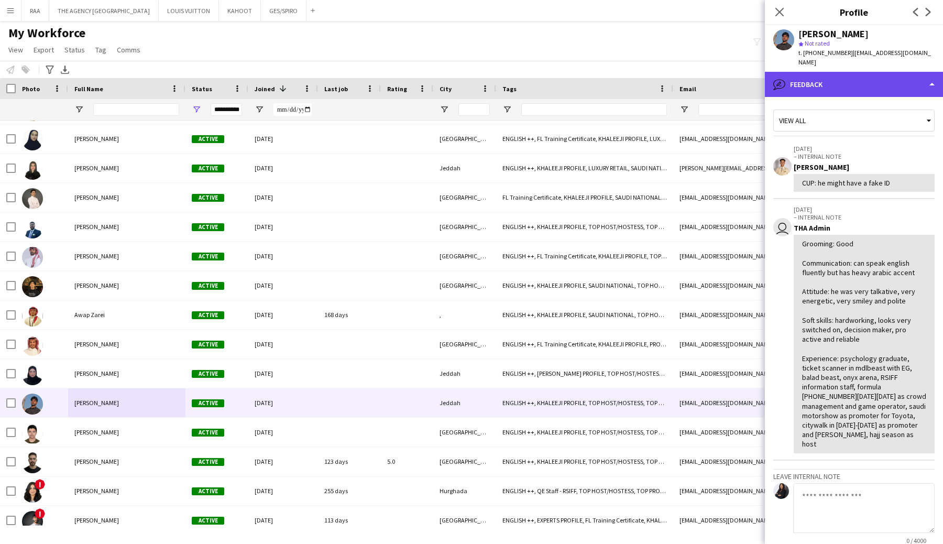
click at [844, 72] on div "bubble-pencil Feedback" at bounding box center [854, 84] width 178 height 25
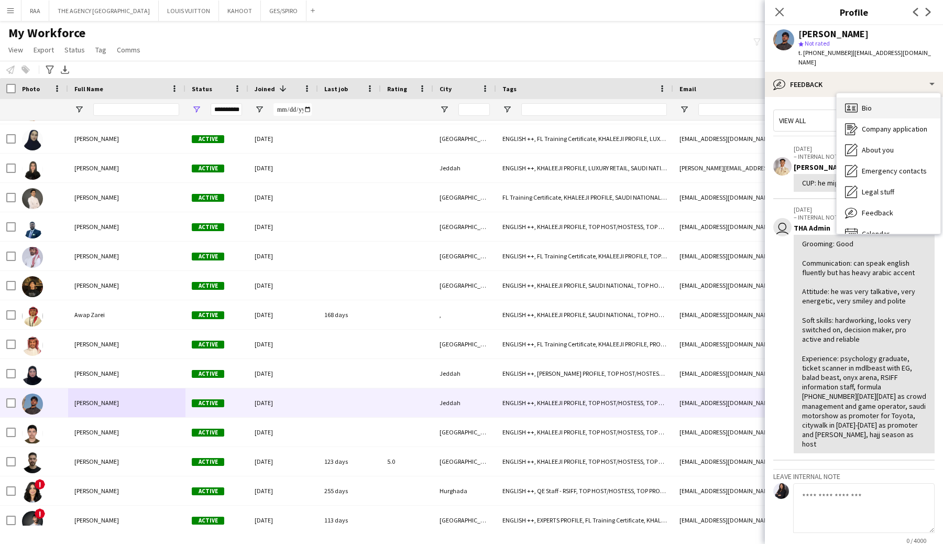
click at [851, 102] on icon "Bio" at bounding box center [851, 108] width 13 height 13
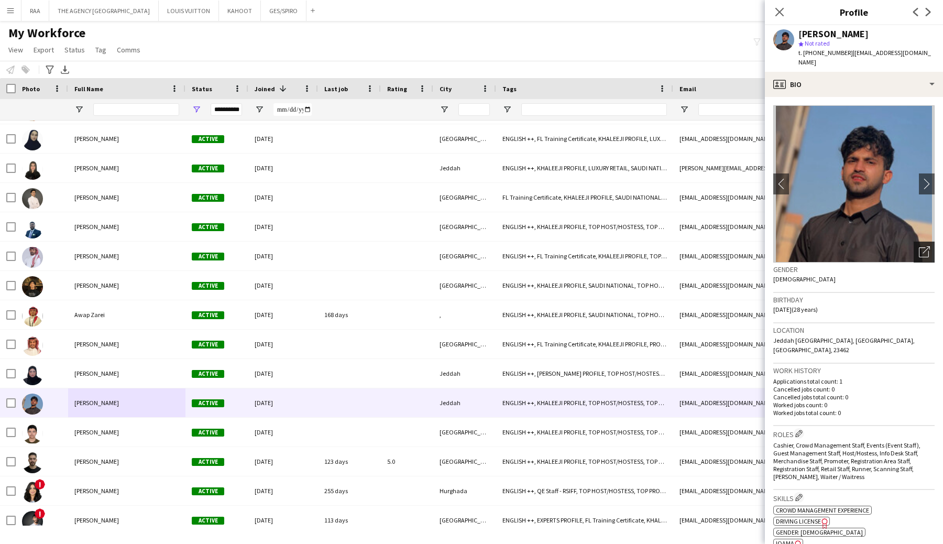
click at [927, 246] on icon "Open photos pop-in" at bounding box center [923, 251] width 11 height 11
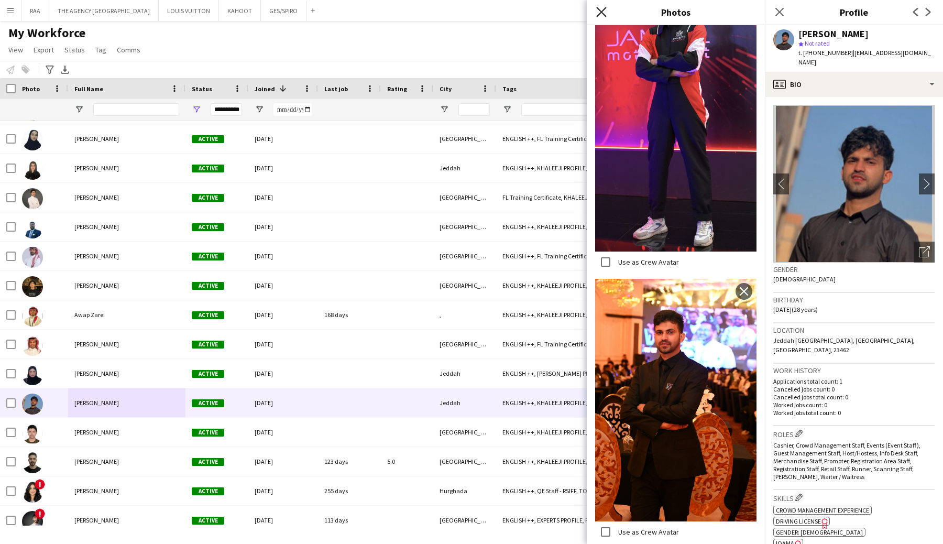
click at [603, 12] on icon "Close pop-in" at bounding box center [601, 12] width 10 height 10
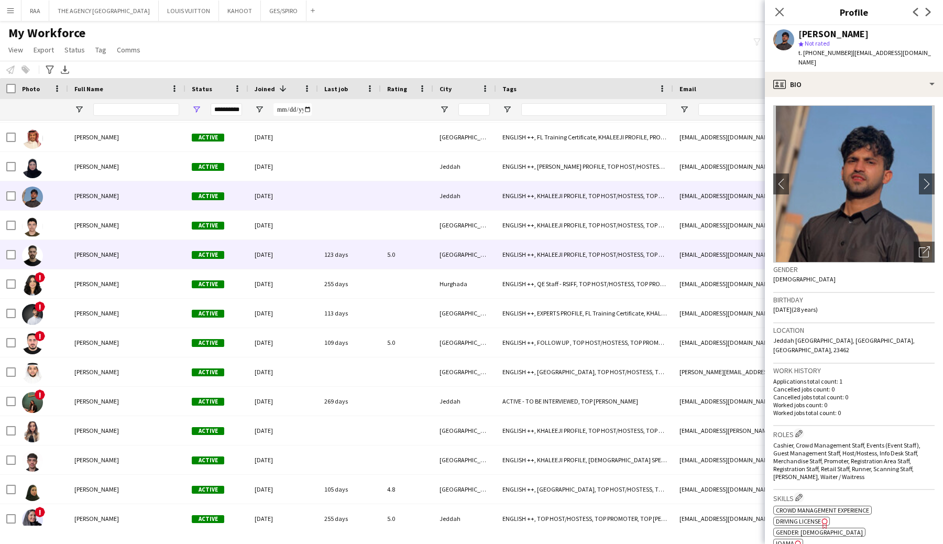
click at [112, 250] on div "[PERSON_NAME]" at bounding box center [126, 254] width 117 height 29
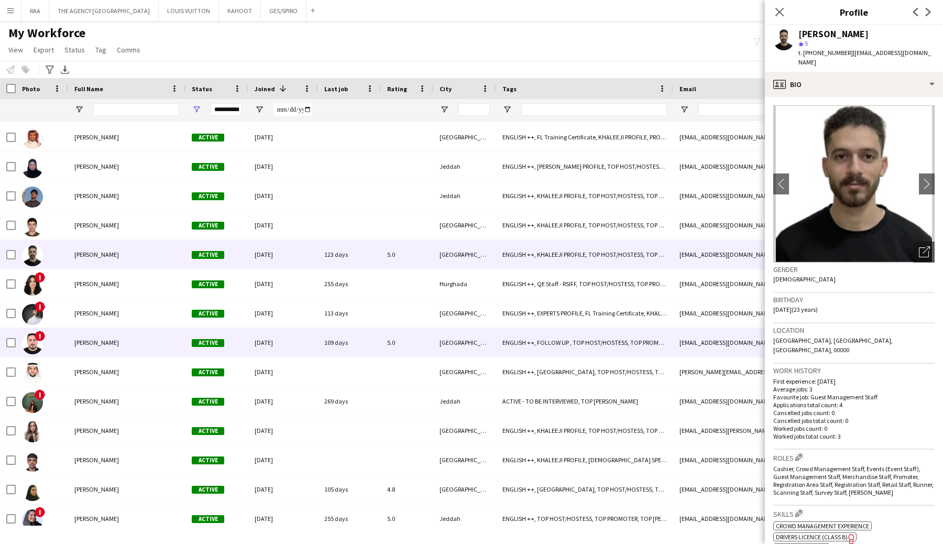
click at [123, 434] on div "[PERSON_NAME]" at bounding box center [126, 430] width 117 height 29
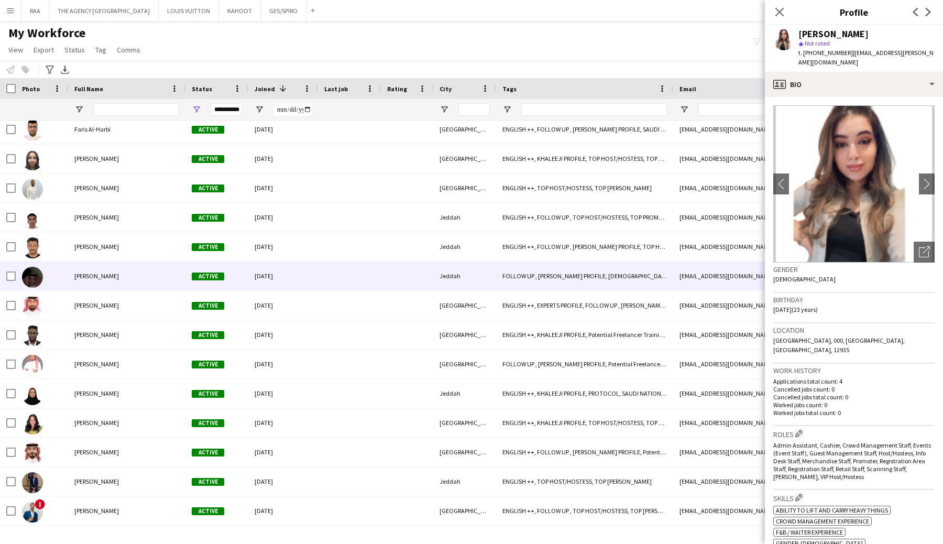
click at [93, 272] on span "[PERSON_NAME]" at bounding box center [96, 276] width 45 height 8
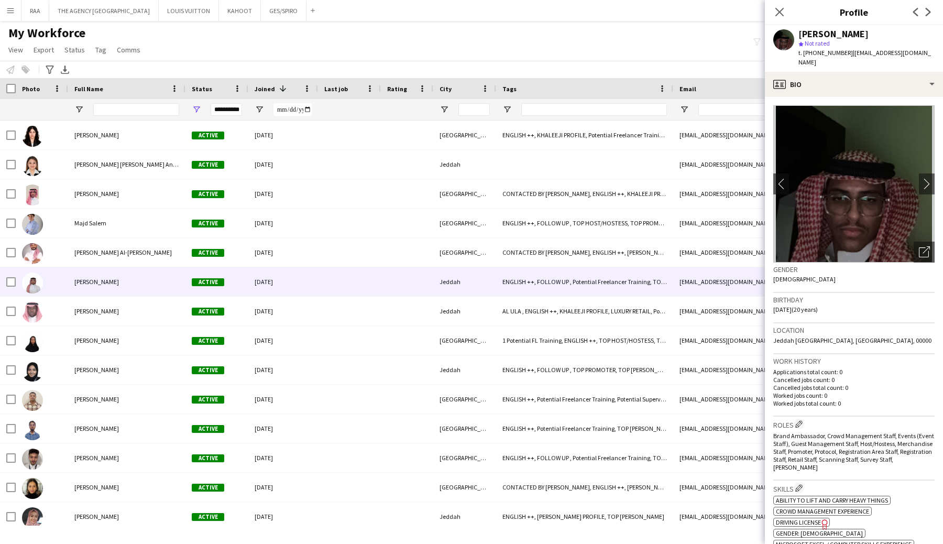
click at [93, 272] on div "[PERSON_NAME]" at bounding box center [126, 281] width 117 height 29
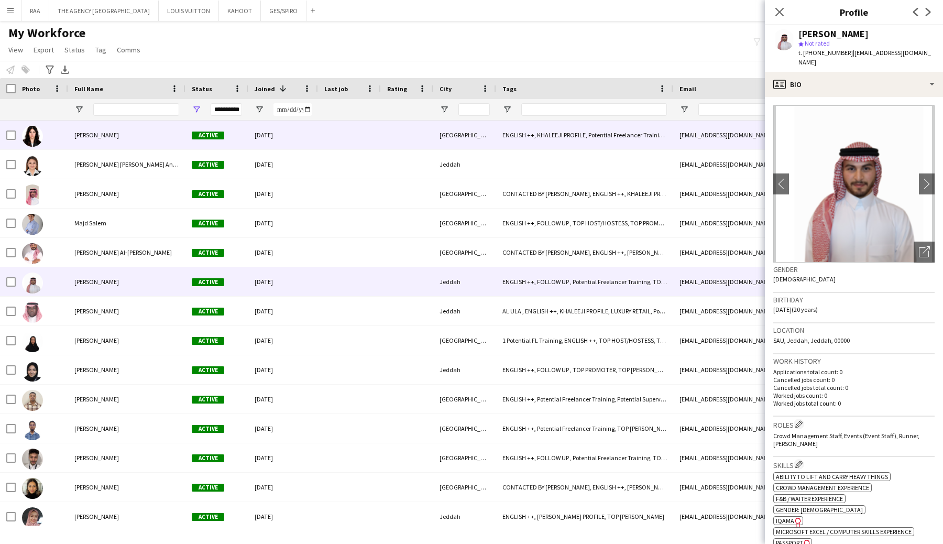
click at [93, 130] on div "[PERSON_NAME]" at bounding box center [126, 134] width 117 height 29
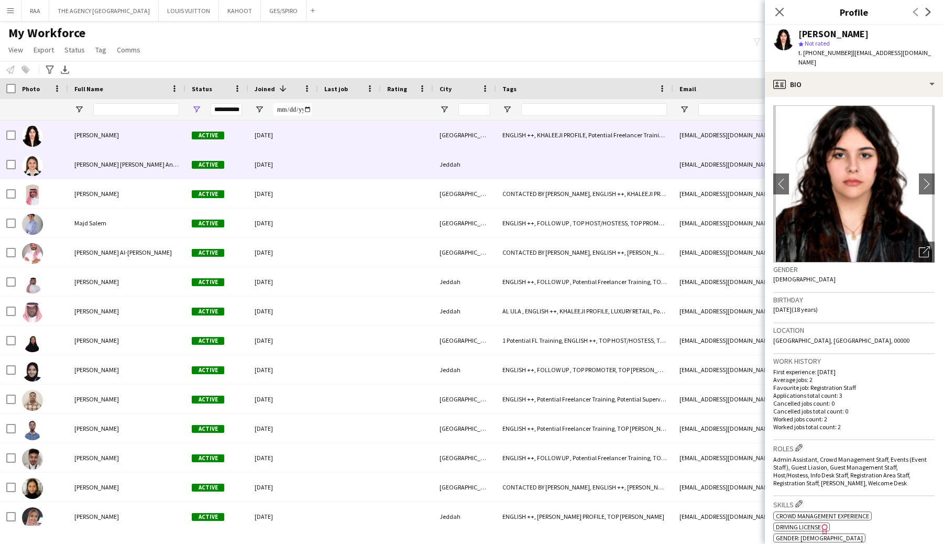
click at [108, 164] on span "[PERSON_NAME] [PERSON_NAME] Aniversario" at bounding box center [134, 164] width 121 height 8
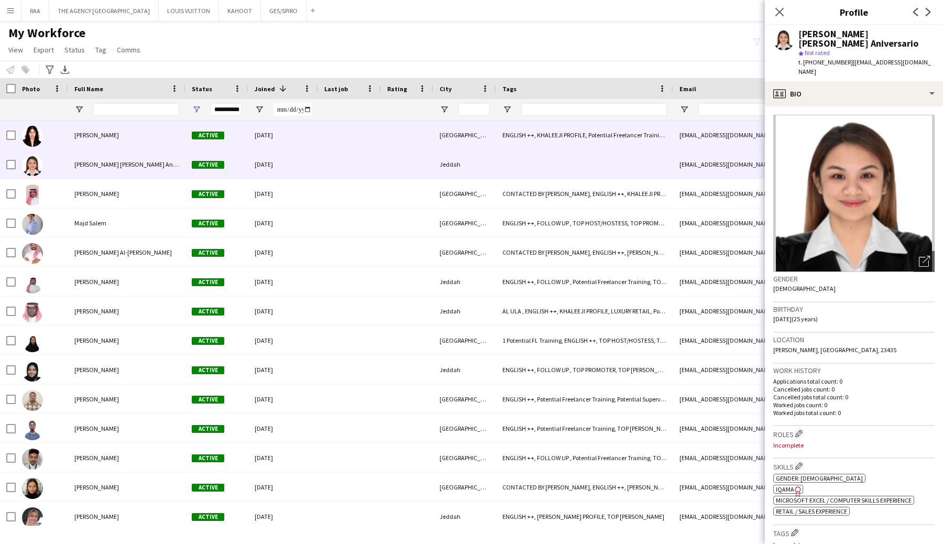
click at [150, 137] on div "[PERSON_NAME]" at bounding box center [126, 134] width 117 height 29
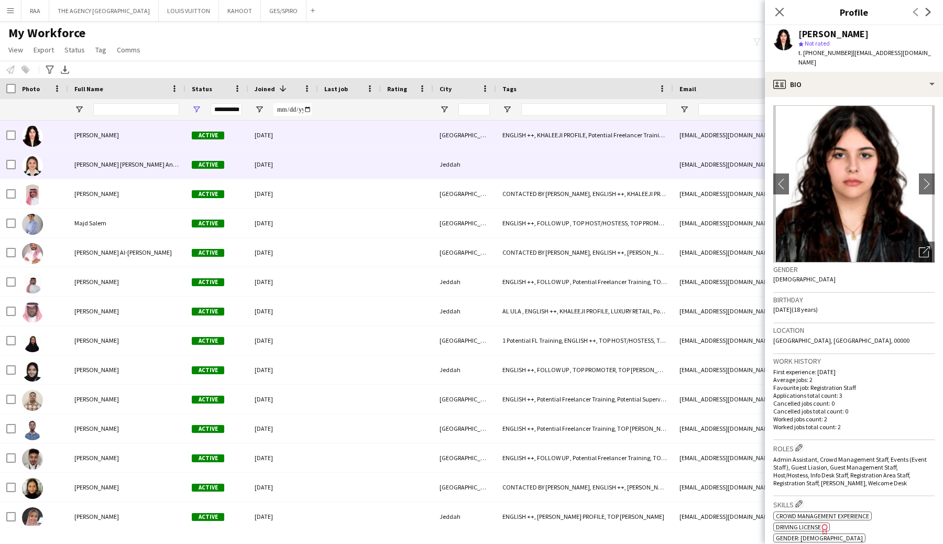
click at [149, 158] on div "[PERSON_NAME] [PERSON_NAME] Aniversario" at bounding box center [126, 164] width 117 height 29
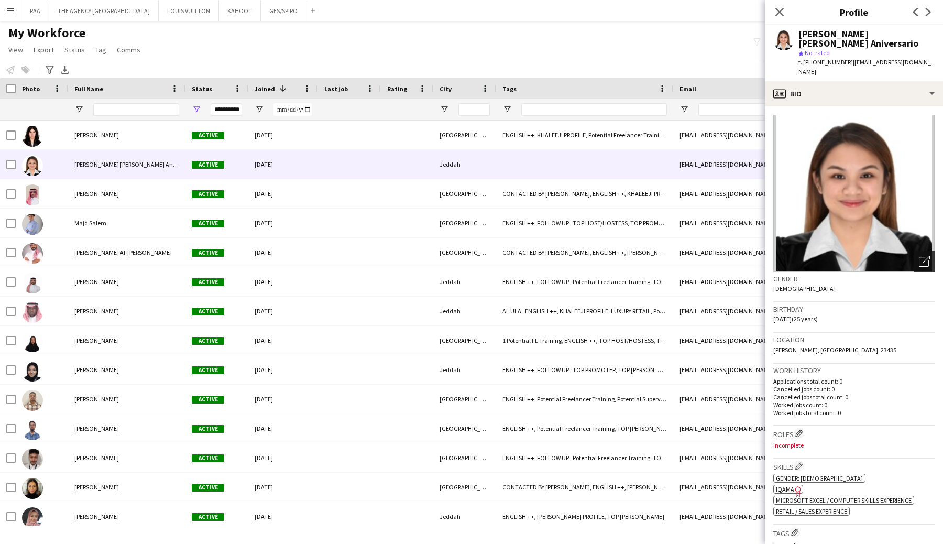
click at [920, 251] on div "Open photos pop-in" at bounding box center [923, 261] width 21 height 21
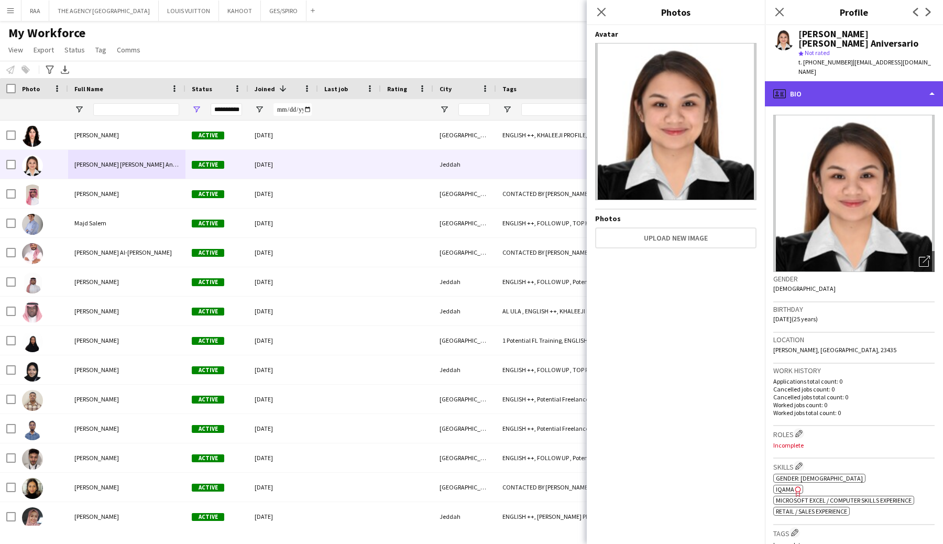
click at [803, 81] on div "profile Bio" at bounding box center [854, 93] width 178 height 25
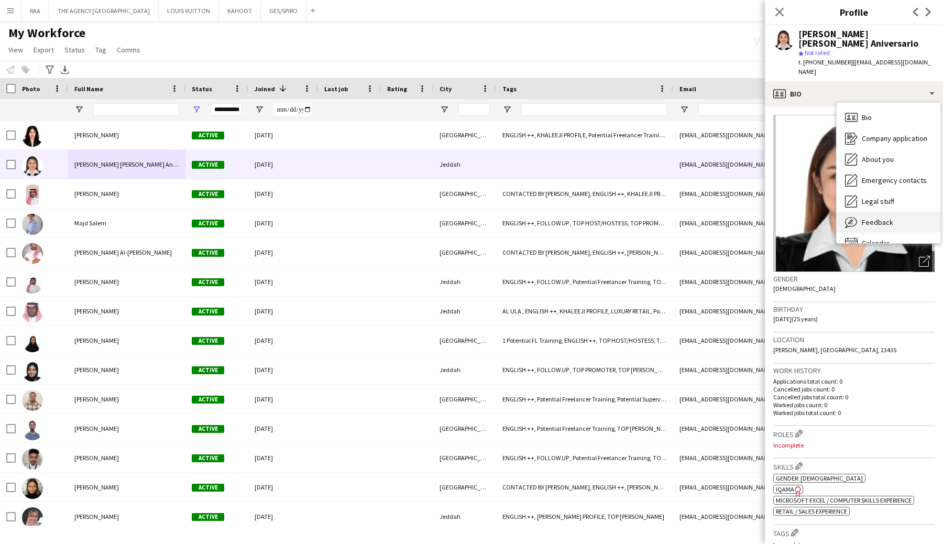
click at [867, 217] on span "Feedback" at bounding box center [876, 221] width 31 height 9
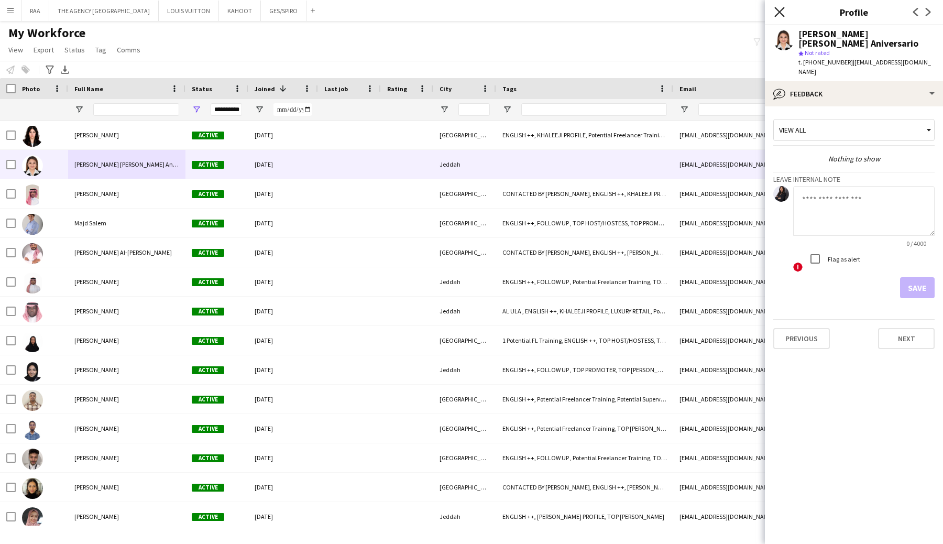
click at [776, 11] on icon "Close pop-in" at bounding box center [779, 12] width 10 height 10
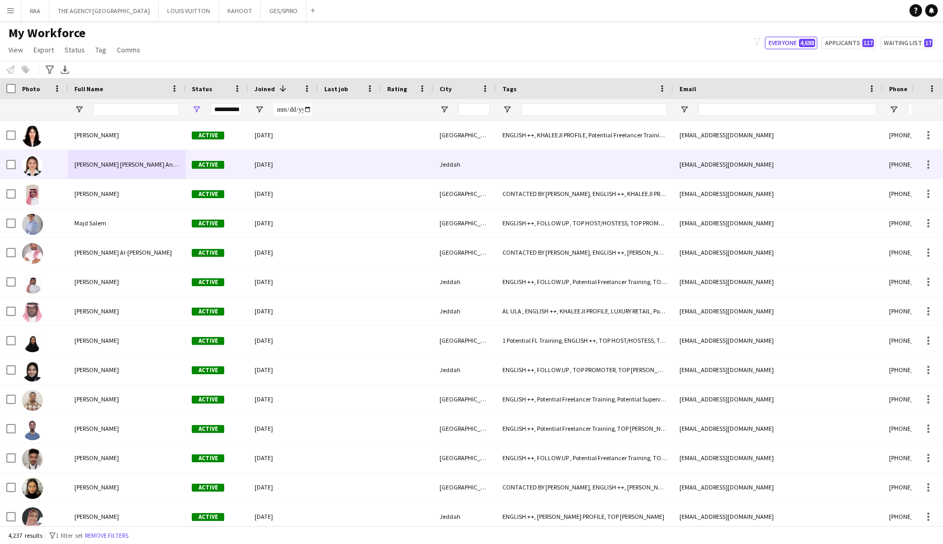
click at [127, 171] on div "[PERSON_NAME] [PERSON_NAME] Aniversario" at bounding box center [126, 164] width 117 height 29
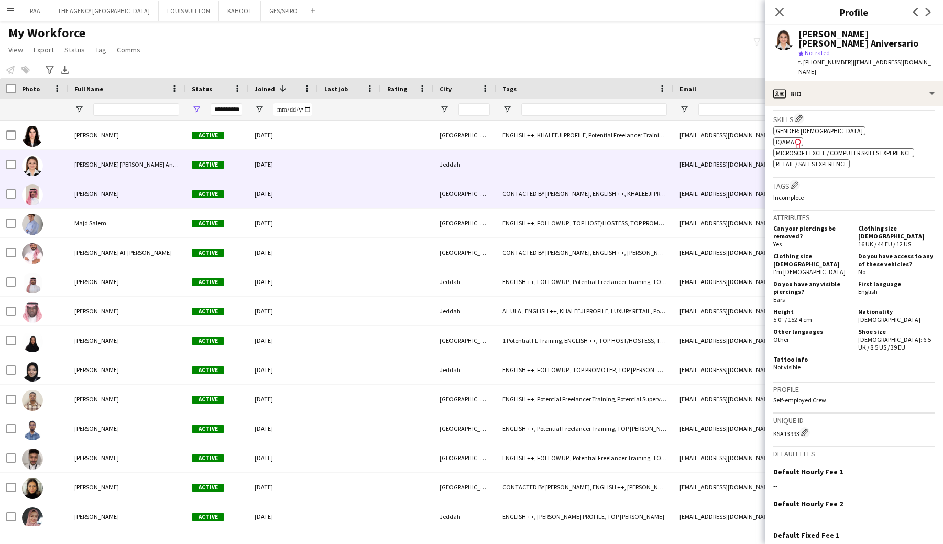
click at [70, 196] on div "[PERSON_NAME]" at bounding box center [126, 193] width 117 height 29
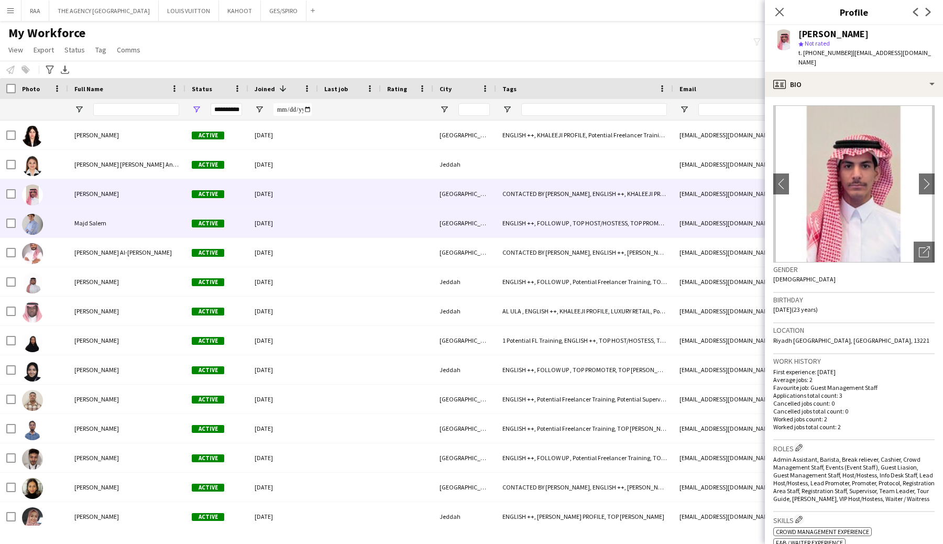
click at [75, 221] on span "Majd Salem" at bounding box center [90, 223] width 32 height 8
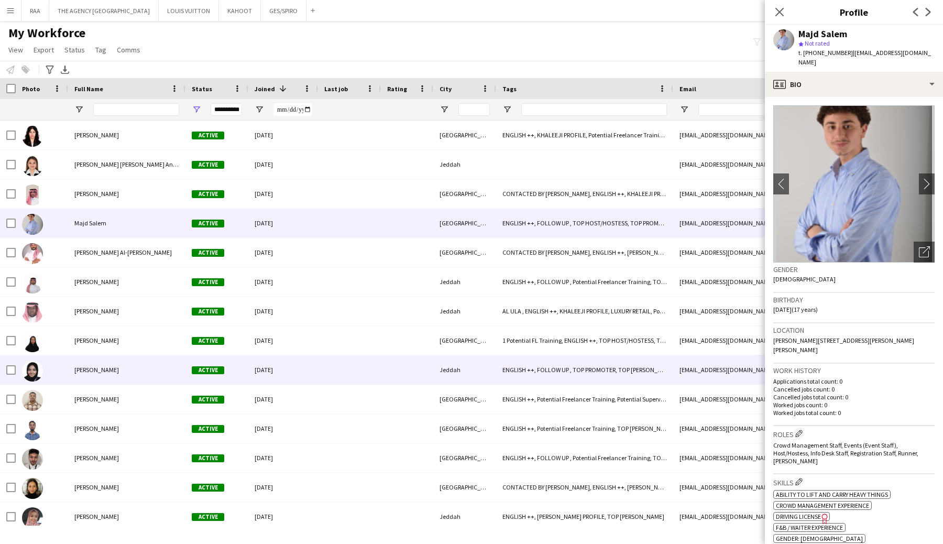
click at [98, 384] on div "May Redwan Active [DATE] Jeddah ENGLISH ++, FOLLOW UP , TOP PROMOTER, TOP [PERS…" at bounding box center [508, 369] width 1016 height 29
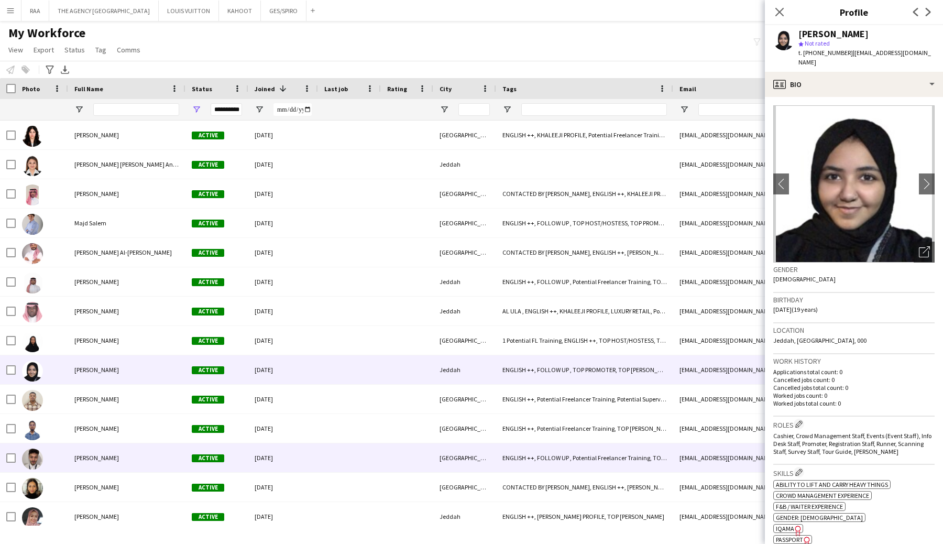
click at [93, 462] on div "[PERSON_NAME]" at bounding box center [126, 457] width 117 height 29
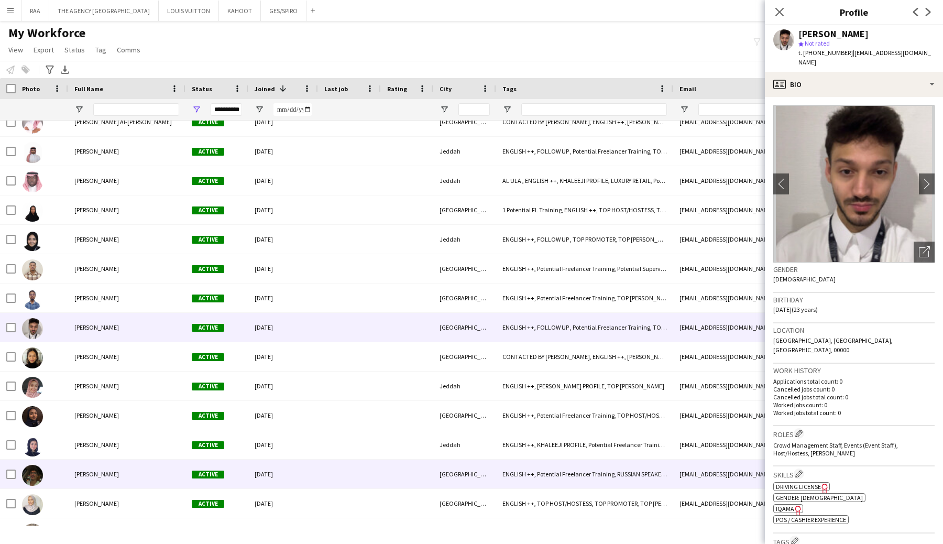
click at [93, 467] on div "[PERSON_NAME]" at bounding box center [126, 473] width 117 height 29
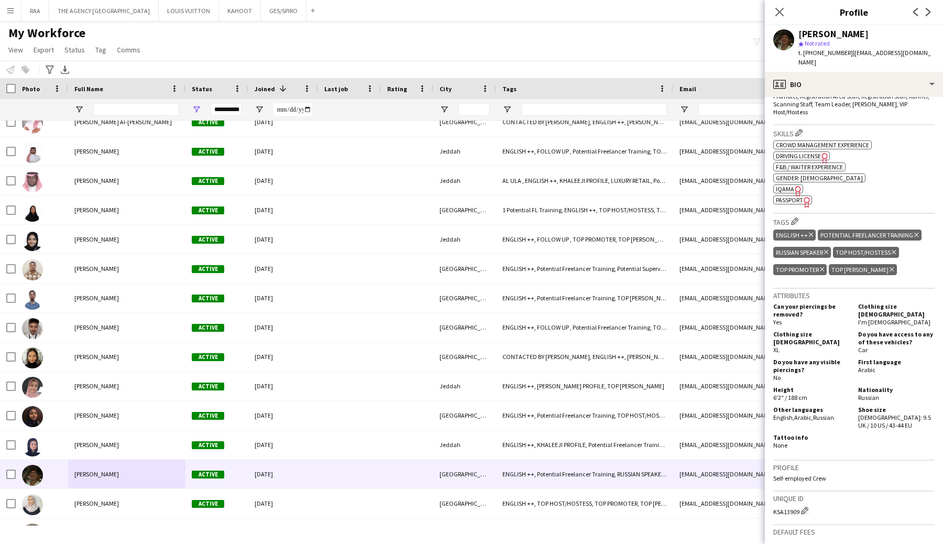
click at [788, 196] on span "Passport" at bounding box center [789, 200] width 27 height 8
click at [835, 74] on div "profile Bio" at bounding box center [854, 84] width 178 height 25
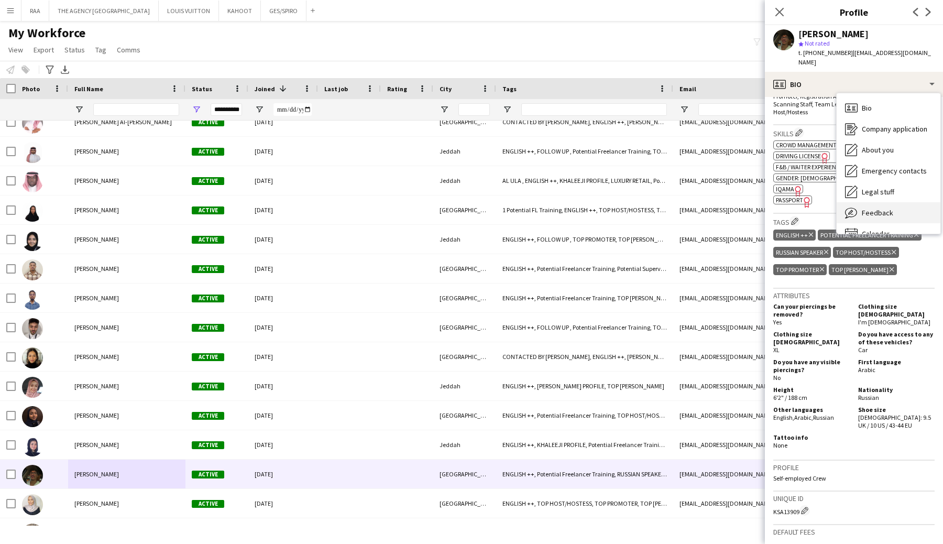
click at [877, 208] on span "Feedback" at bounding box center [876, 212] width 31 height 9
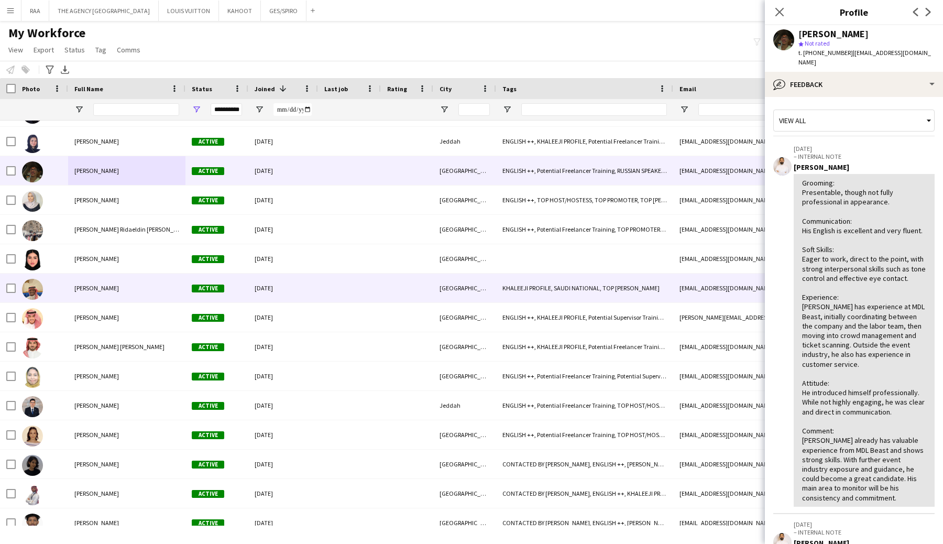
click at [107, 294] on div "[PERSON_NAME]" at bounding box center [126, 287] width 117 height 29
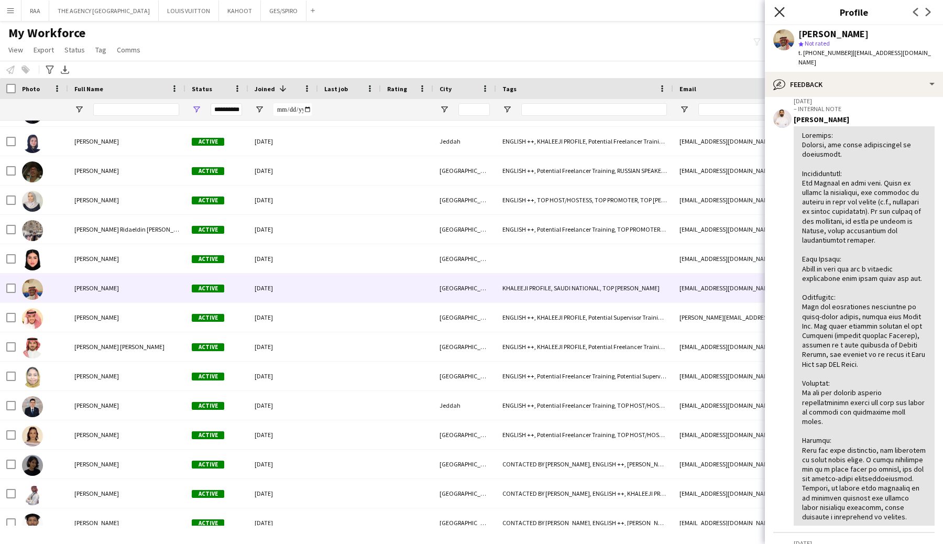
click at [777, 9] on icon at bounding box center [779, 12] width 10 height 10
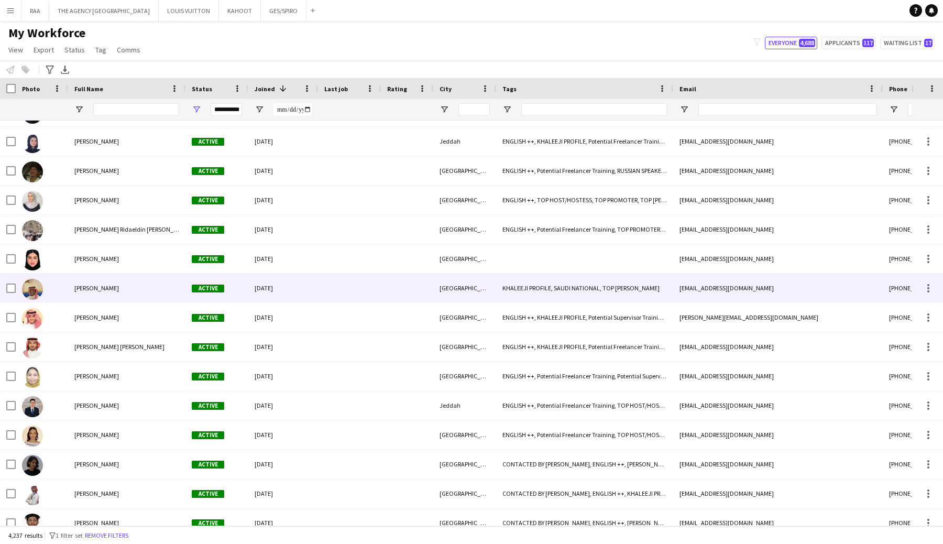
click at [121, 285] on div "[PERSON_NAME]" at bounding box center [126, 287] width 117 height 29
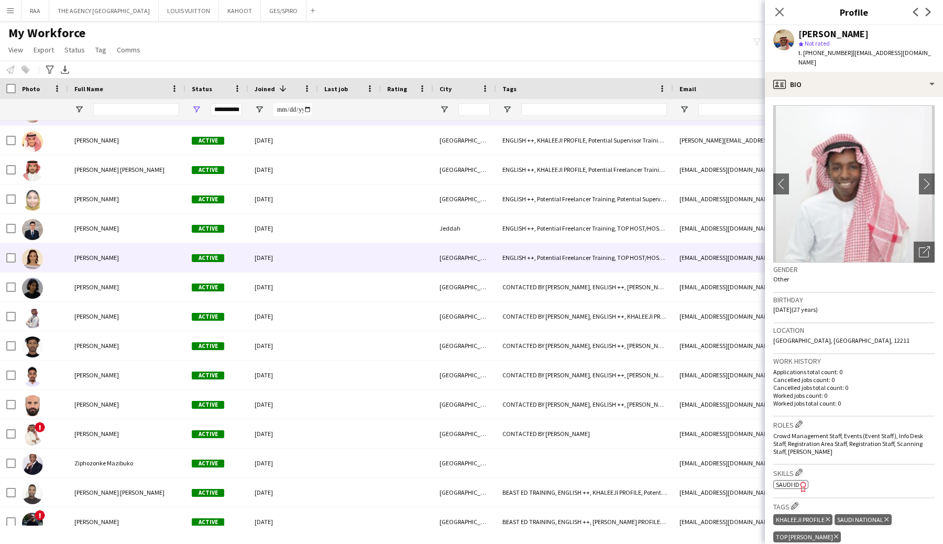
scroll to position [625, 0]
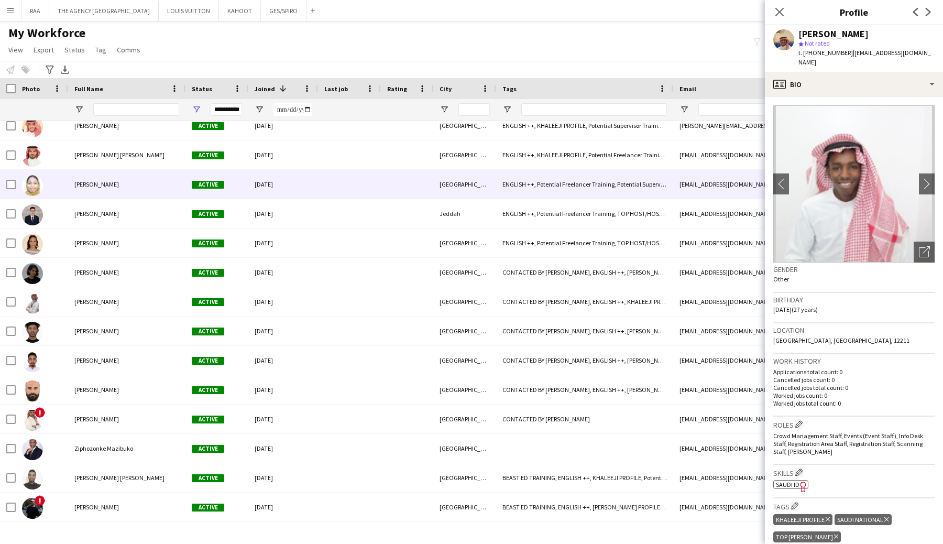
click at [97, 191] on div "[PERSON_NAME]" at bounding box center [126, 184] width 117 height 29
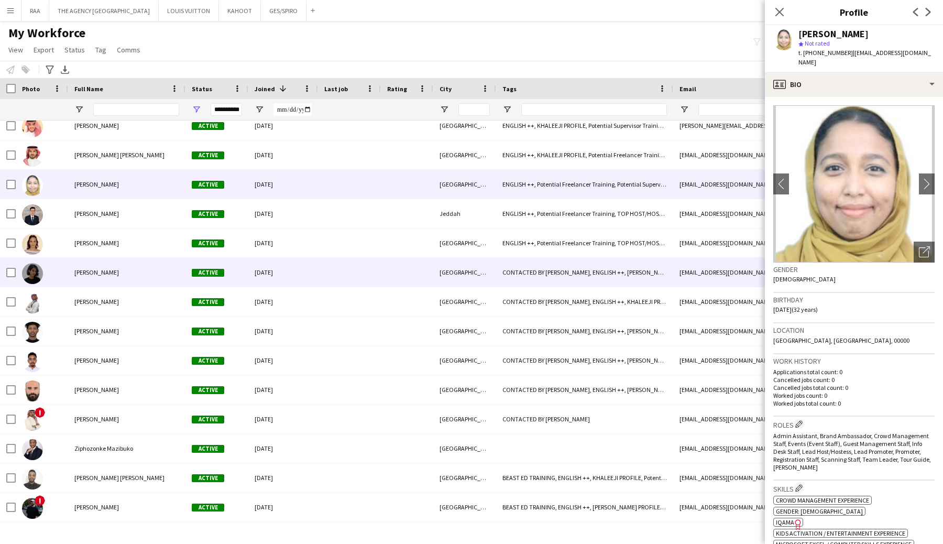
click at [79, 277] on div "[PERSON_NAME]" at bounding box center [126, 272] width 117 height 29
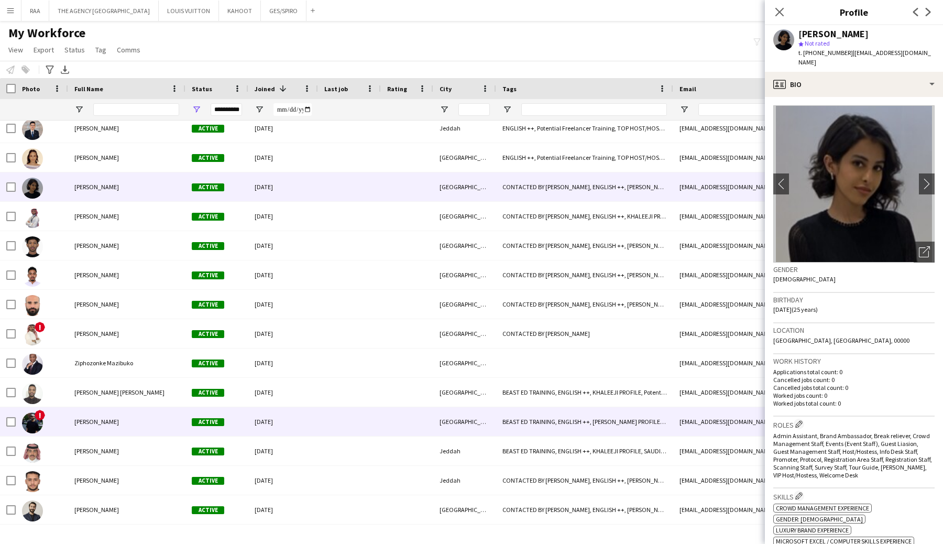
scroll to position [745, 0]
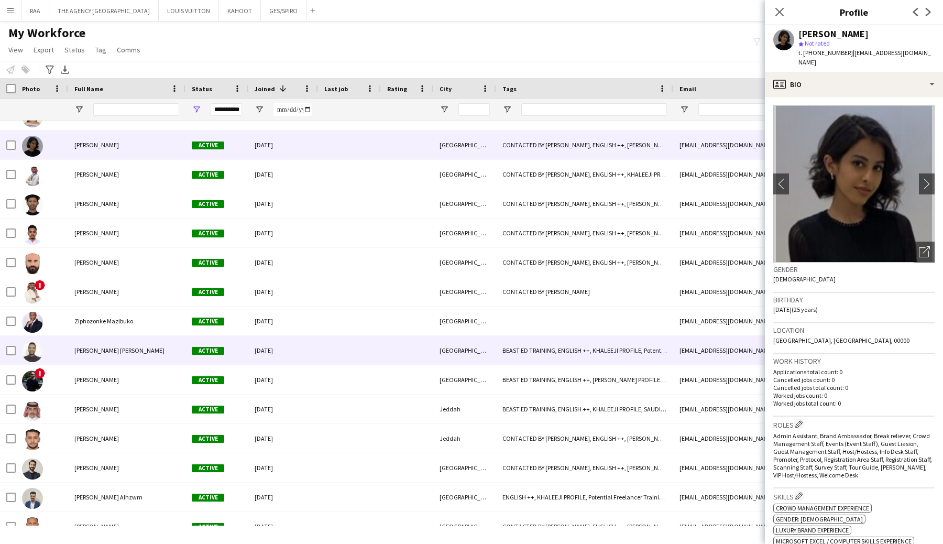
click at [73, 354] on div "[PERSON_NAME] [PERSON_NAME]" at bounding box center [126, 350] width 117 height 29
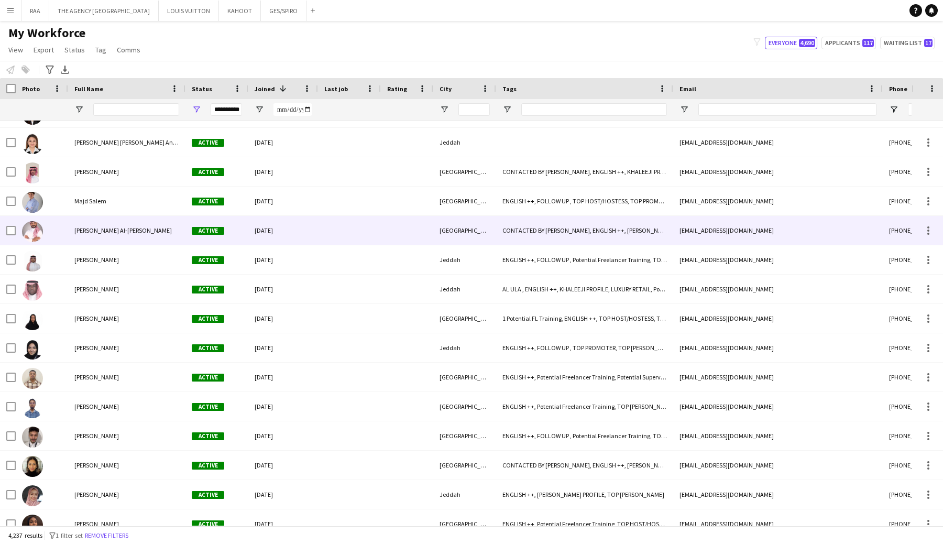
scroll to position [25, 0]
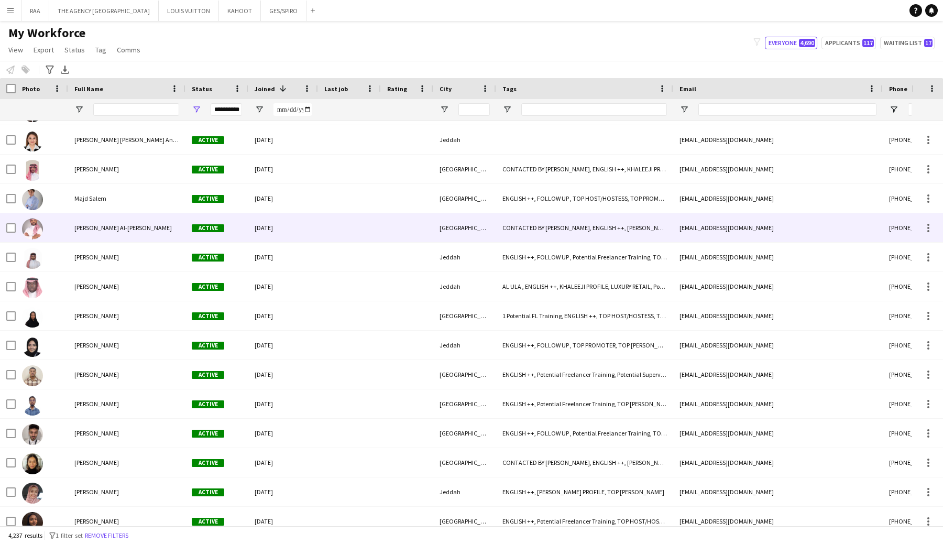
click at [100, 227] on span "[PERSON_NAME] Al-[PERSON_NAME]" at bounding box center [122, 228] width 97 height 8
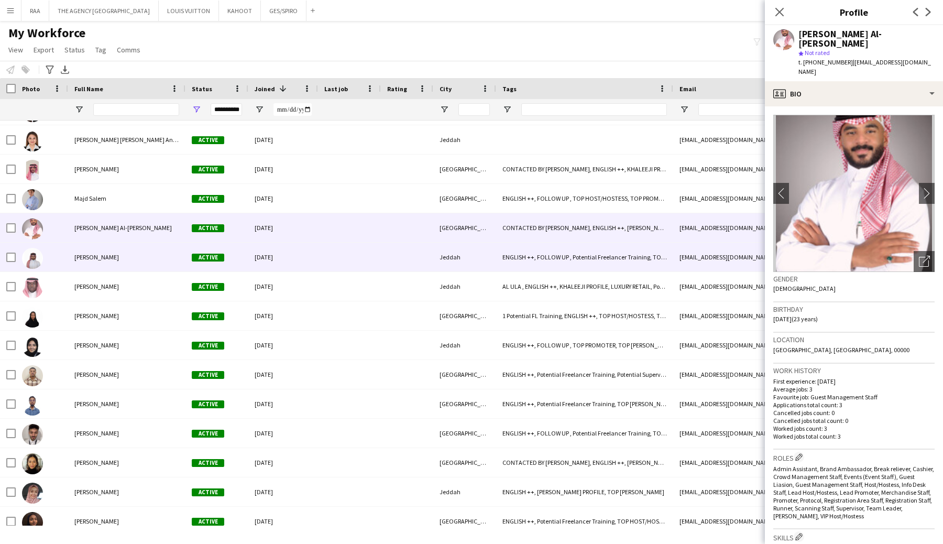
click at [107, 255] on span "[PERSON_NAME]" at bounding box center [96, 257] width 45 height 8
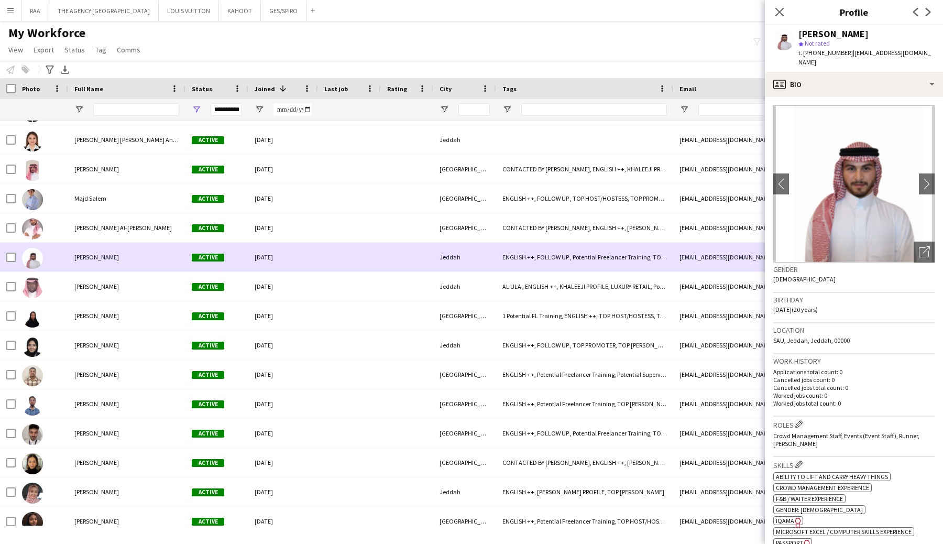
click at [114, 242] on div "[PERSON_NAME]" at bounding box center [126, 256] width 117 height 29
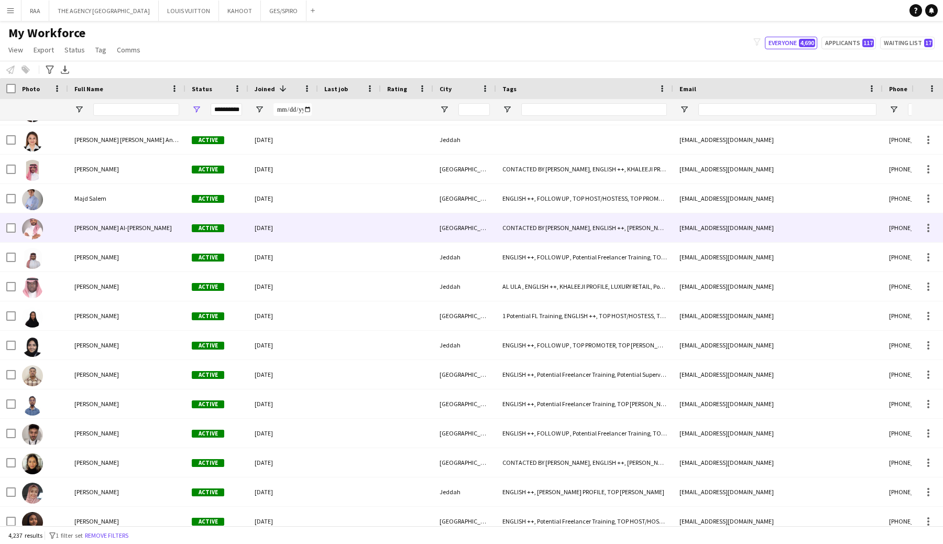
click at [117, 238] on div "[PERSON_NAME] Al-[PERSON_NAME]" at bounding box center [126, 227] width 117 height 29
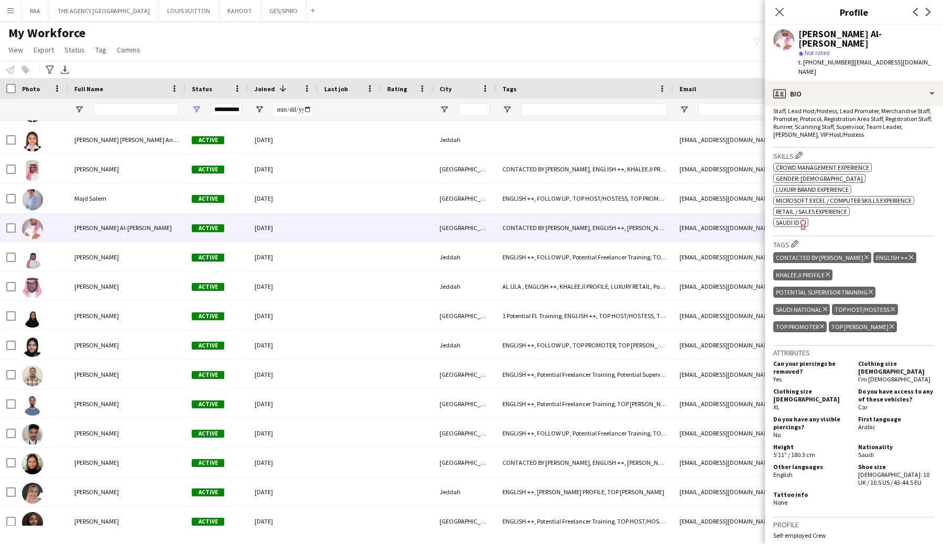
scroll to position [404, 0]
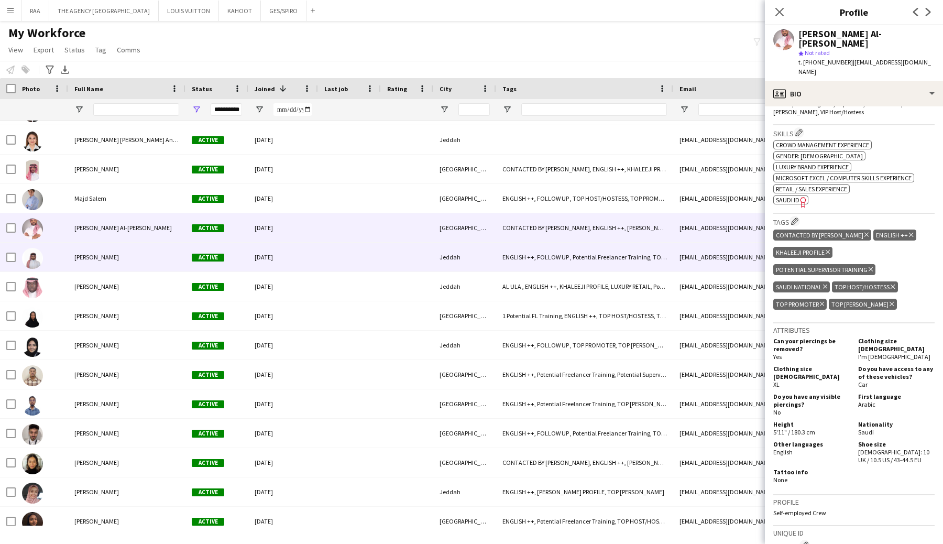
click at [108, 263] on div "[PERSON_NAME]" at bounding box center [126, 256] width 117 height 29
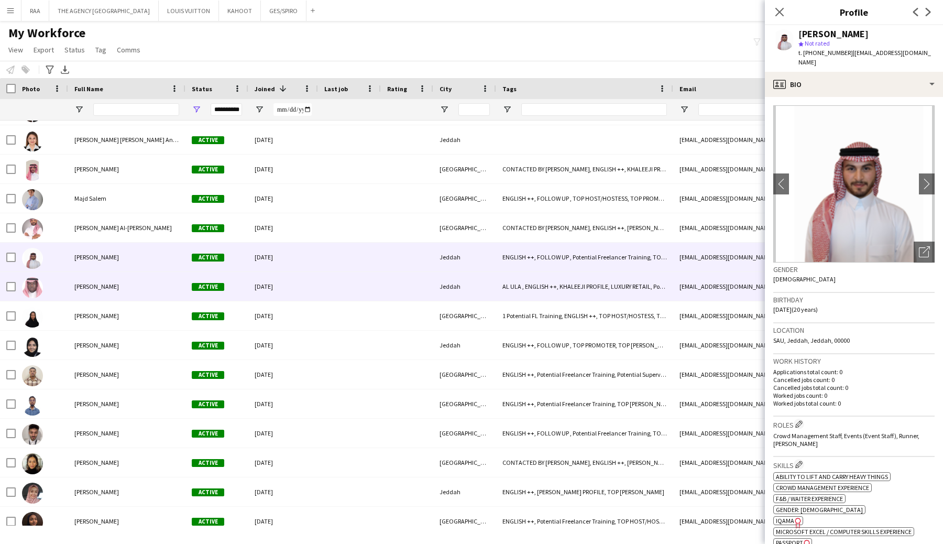
click at [125, 312] on div "[PERSON_NAME]" at bounding box center [126, 315] width 117 height 29
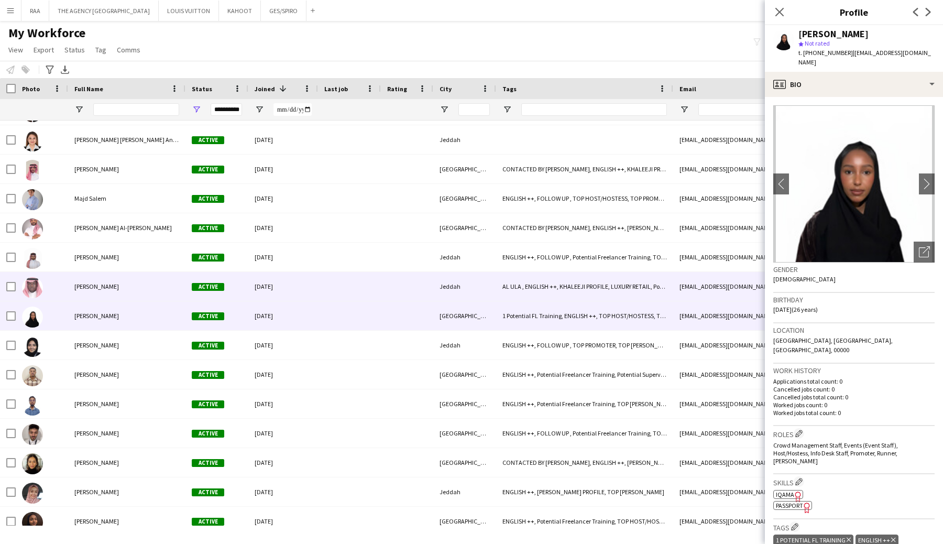
click at [125, 293] on div "[PERSON_NAME]" at bounding box center [126, 286] width 117 height 29
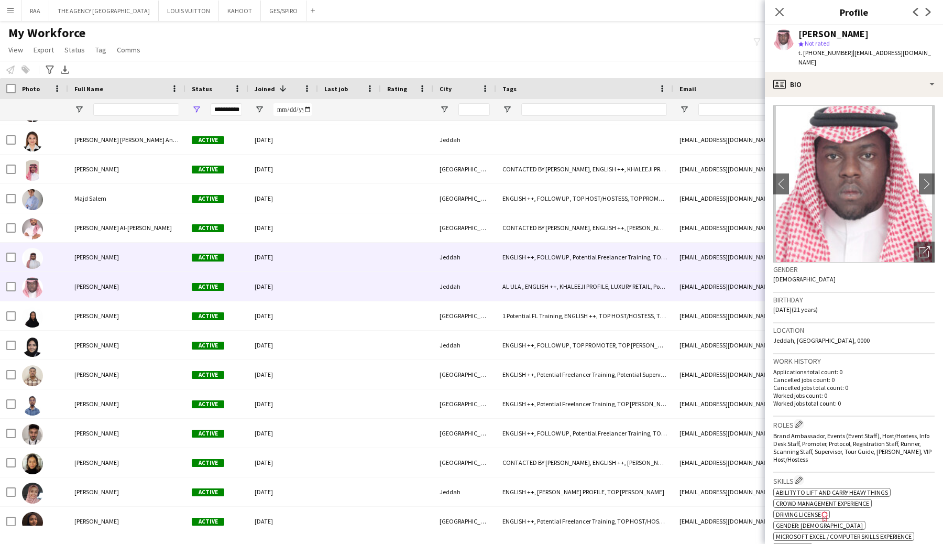
click at [80, 263] on div "[PERSON_NAME]" at bounding box center [126, 256] width 117 height 29
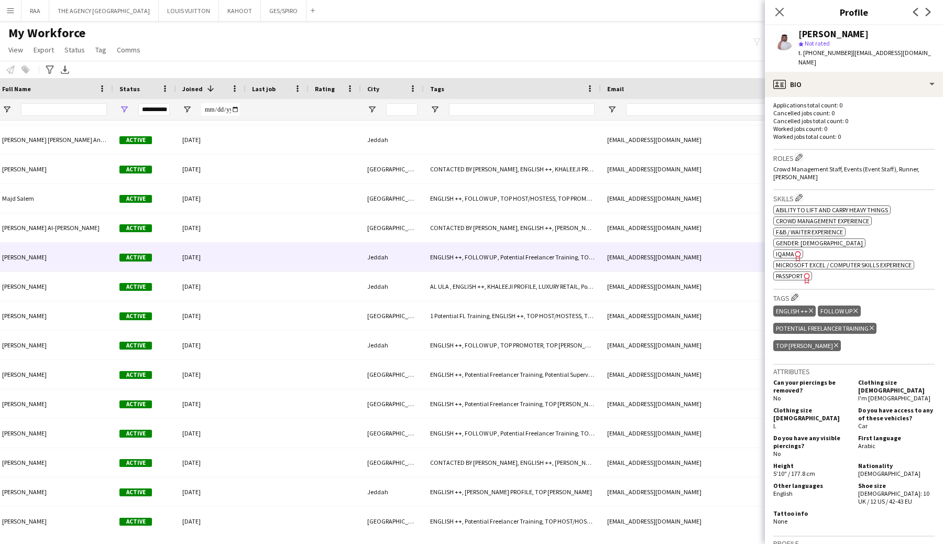
scroll to position [0, 0]
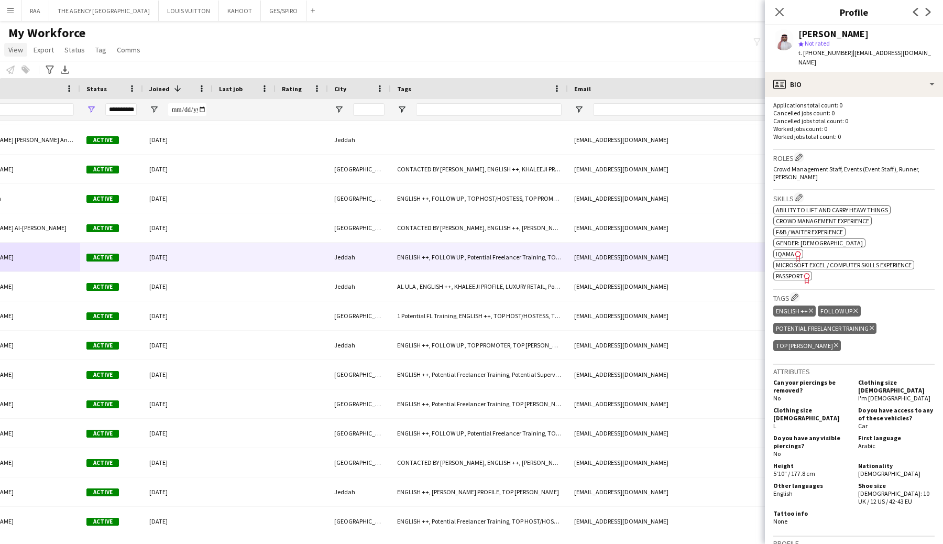
click at [23, 52] on span "View" at bounding box center [15, 49] width 15 height 9
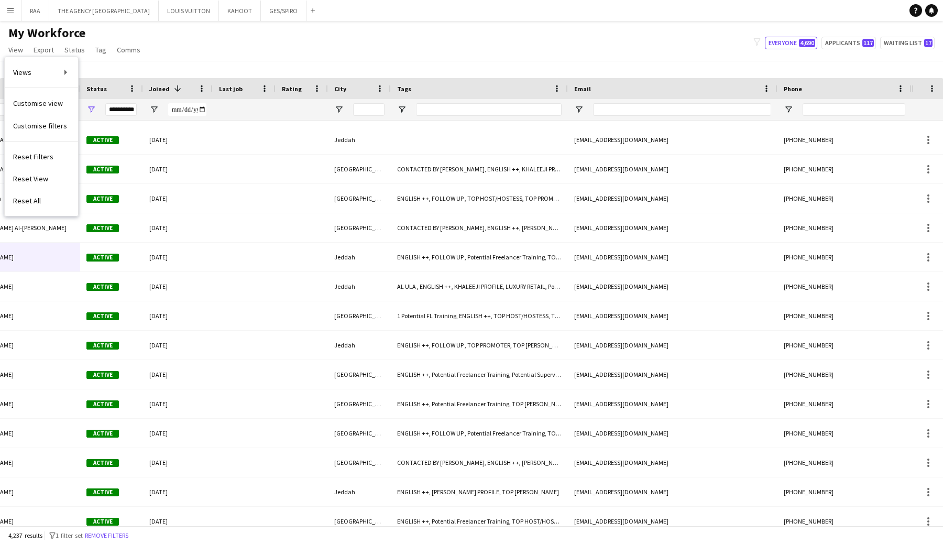
click at [184, 43] on div "My Workforce View Views Default view Basic Export View TAGS Test New view Updat…" at bounding box center [471, 43] width 943 height 36
click at [401, 111] on span "Open Filter Menu" at bounding box center [401, 109] width 9 height 9
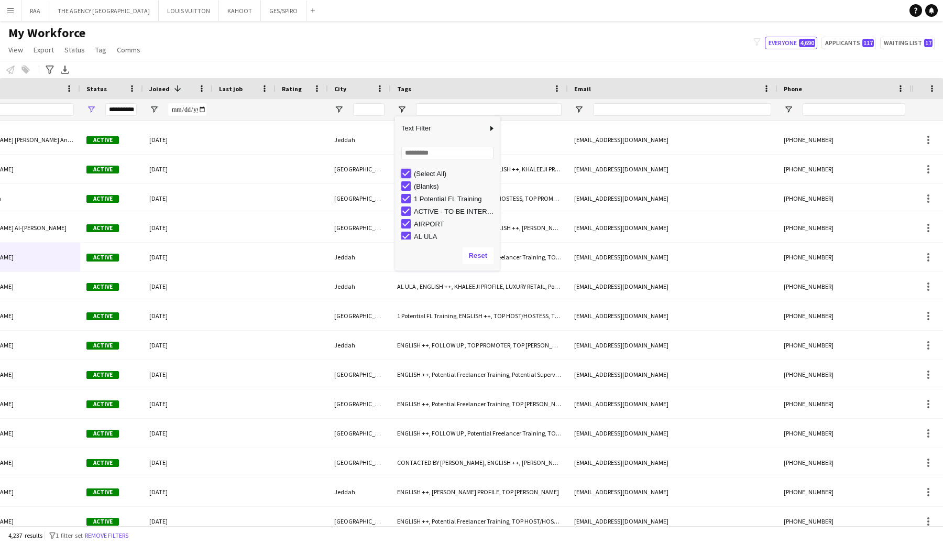
type input "***"
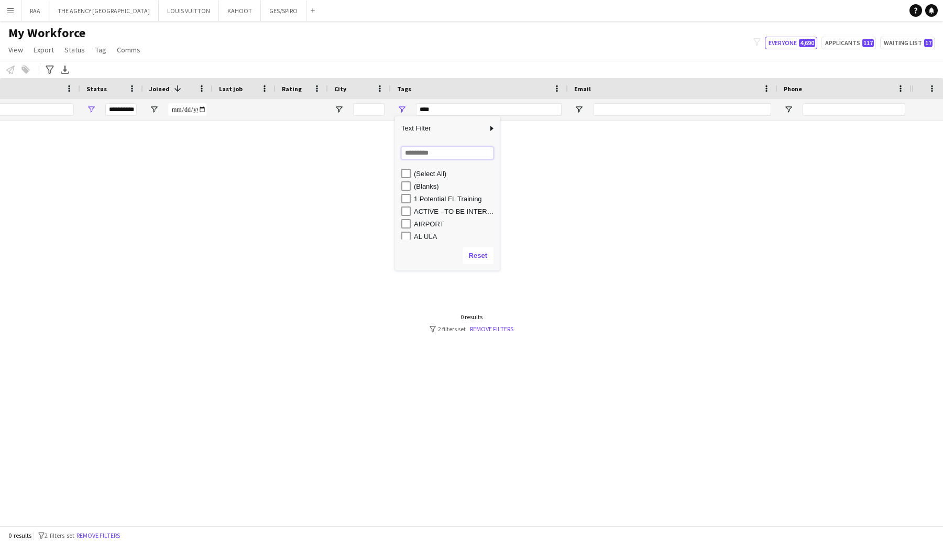
click at [414, 153] on input "Search filter values" at bounding box center [447, 153] width 92 height 13
type input "**"
click at [411, 183] on div "RUSSIAN SPEAKER" at bounding box center [450, 186] width 98 height 13
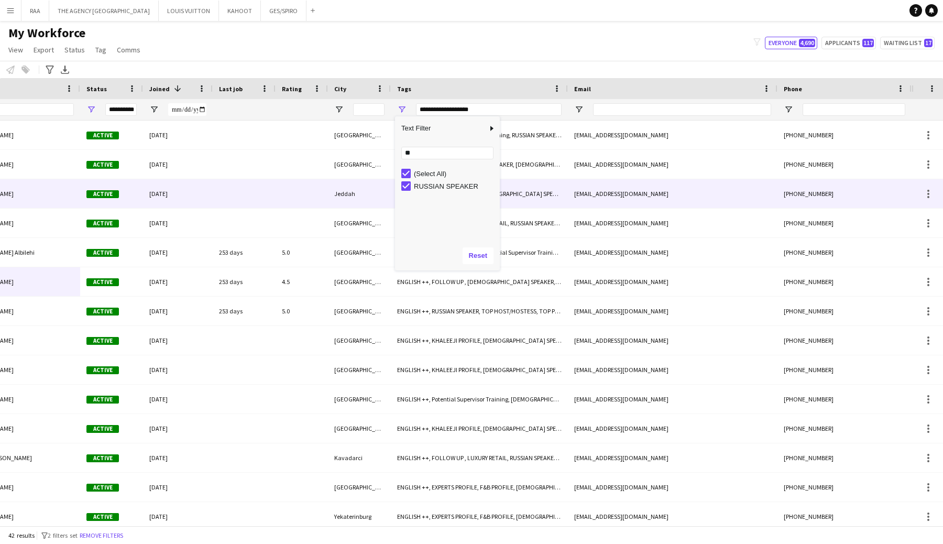
scroll to position [0, 39]
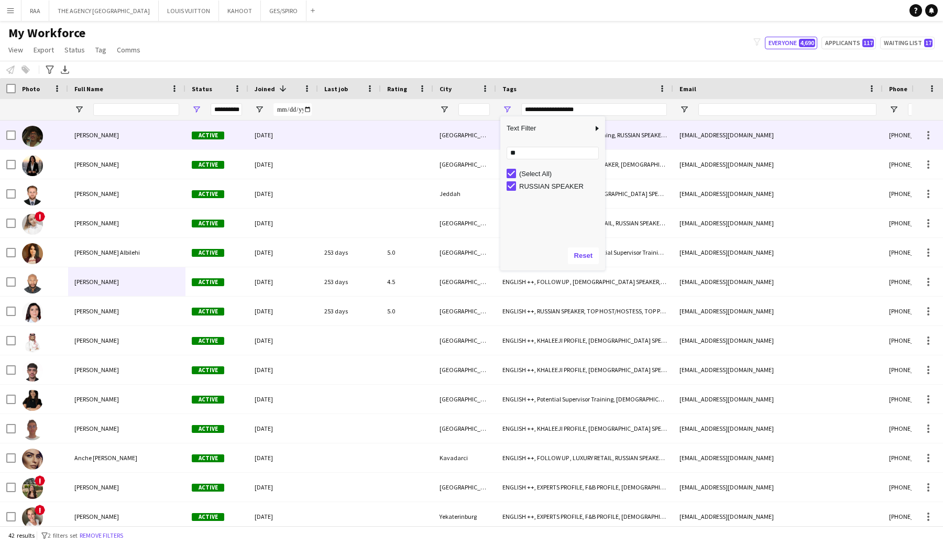
click at [126, 141] on div "[PERSON_NAME]" at bounding box center [126, 134] width 117 height 29
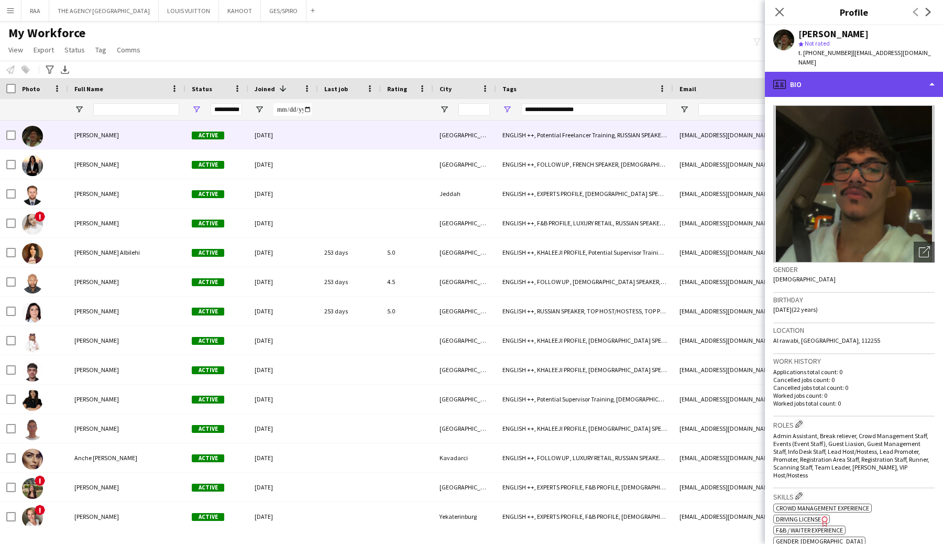
click at [827, 72] on div "profile Bio" at bounding box center [854, 84] width 178 height 25
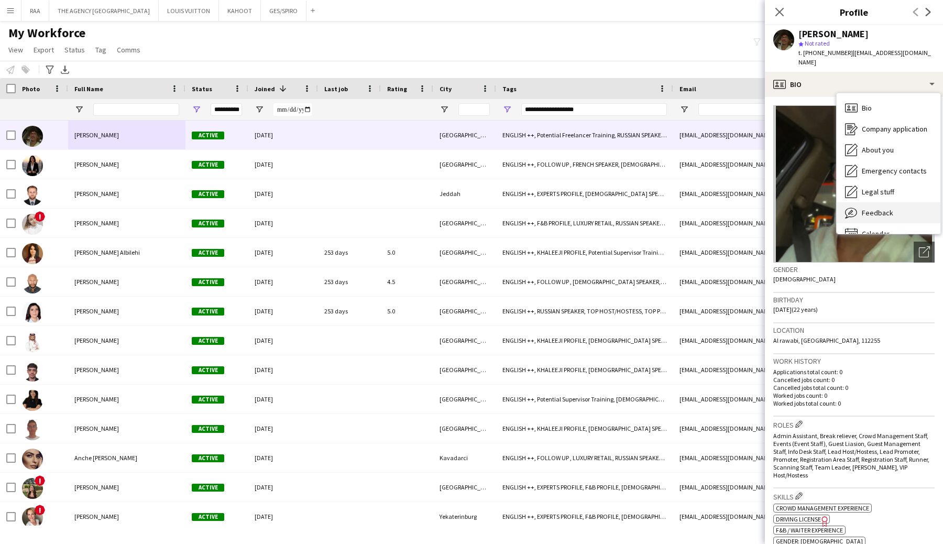
click at [889, 202] on div "Feedback Feedback" at bounding box center [888, 212] width 104 height 21
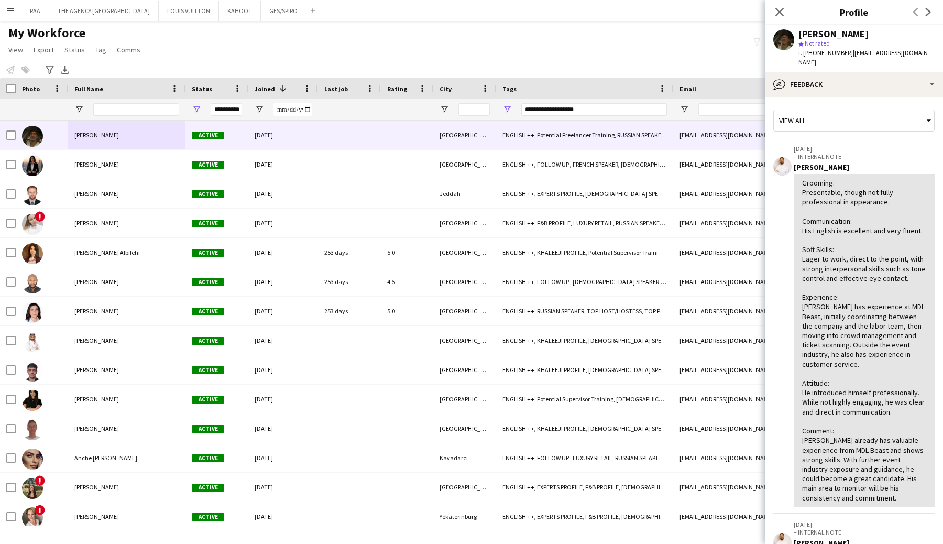
click at [853, 60] on div "Abbas Ahmed star Not rated t. +966564596283 | abbasosama862@gmail.com" at bounding box center [854, 48] width 178 height 47
click at [853, 74] on div "bubble-pencil Feedback" at bounding box center [854, 84] width 178 height 25
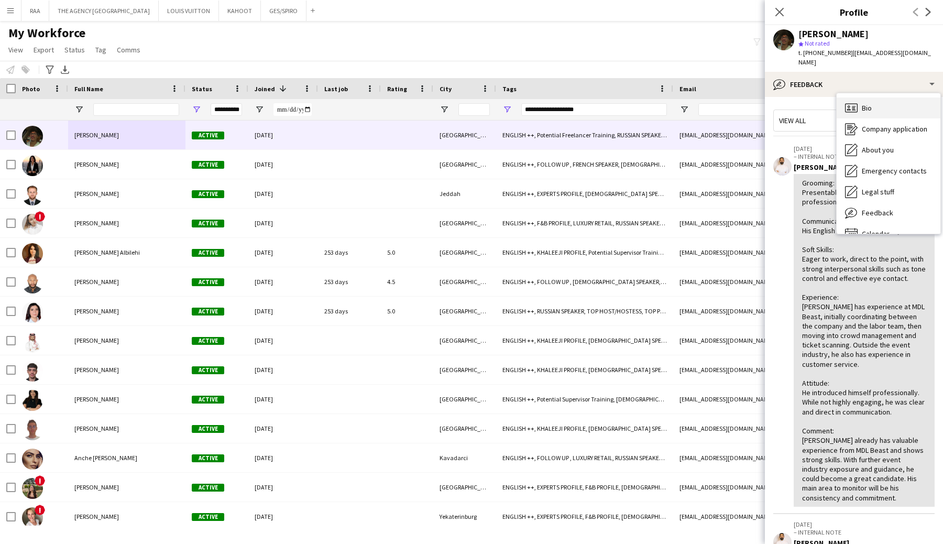
click at [858, 97] on div "Bio Bio" at bounding box center [888, 107] width 104 height 21
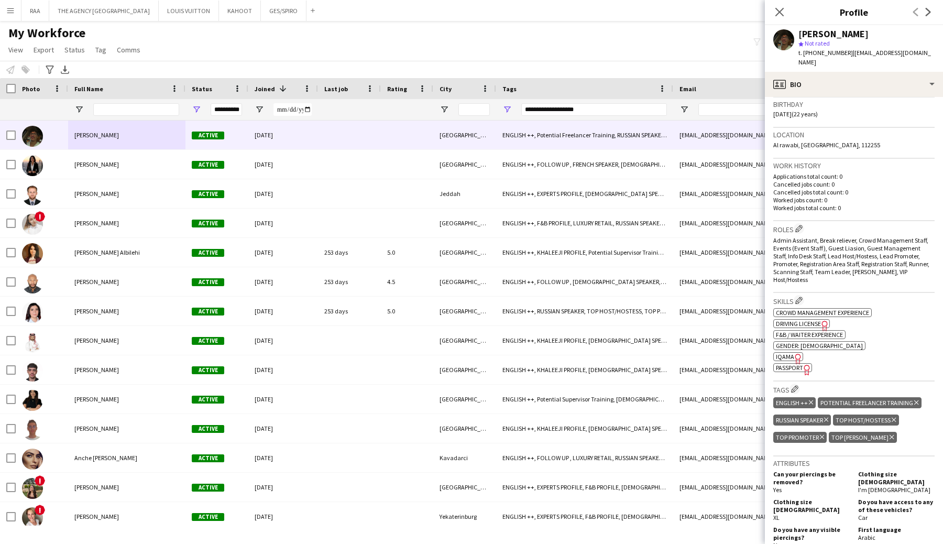
click at [790, 352] on span "IQAMA" at bounding box center [785, 356] width 18 height 8
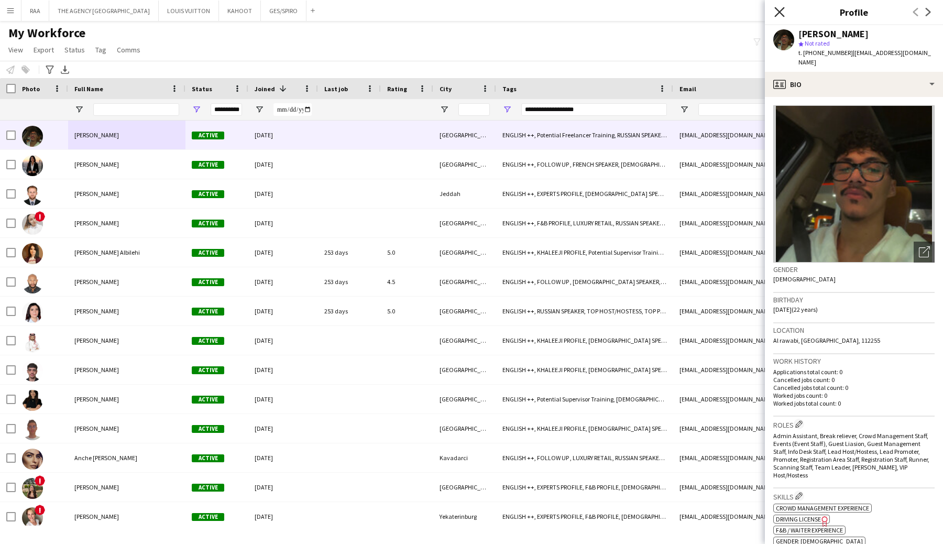
click at [774, 7] on icon at bounding box center [779, 12] width 10 height 10
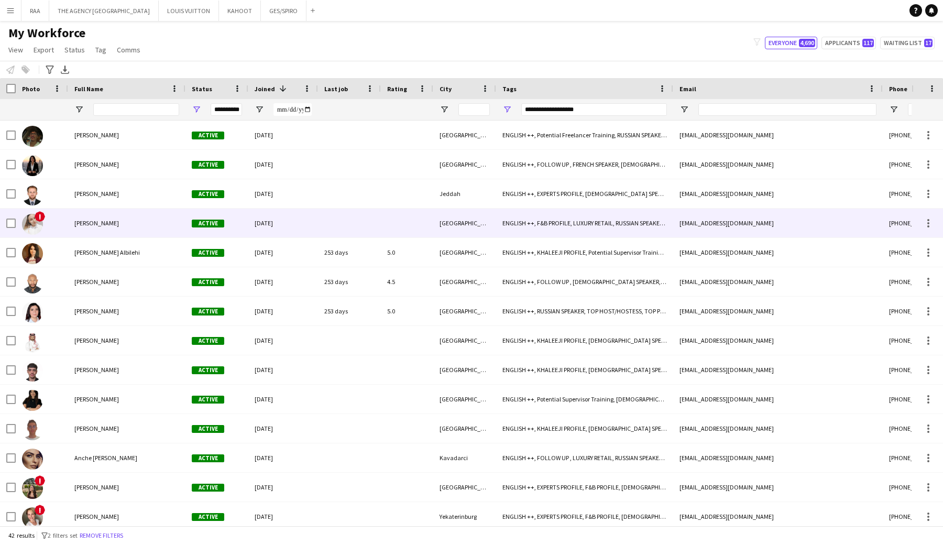
click at [126, 223] on div "[PERSON_NAME]" at bounding box center [126, 222] width 117 height 29
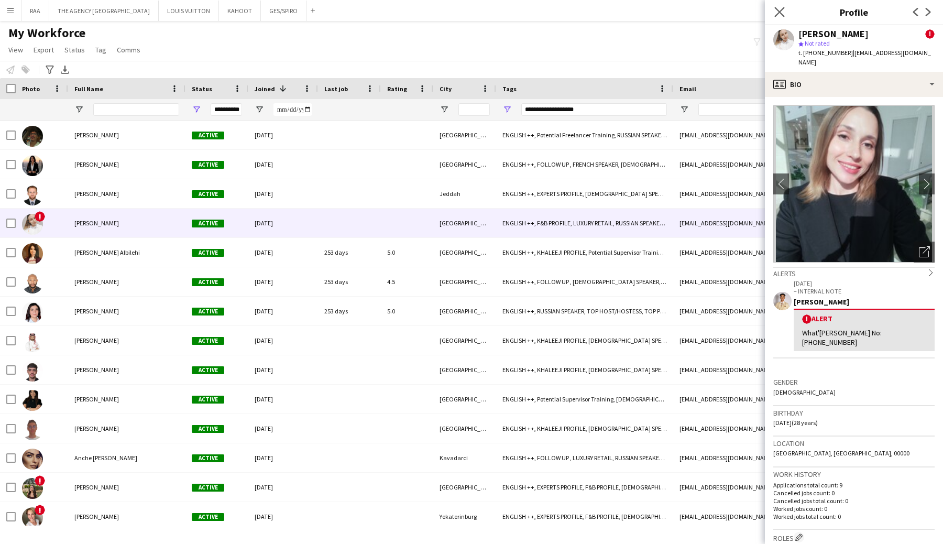
click at [783, 6] on app-icon "Close pop-in" at bounding box center [779, 12] width 15 height 15
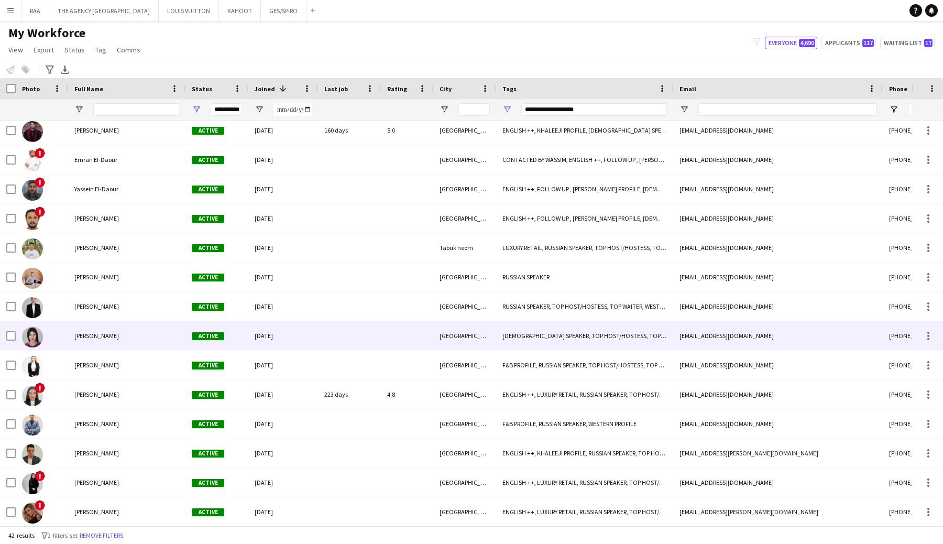
scroll to position [811, 0]
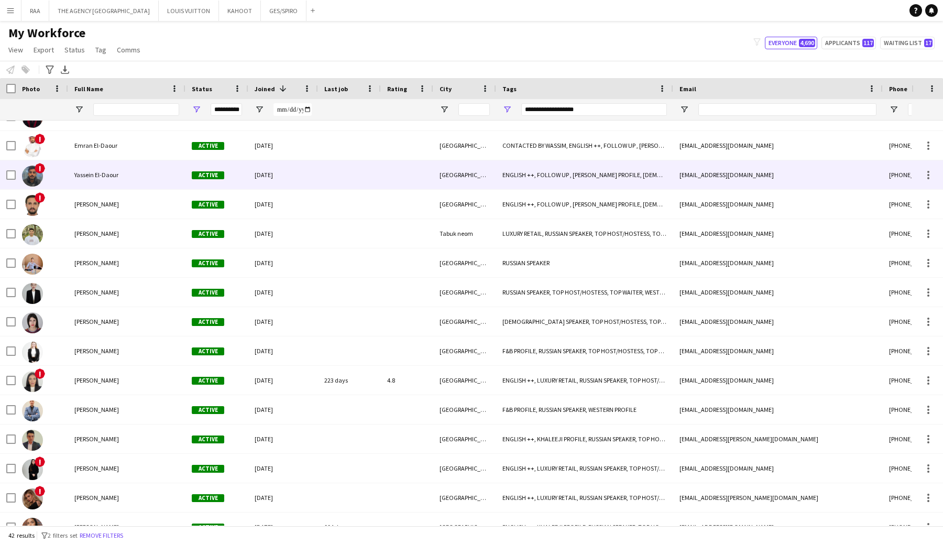
click at [97, 185] on div "Yassein El-Daour" at bounding box center [126, 174] width 117 height 29
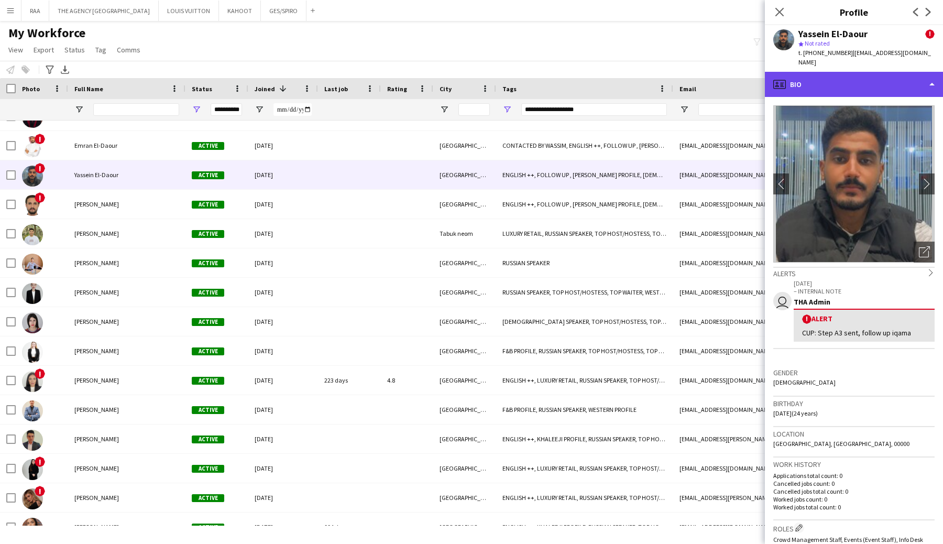
click at [860, 72] on div "profile Bio" at bounding box center [854, 84] width 178 height 25
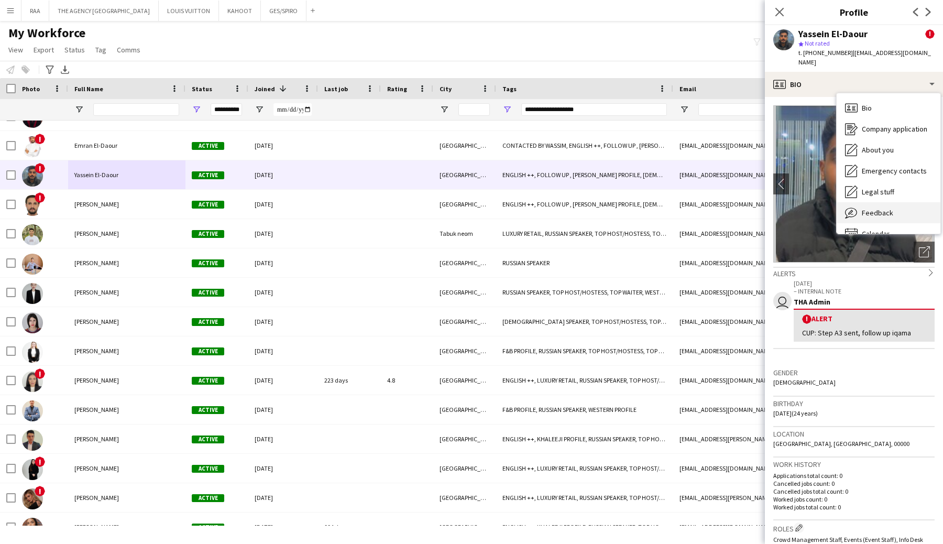
click at [893, 212] on div "Feedback Feedback" at bounding box center [888, 212] width 104 height 21
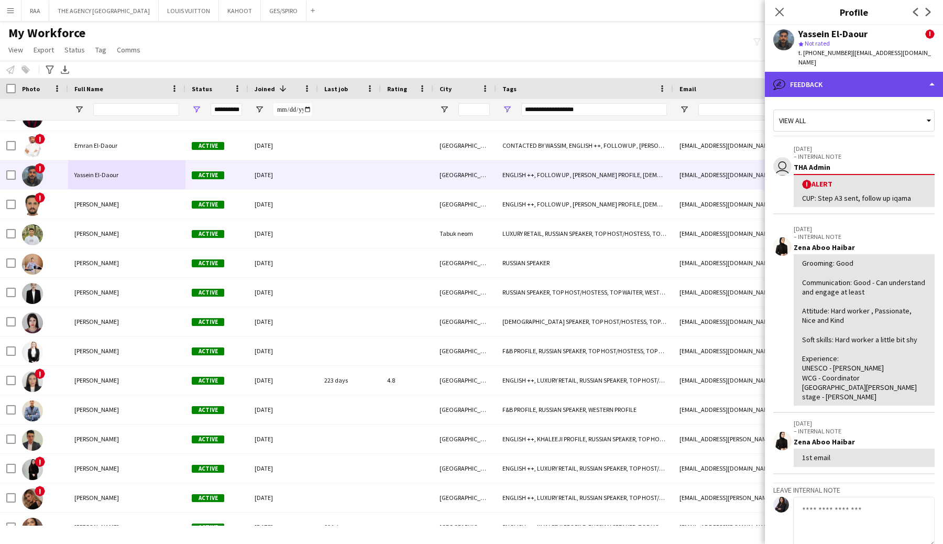
click at [844, 85] on div "bubble-pencil Feedback" at bounding box center [854, 84] width 178 height 25
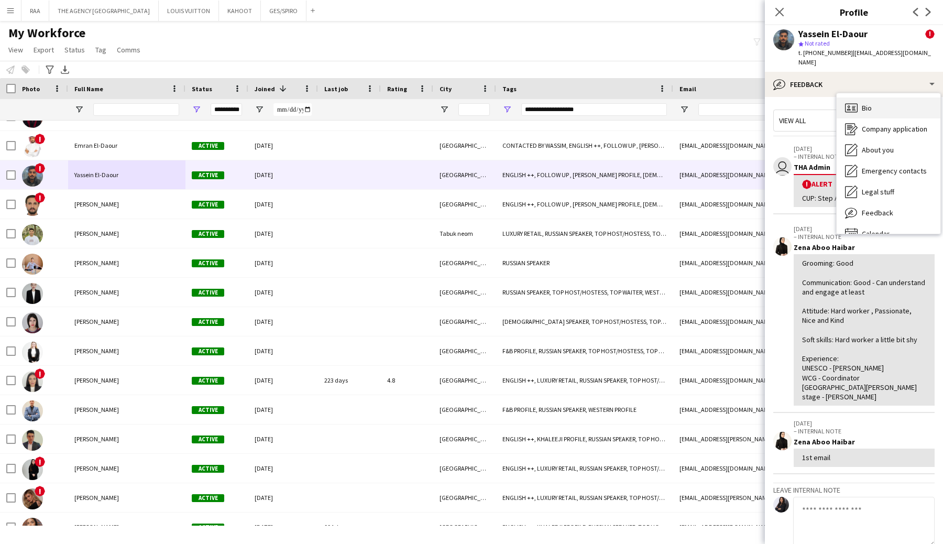
click at [847, 102] on icon "Bio" at bounding box center [851, 108] width 13 height 13
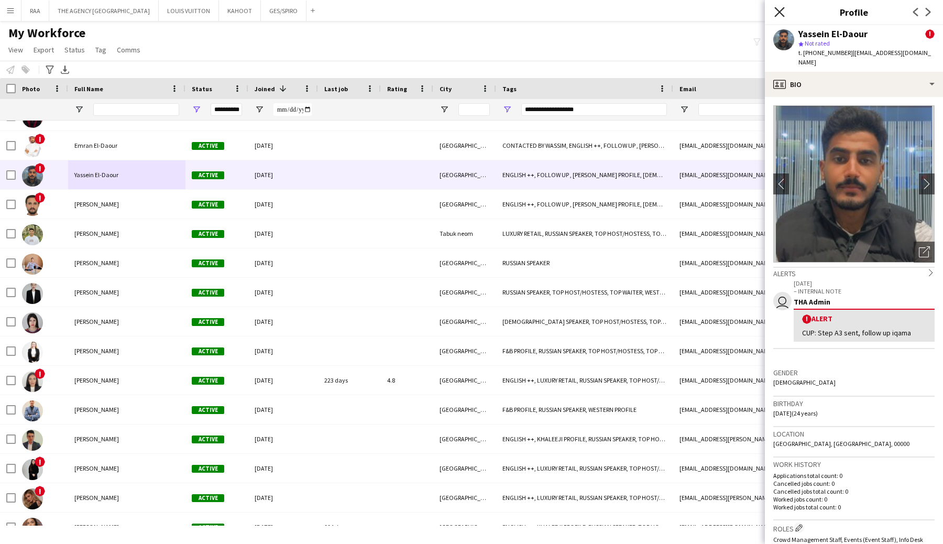
click at [782, 8] on icon at bounding box center [779, 12] width 10 height 10
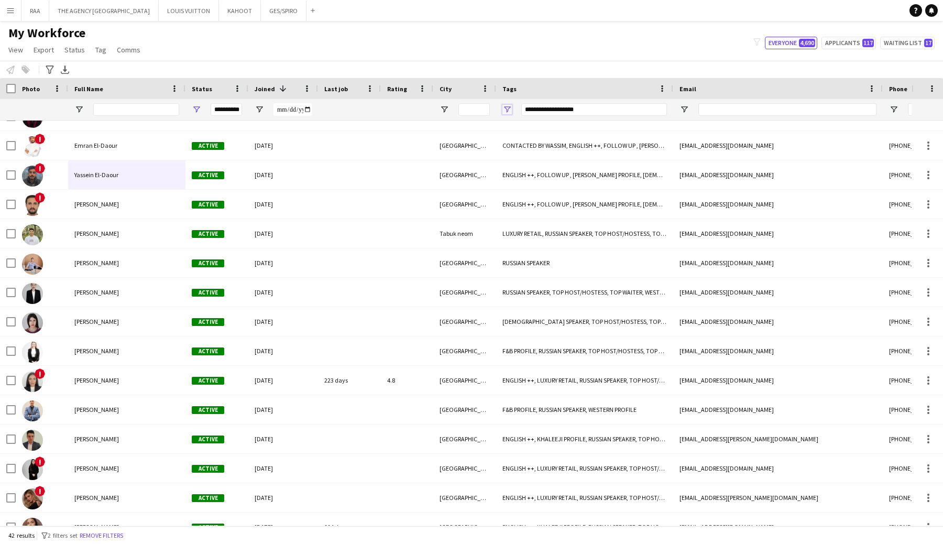
click at [507, 114] on span "Open Filter Menu" at bounding box center [506, 109] width 9 height 9
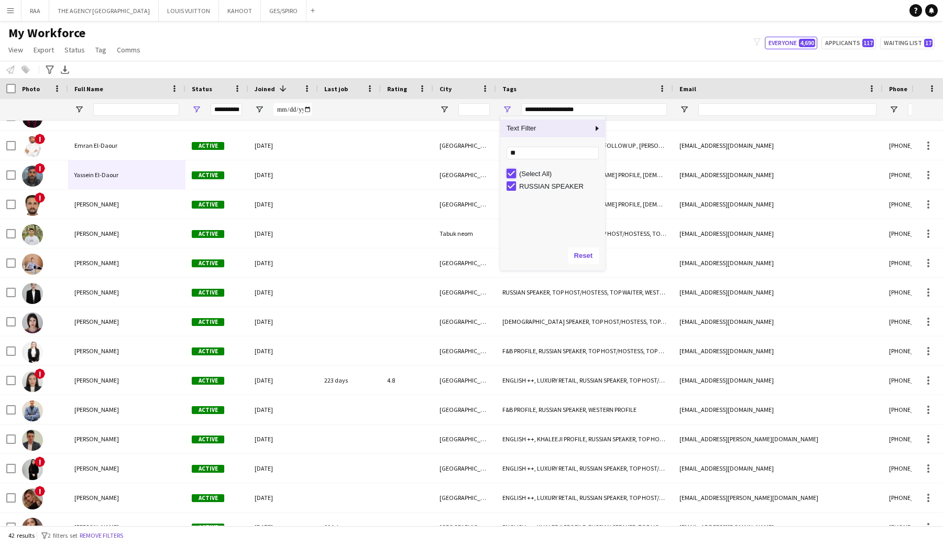
type input "***"
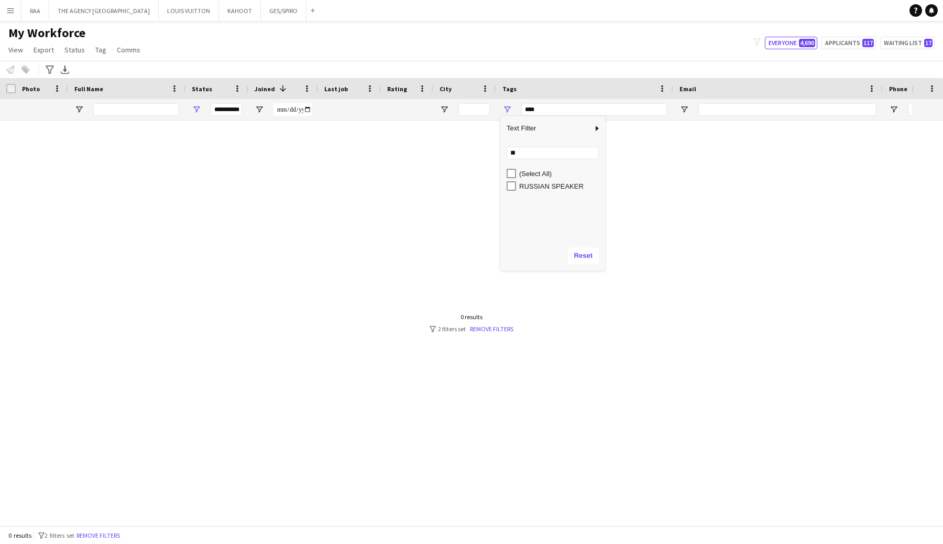
scroll to position [0, 0]
click at [626, 199] on div at bounding box center [455, 322] width 911 height 405
